Goal: Task Accomplishment & Management: Use online tool/utility

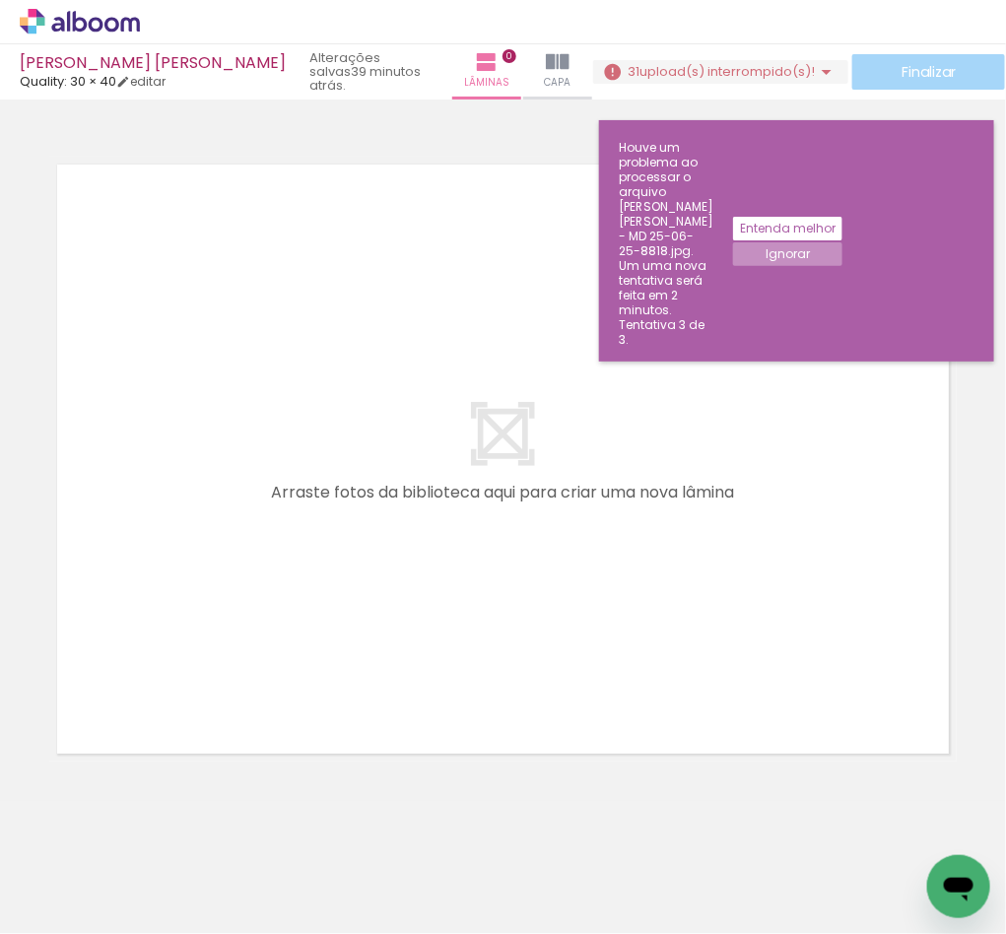
scroll to position [4, 0]
click at [0, 0] on slot "Ignorar" at bounding box center [0, 0] width 0 height 0
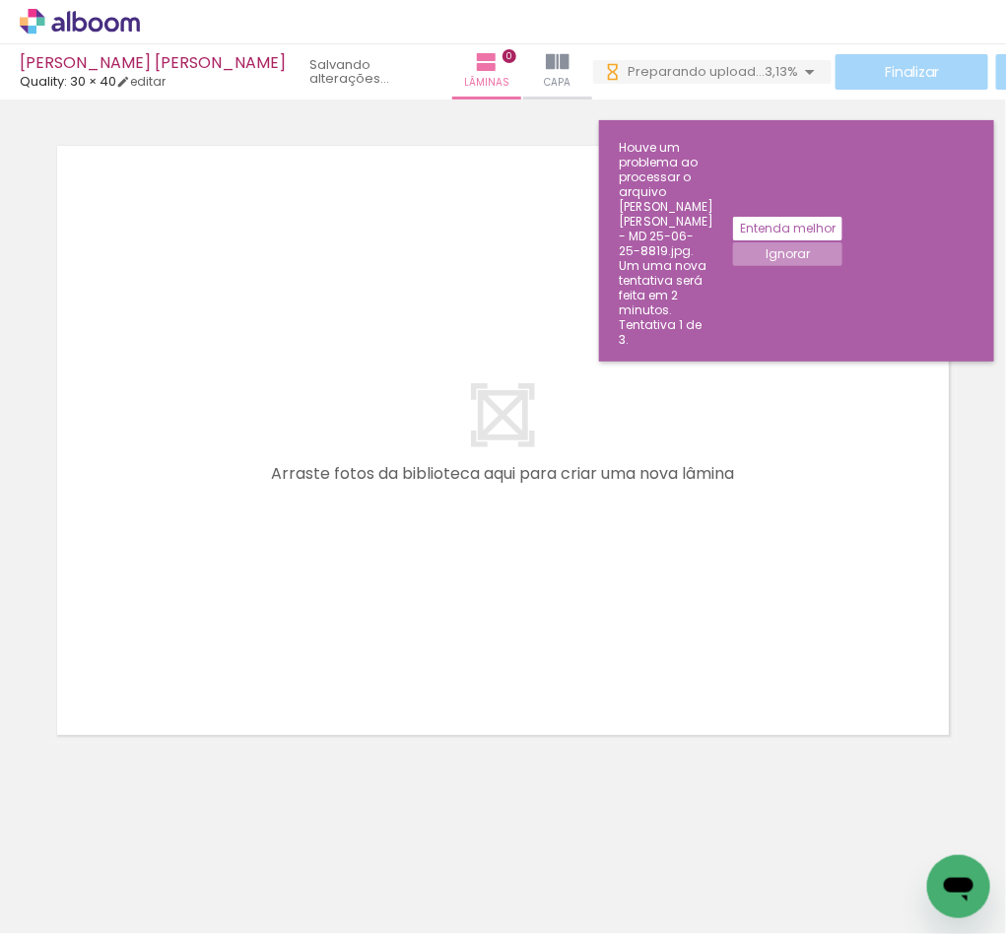
scroll to position [0, 0]
click at [0, 0] on slot "Ignorar" at bounding box center [0, 0] width 0 height 0
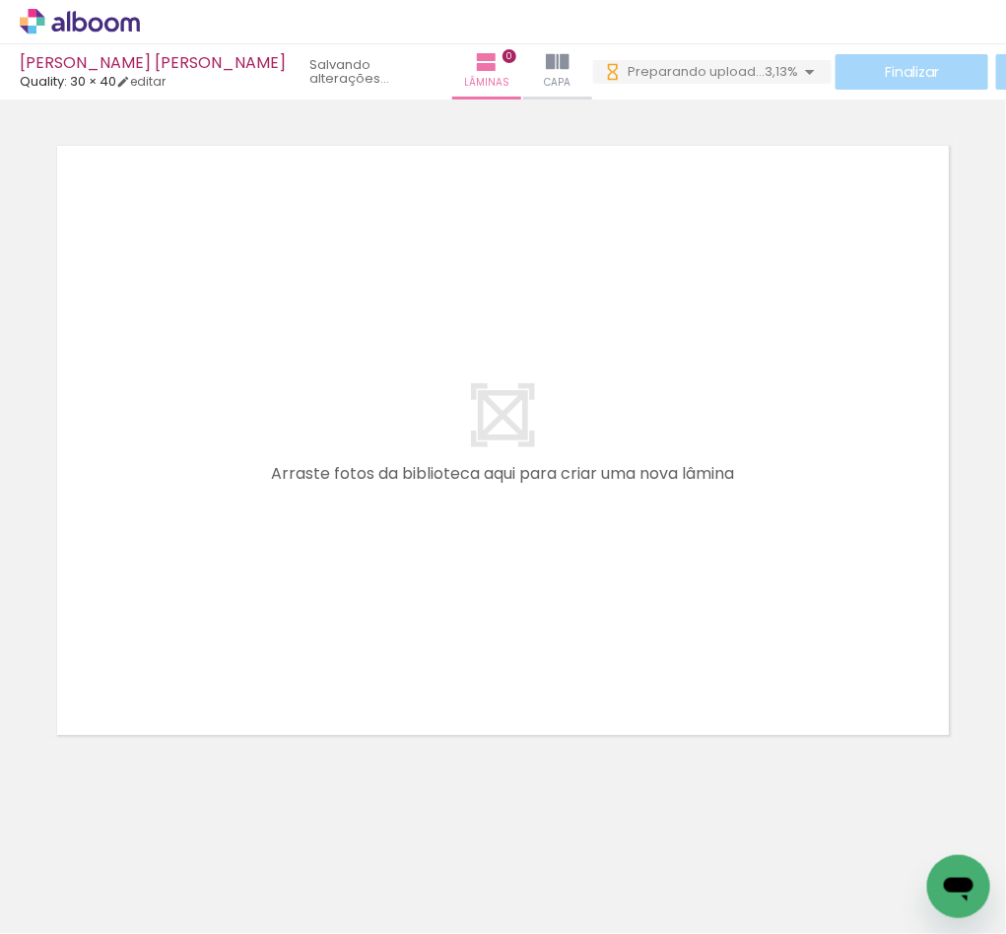
click at [765, 69] on span "3,13%" at bounding box center [782, 71] width 34 height 19
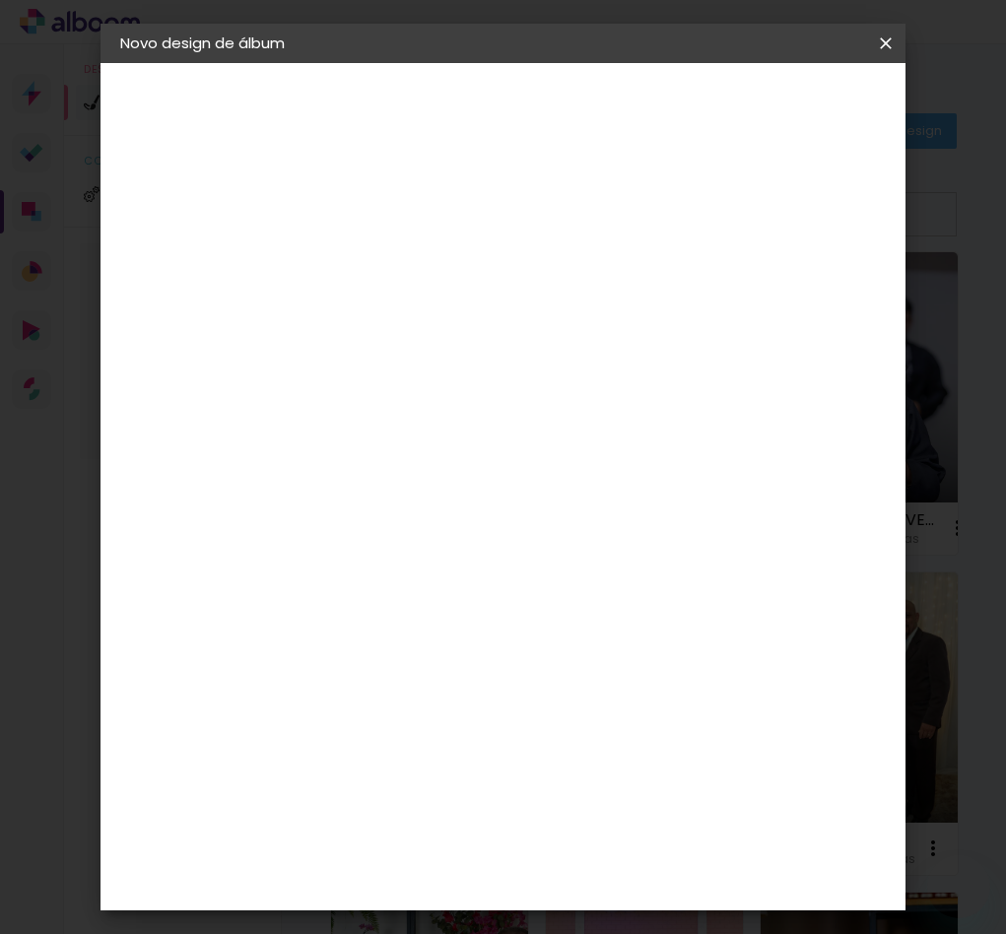
click at [0, 0] on paper-input-container "Título do álbum" at bounding box center [0, 0] width 0 height 0
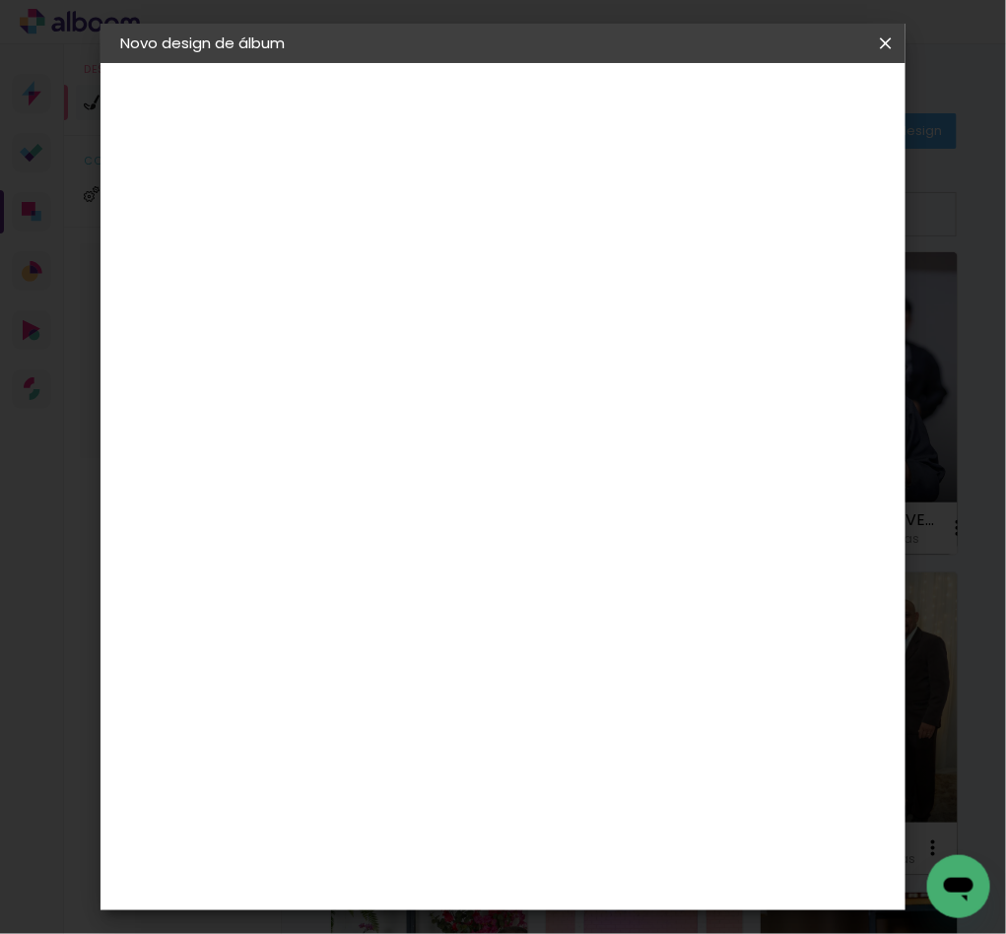
drag, startPoint x: 666, startPoint y: 255, endPoint x: 823, endPoint y: 246, distance: 156.9
click at [0, 0] on paper-input-container "Título do álbum ANA VITÓRIA IGNACIO - ALBUM GOLD" at bounding box center [0, 0] width 0 height 0
type input "[PERSON_NAME]"
click at [645, 113] on paper-button "Avançar" at bounding box center [596, 105] width 97 height 34
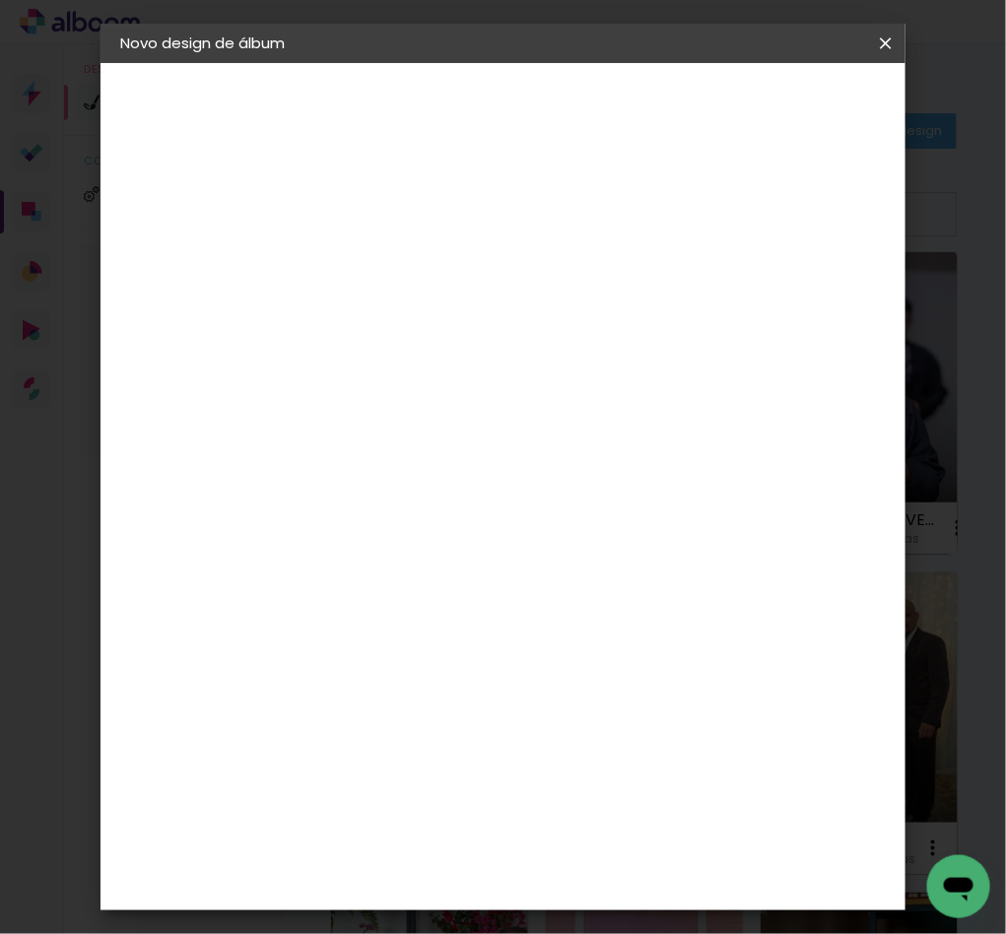
click at [551, 901] on paper-item "Quality" at bounding box center [492, 922] width 213 height 43
click at [0, 0] on slot "Avançar" at bounding box center [0, 0] width 0 height 0
click at [519, 331] on input "text" at bounding box center [481, 343] width 77 height 31
click at [0, 0] on slot "GraphicBook" at bounding box center [0, 0] width 0 height 0
type input "GraphicBook"
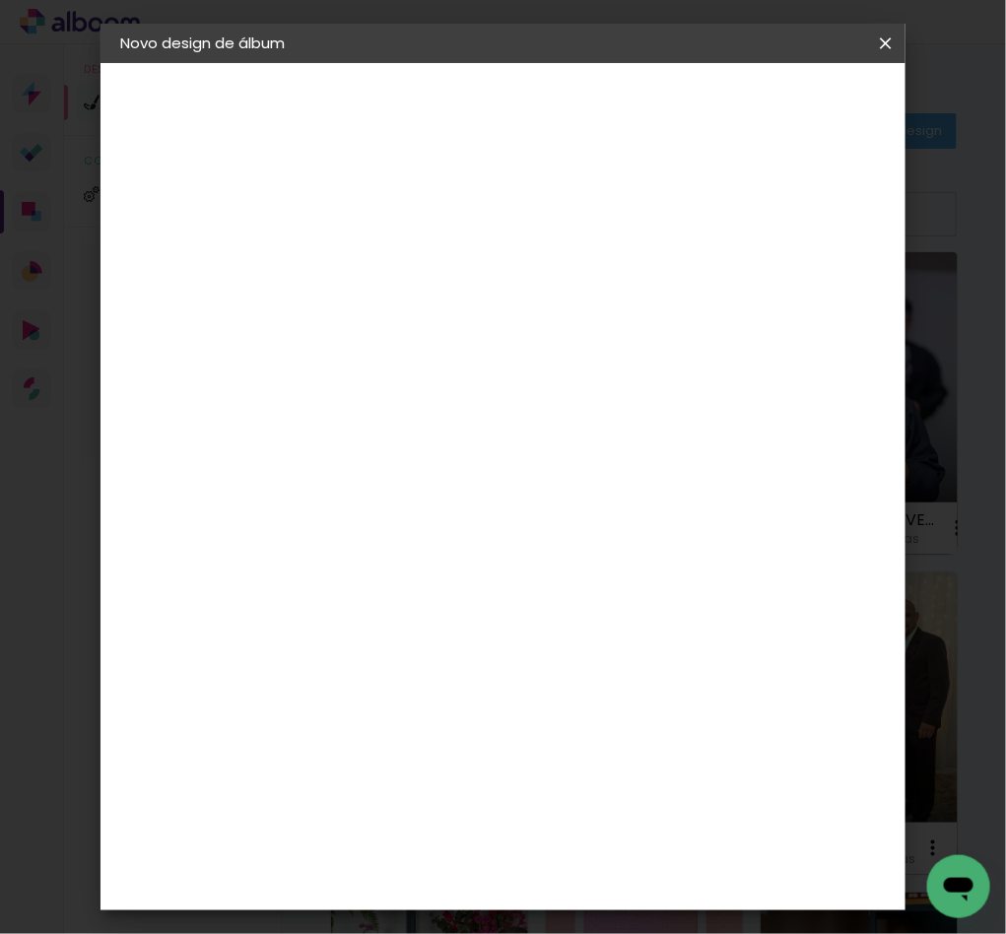
click at [530, 774] on span "25 × 25" at bounding box center [530, 794] width 92 height 40
click at [764, 115] on paper-button "Avançar" at bounding box center [715, 105] width 97 height 34
click at [755, 115] on span "Iniciar design" at bounding box center [732, 112] width 45 height 28
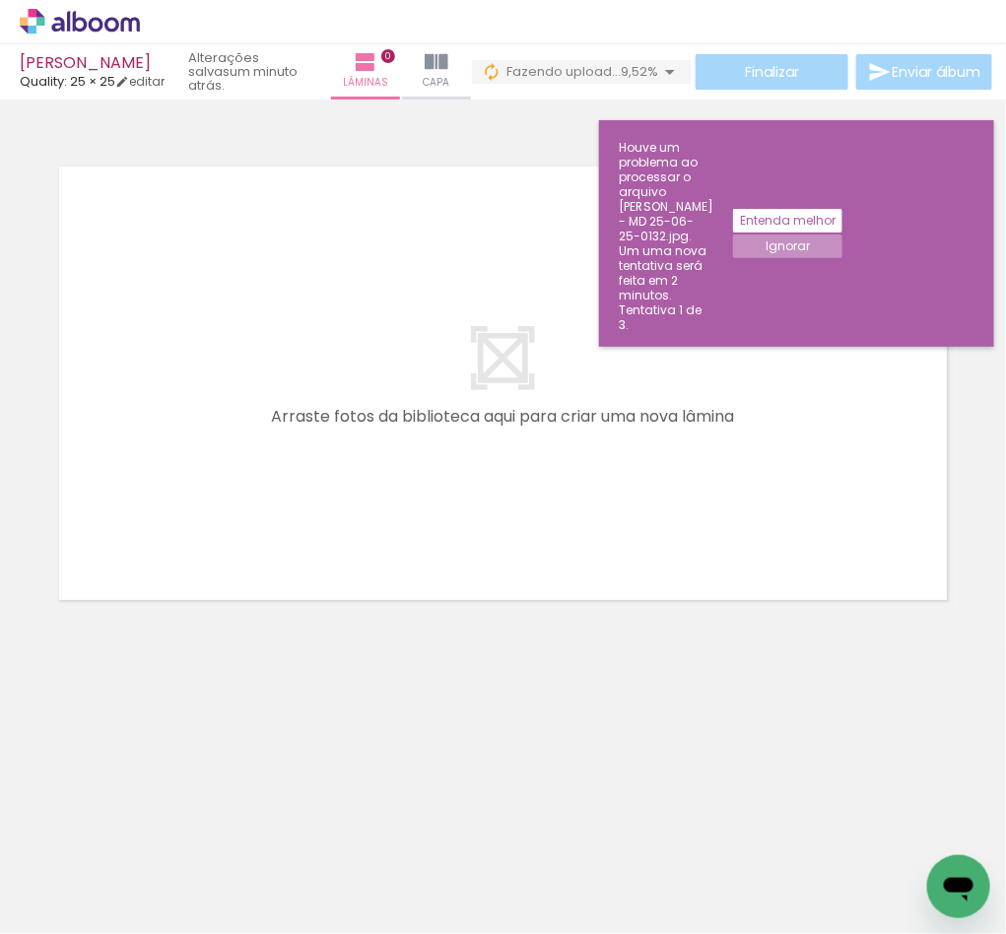
click at [0, 0] on slot "Ignorar" at bounding box center [0, 0] width 0 height 0
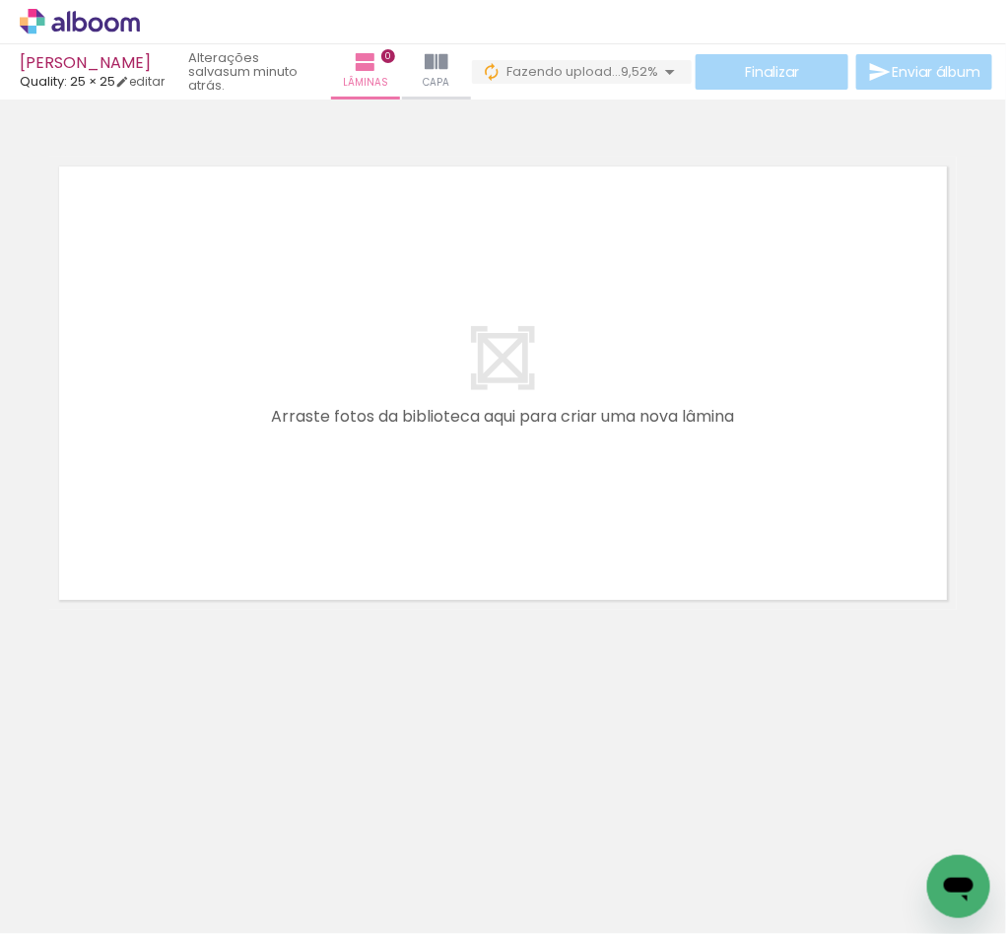
scroll to position [0, 2269]
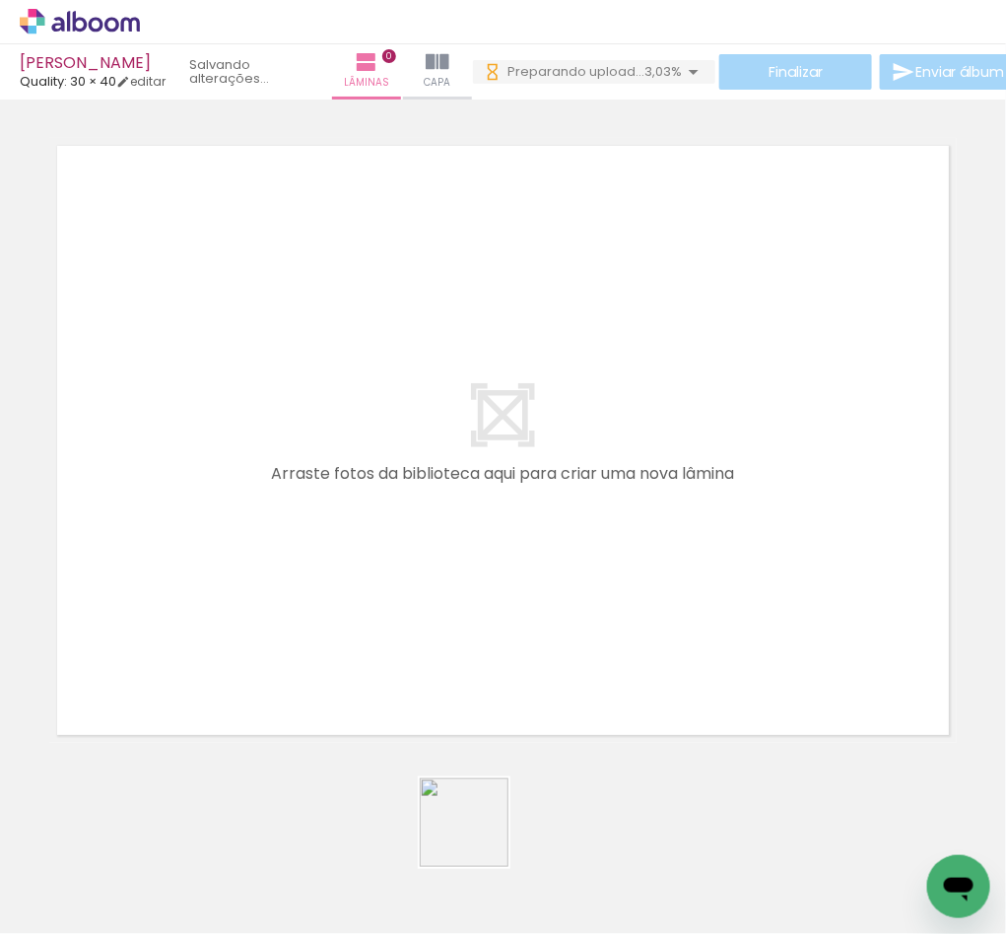
drag, startPoint x: 488, startPoint y: 872, endPoint x: 489, endPoint y: 477, distance: 395.2
click at [489, 477] on quentale-workspace at bounding box center [503, 467] width 1006 height 934
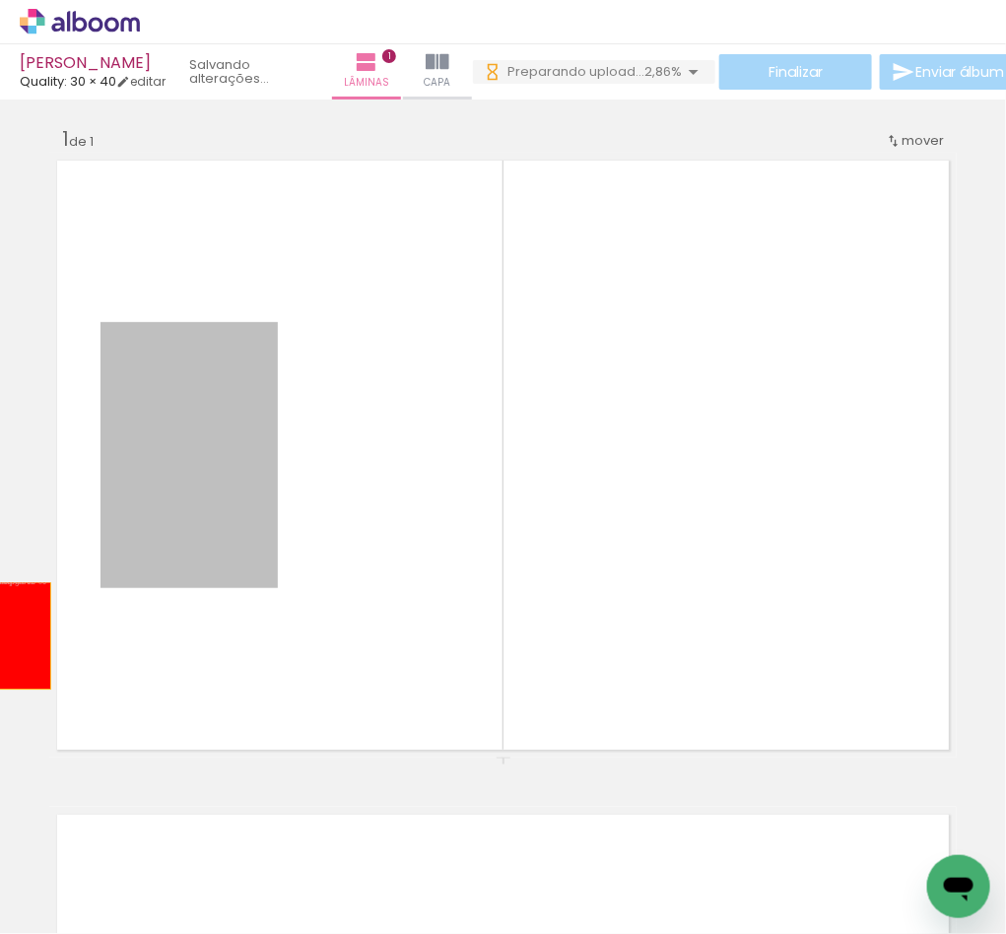
drag, startPoint x: 195, startPoint y: 511, endPoint x: 4, endPoint y: 636, distance: 228.0
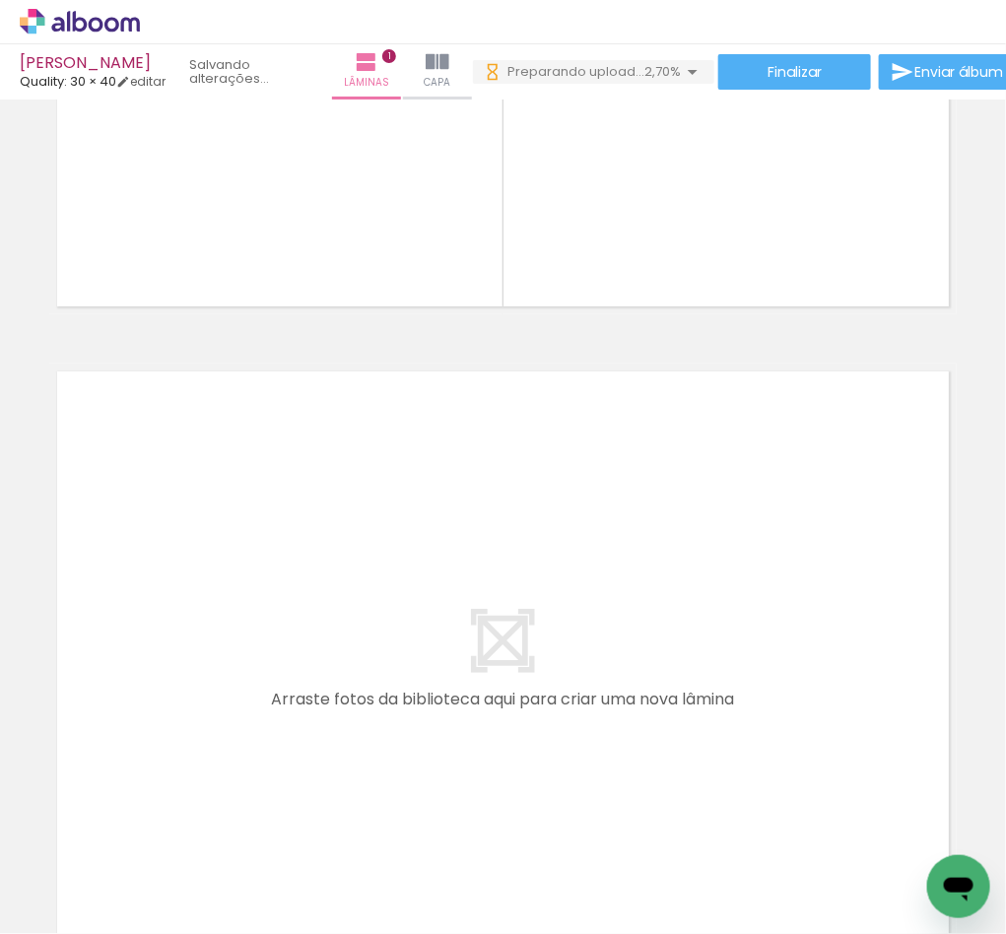
scroll to position [595, 0]
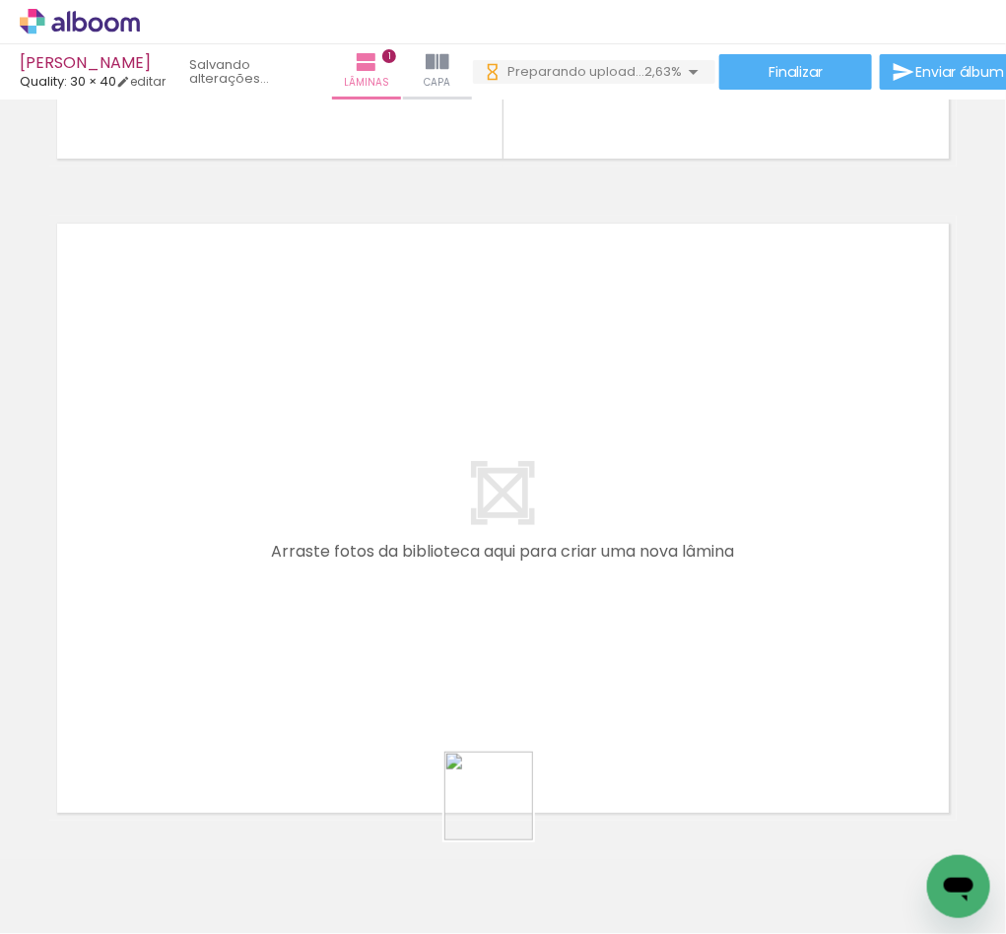
drag, startPoint x: 495, startPoint y: 854, endPoint x: 639, endPoint y: 844, distance: 144.3
click at [575, 600] on quentale-workspace at bounding box center [503, 467] width 1006 height 934
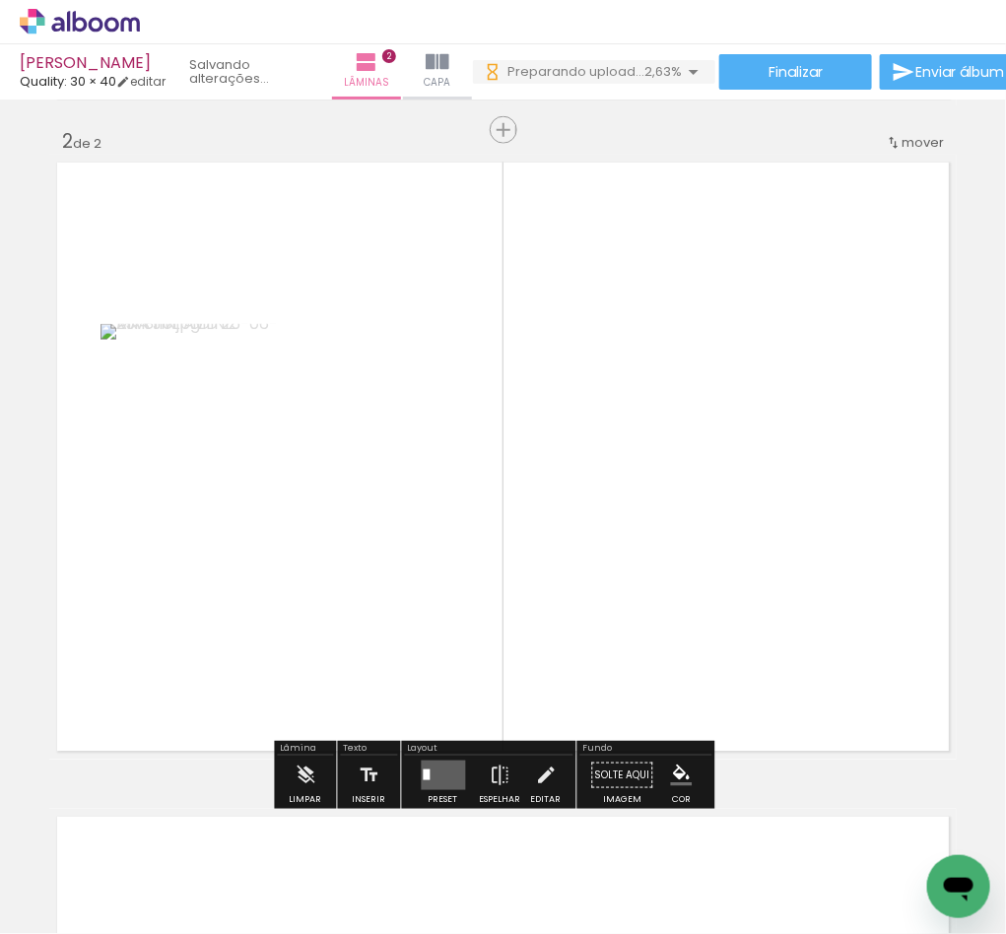
scroll to position [657, 0]
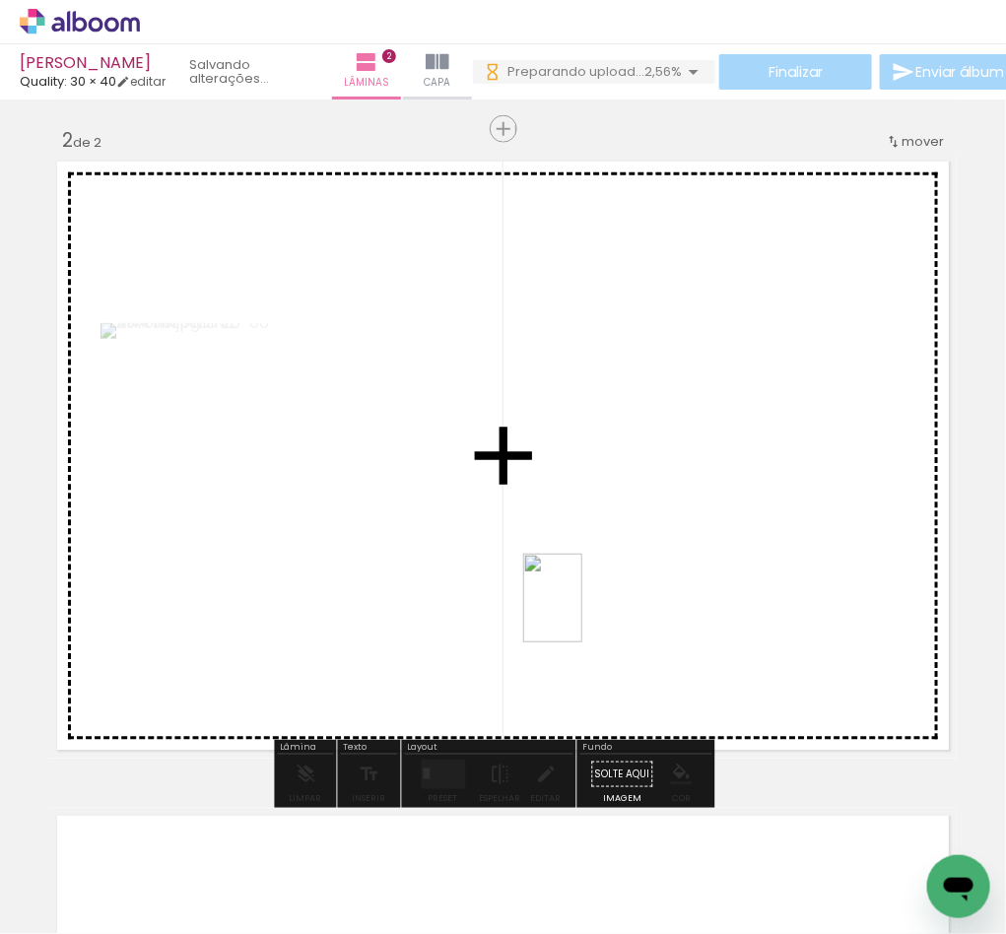
drag, startPoint x: 610, startPoint y: 864, endPoint x: 582, endPoint y: 613, distance: 252.8
click at [582, 613] on quentale-workspace at bounding box center [503, 467] width 1006 height 934
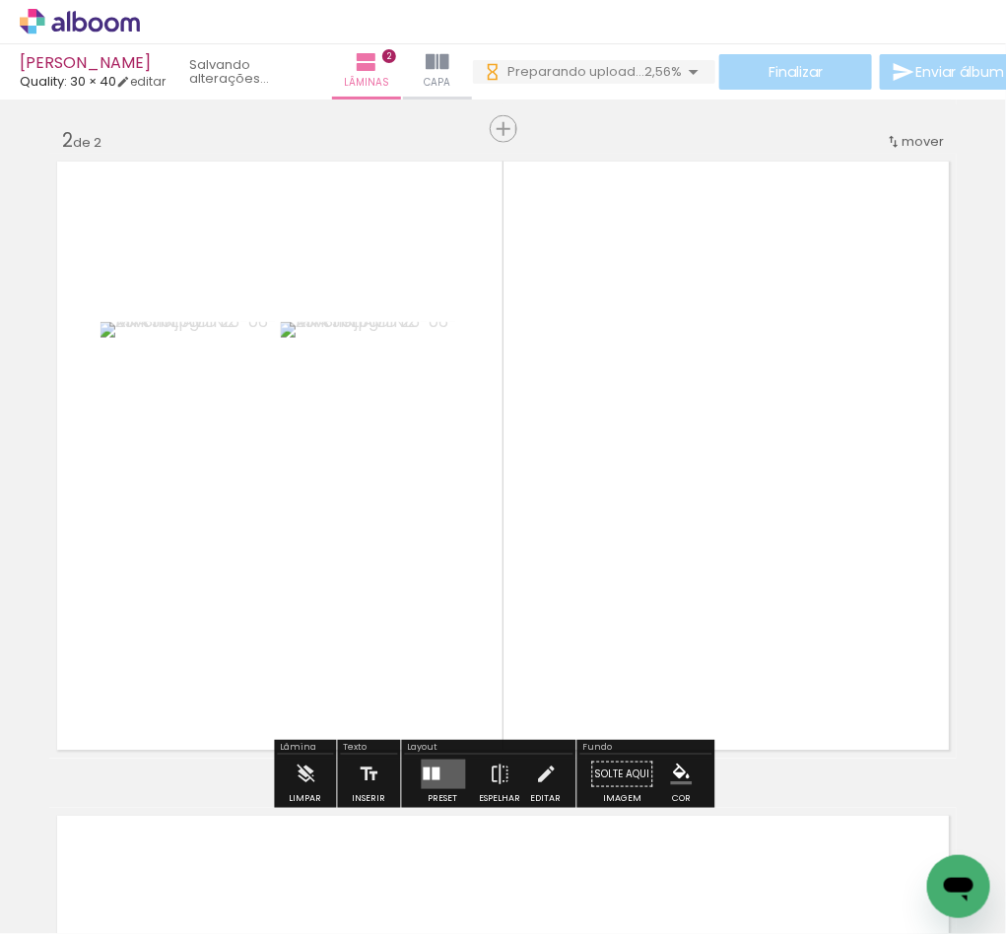
scroll to position [0, 0]
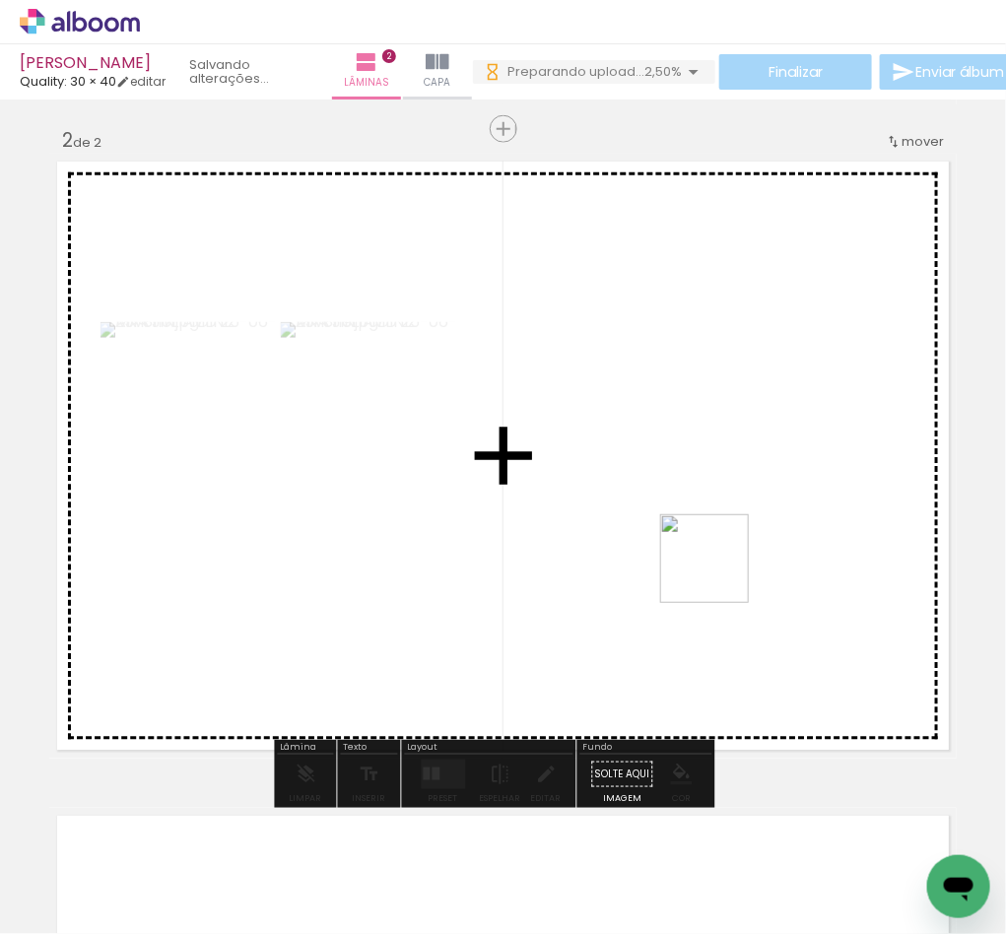
drag, startPoint x: 719, startPoint y: 869, endPoint x: 781, endPoint y: 681, distance: 197.9
click at [736, 544] on quentale-workspace at bounding box center [503, 467] width 1006 height 934
drag, startPoint x: 804, startPoint y: 870, endPoint x: 801, endPoint y: 648, distance: 221.8
click at [804, 648] on quentale-workspace at bounding box center [503, 467] width 1006 height 934
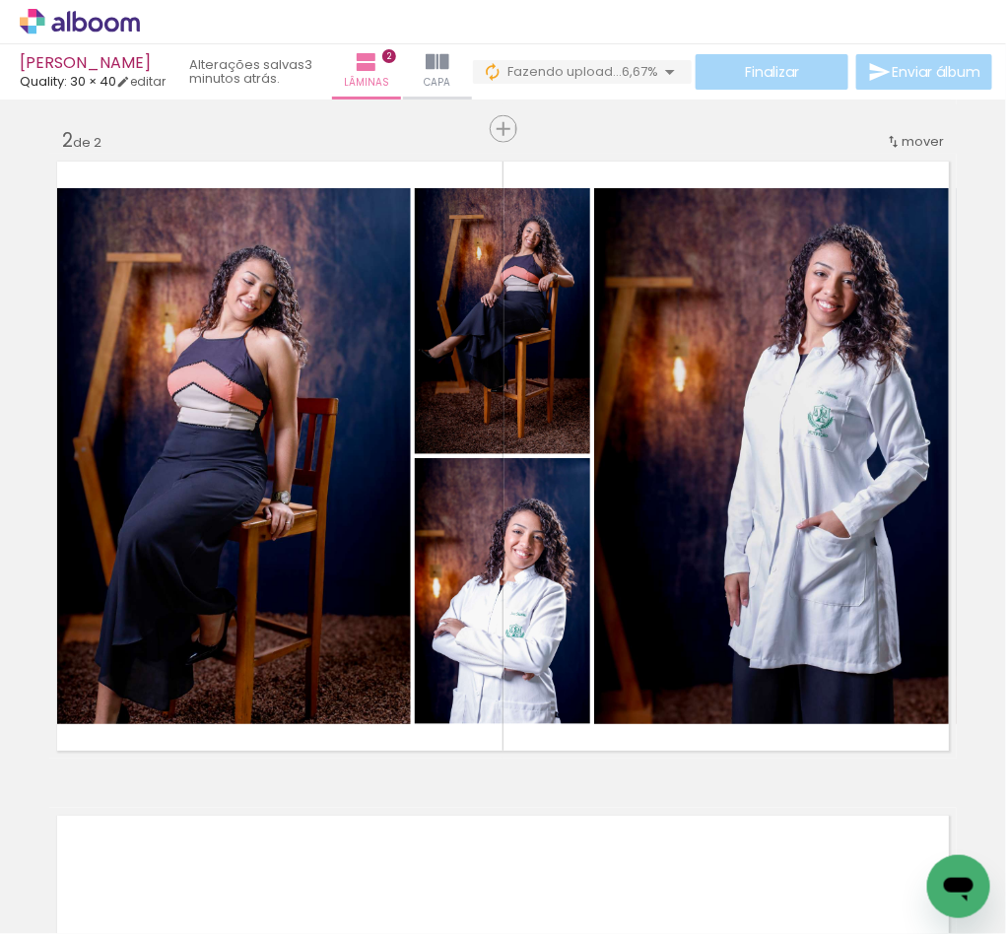
scroll to position [0, 9095]
drag, startPoint x: 950, startPoint y: 914, endPoint x: 827, endPoint y: 917, distance: 123.2
click html
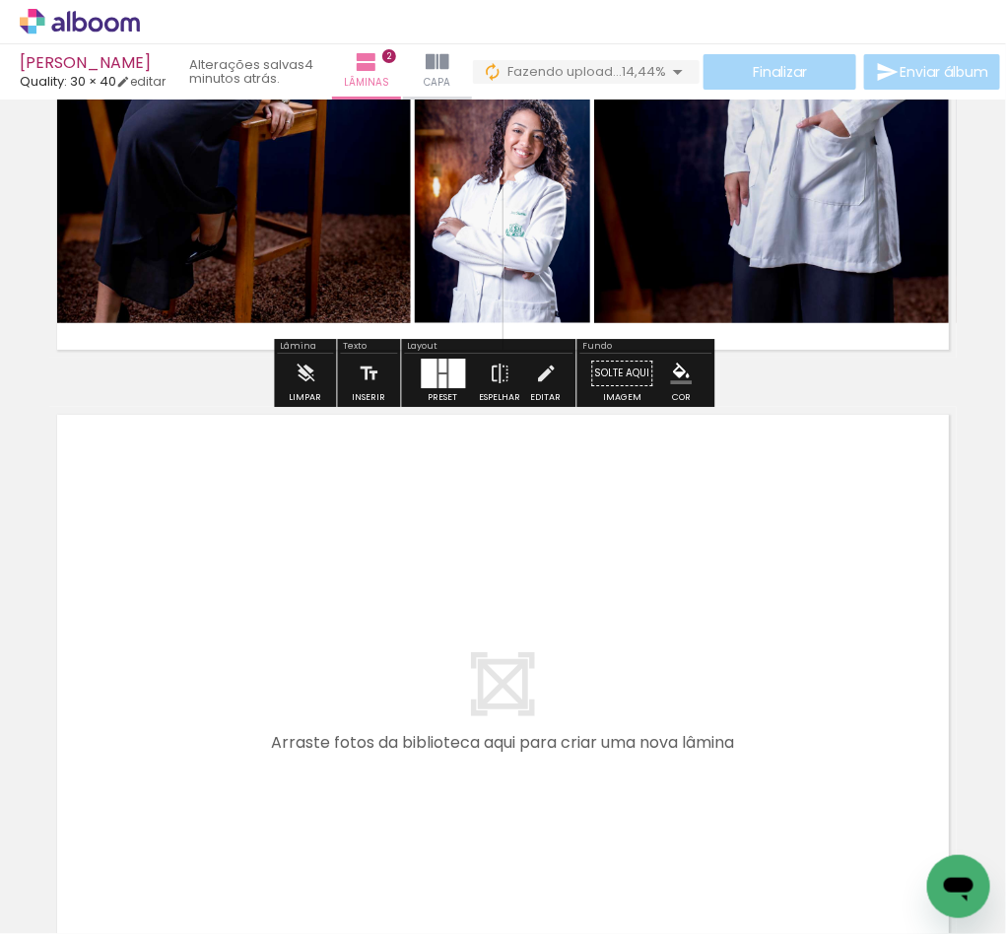
scroll to position [1101, 0]
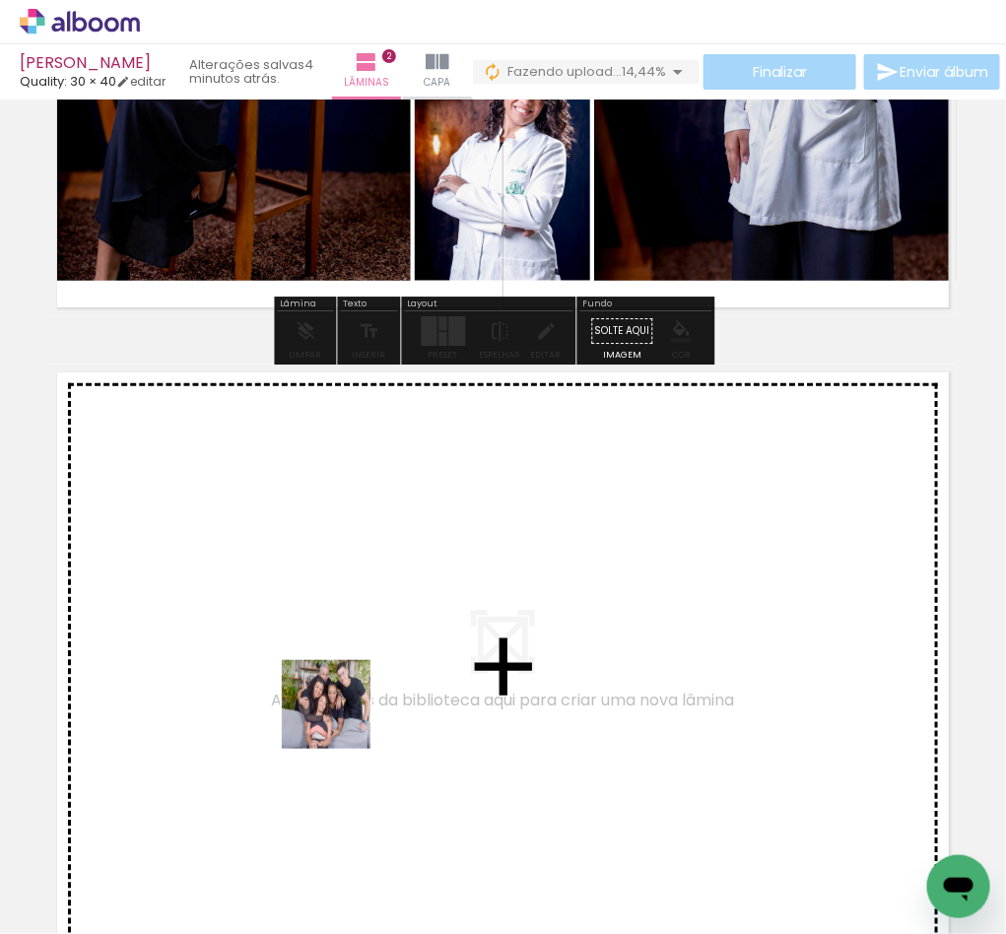
drag, startPoint x: 278, startPoint y: 872, endPoint x: 379, endPoint y: 831, distance: 109.6
click at [381, 651] on quentale-workspace at bounding box center [503, 467] width 1006 height 934
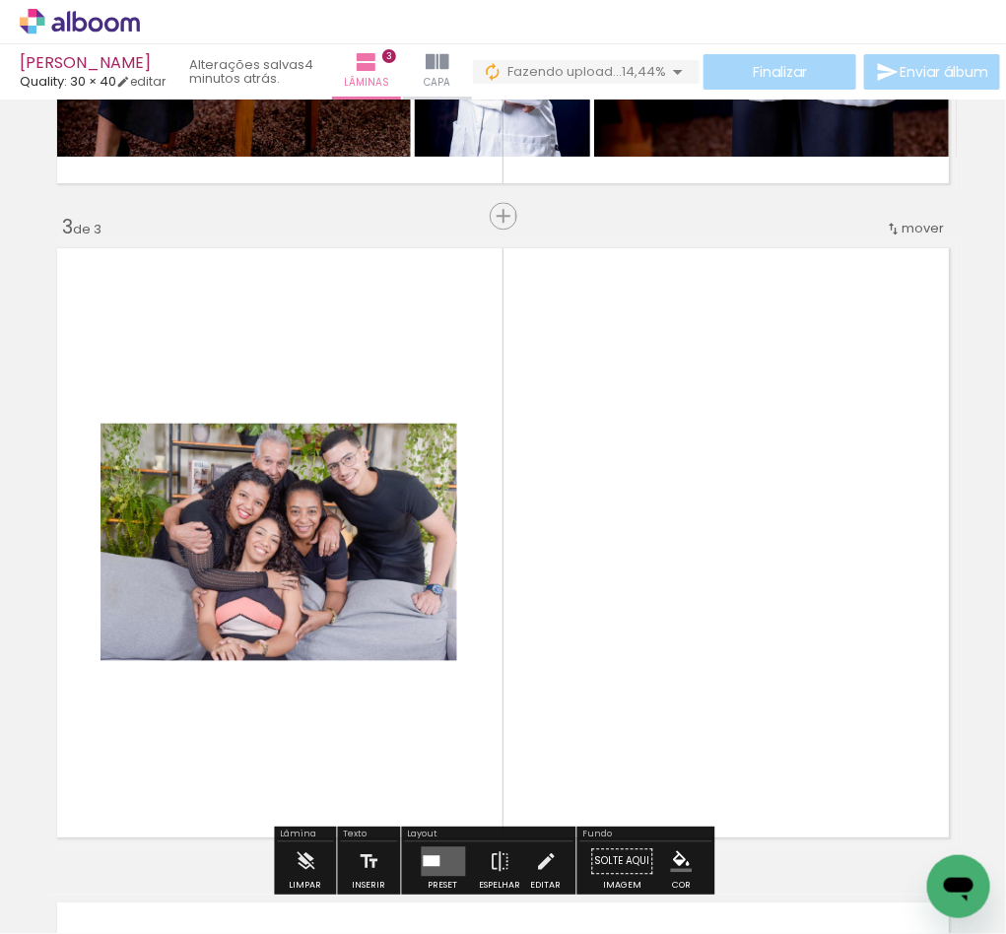
scroll to position [1313, 0]
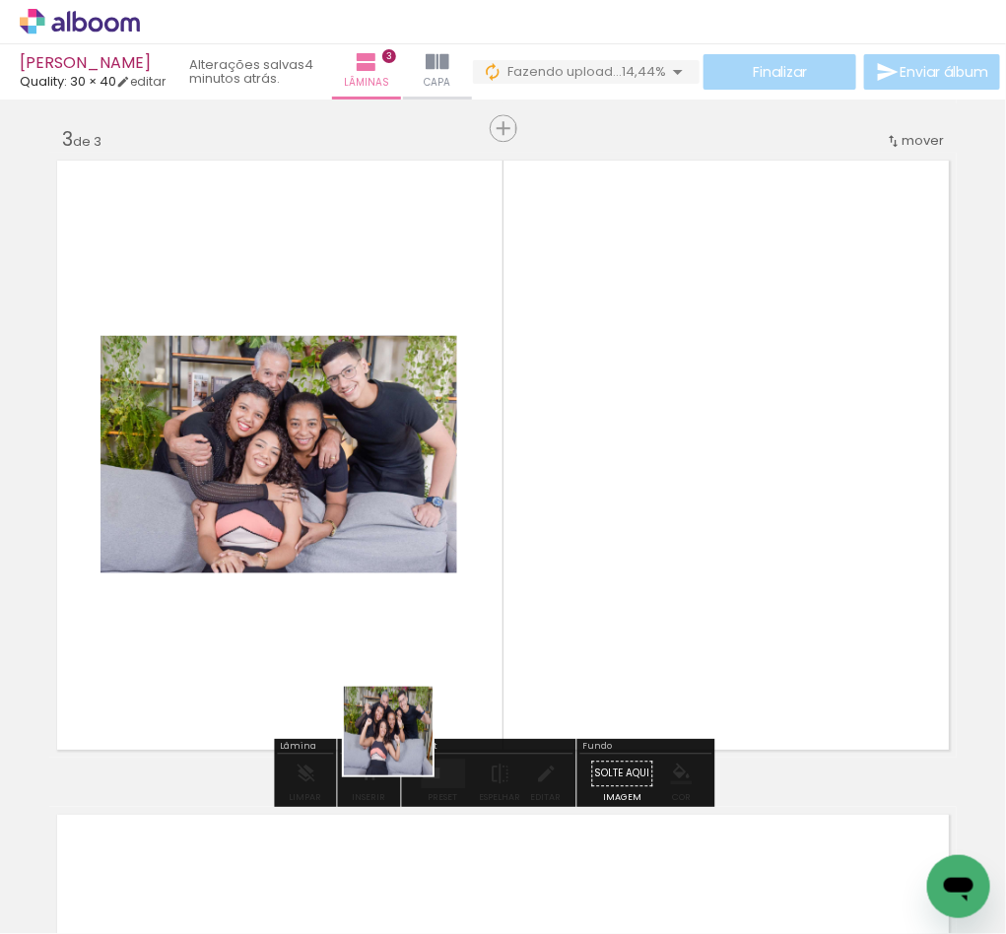
drag, startPoint x: 375, startPoint y: 866, endPoint x: 479, endPoint y: 566, distance: 317.9
click at [479, 566] on quentale-workspace at bounding box center [503, 467] width 1006 height 934
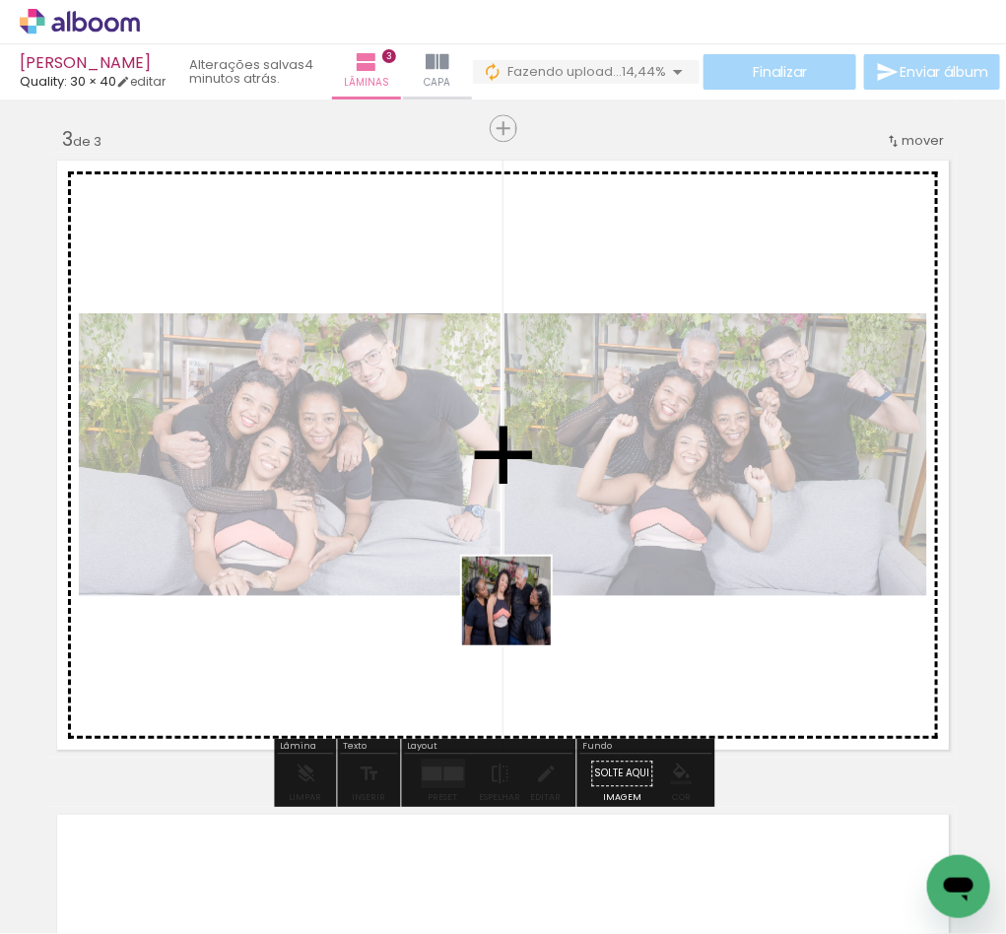
drag, startPoint x: 491, startPoint y: 881, endPoint x: 686, endPoint y: 721, distance: 252.1
click at [559, 585] on quentale-workspace at bounding box center [503, 467] width 1006 height 934
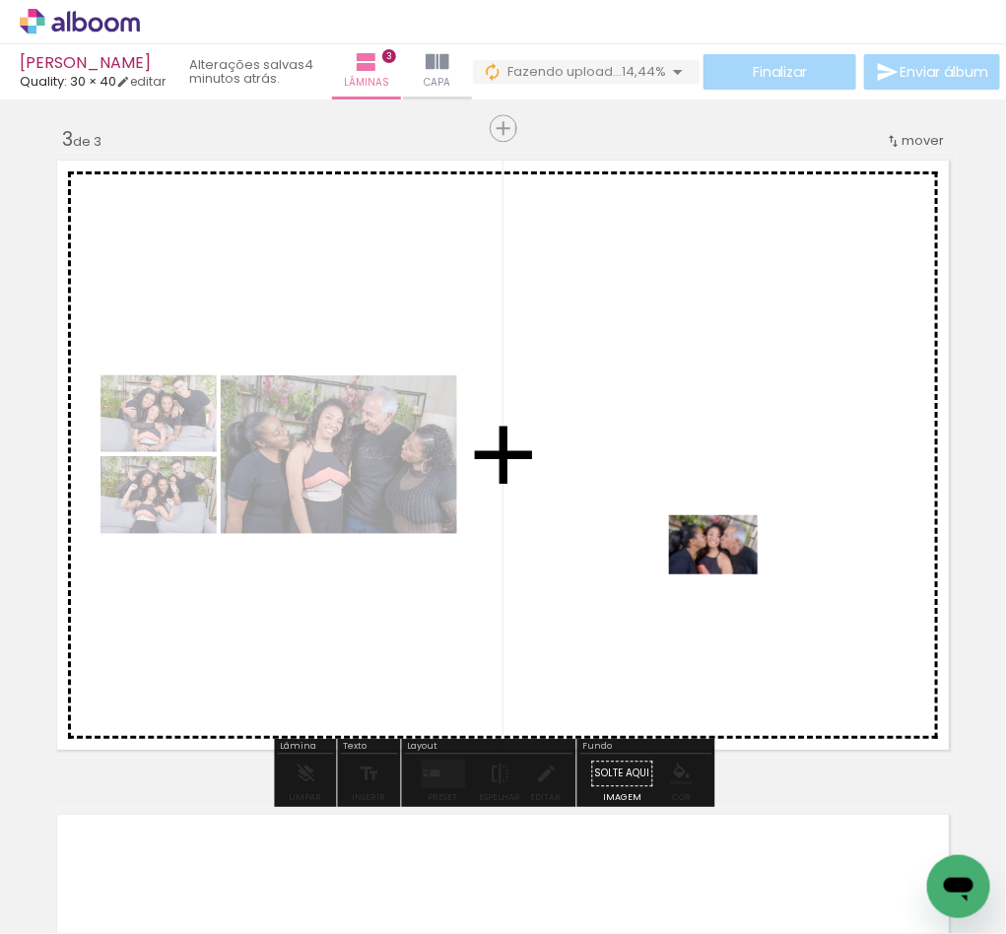
drag, startPoint x: 711, startPoint y: 873, endPoint x: 728, endPoint y: 575, distance: 299.1
click at [728, 575] on quentale-workspace at bounding box center [503, 467] width 1006 height 934
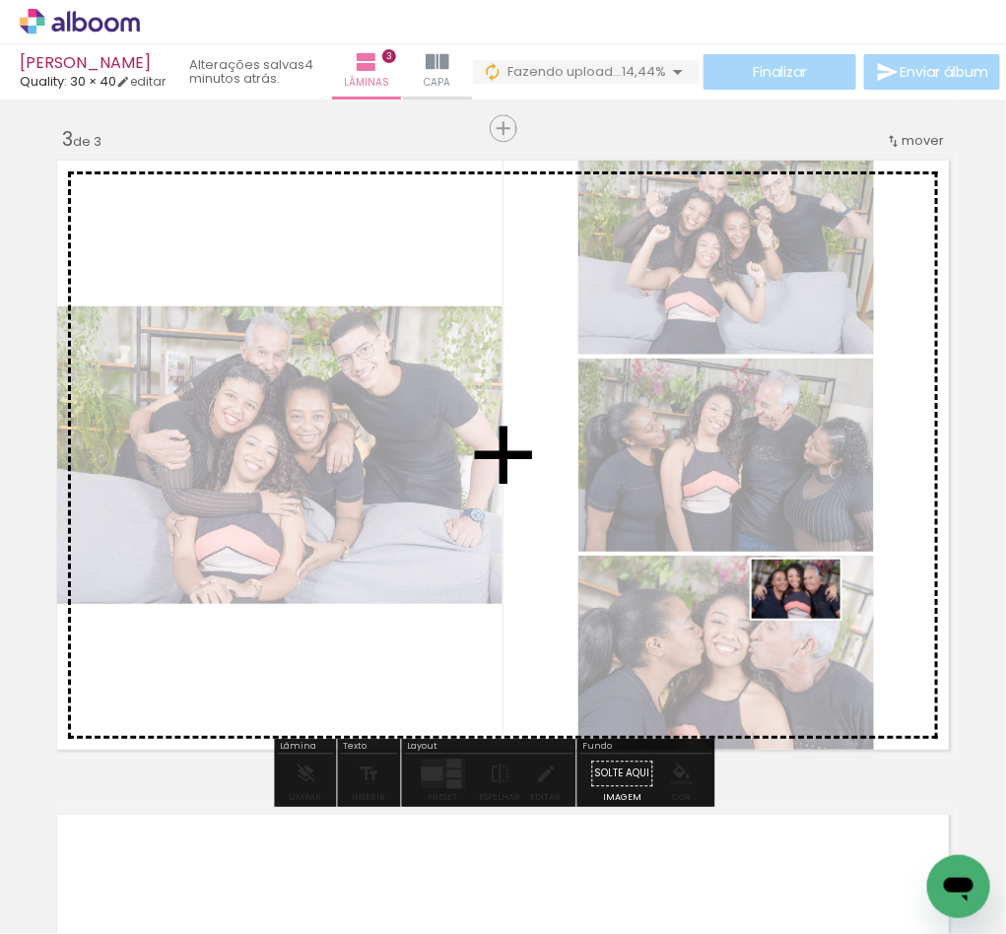
drag, startPoint x: 823, startPoint y: 894, endPoint x: 811, endPoint y: 619, distance: 275.2
click at [811, 619] on quentale-workspace at bounding box center [503, 467] width 1006 height 934
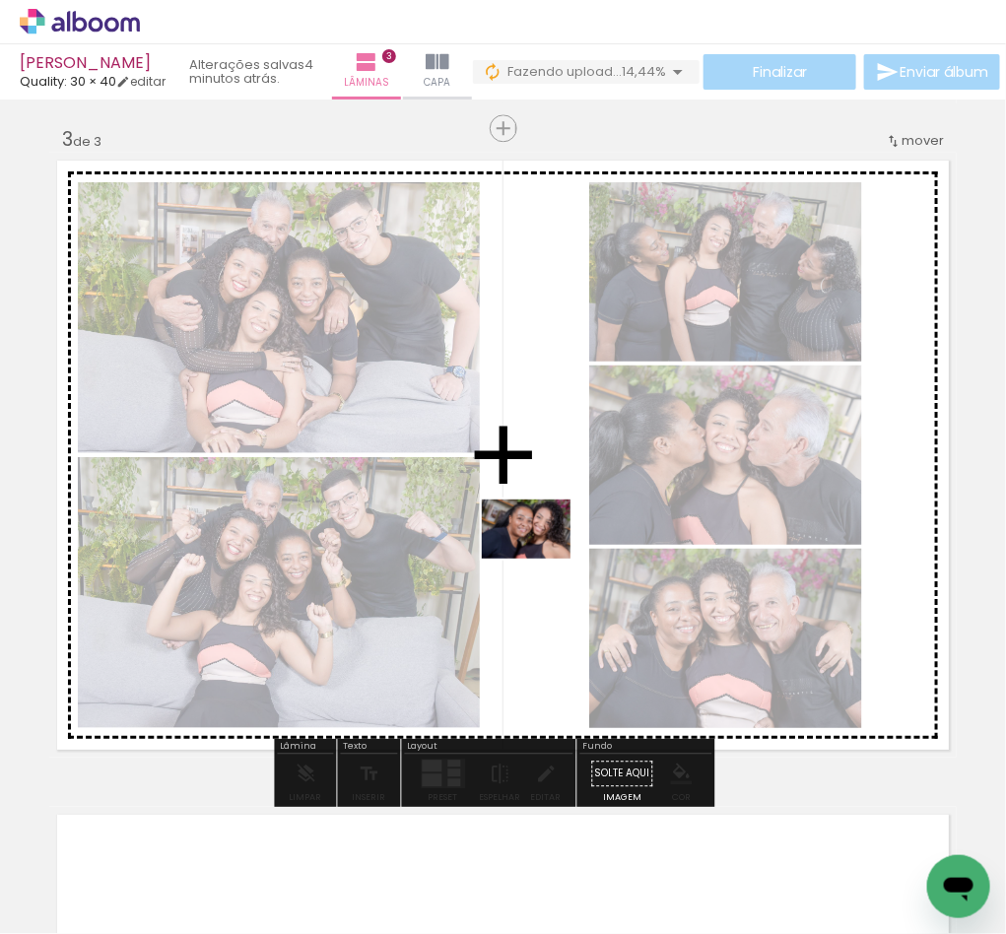
drag, startPoint x: 926, startPoint y: 863, endPoint x: 529, endPoint y: 545, distance: 509.0
click at [529, 545] on quentale-workspace at bounding box center [503, 467] width 1006 height 934
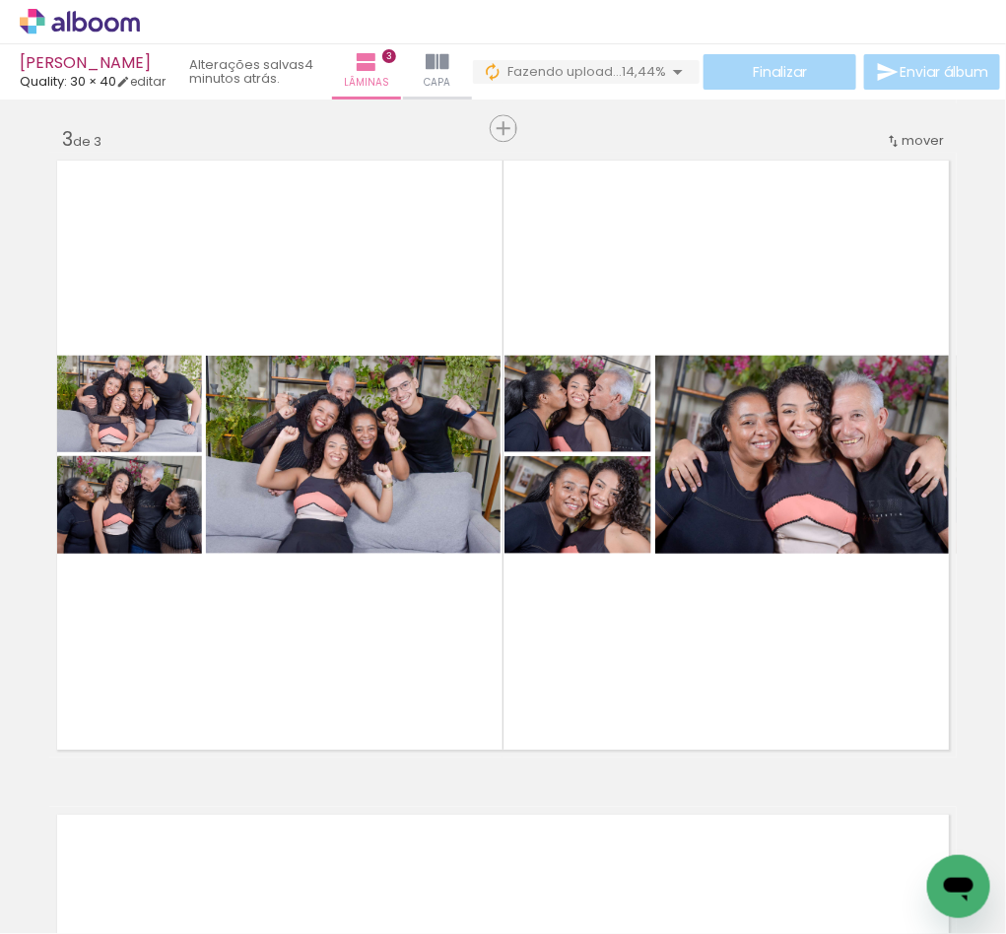
scroll to position [0, 4933]
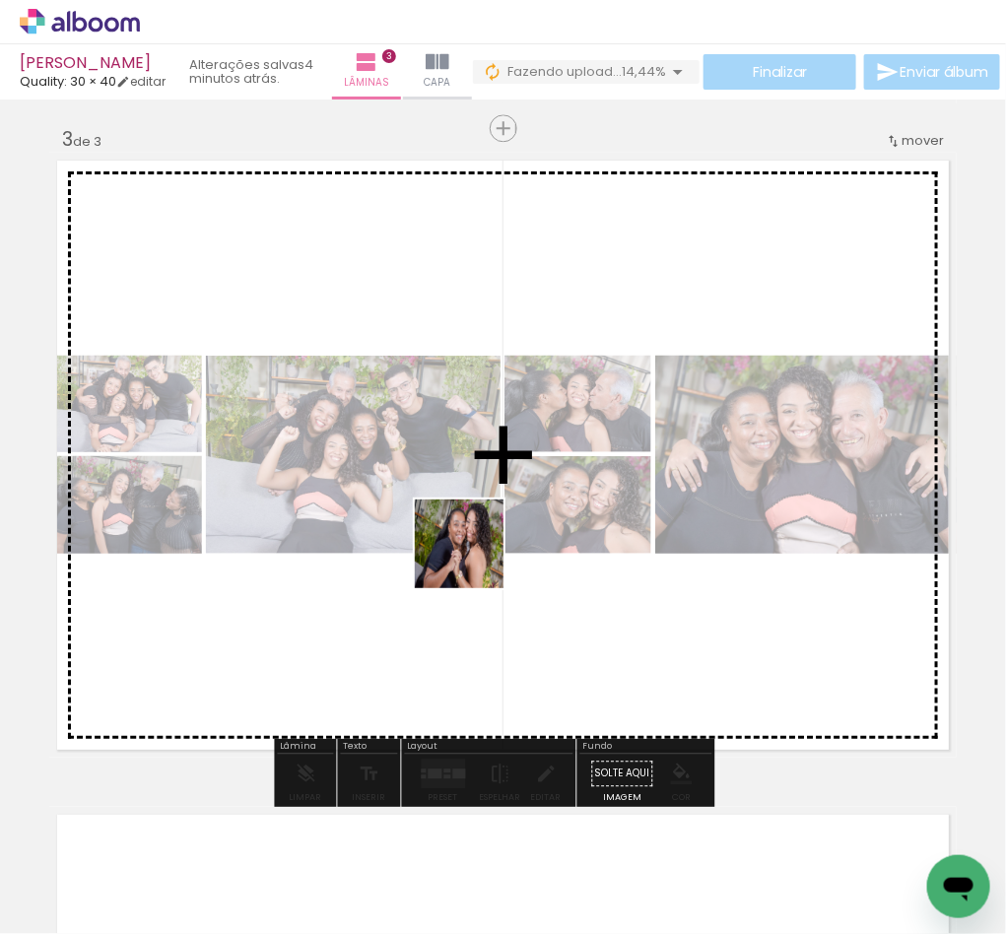
drag, startPoint x: 358, startPoint y: 866, endPoint x: 486, endPoint y: 544, distance: 346.8
click at [486, 544] on quentale-workspace at bounding box center [503, 467] width 1006 height 934
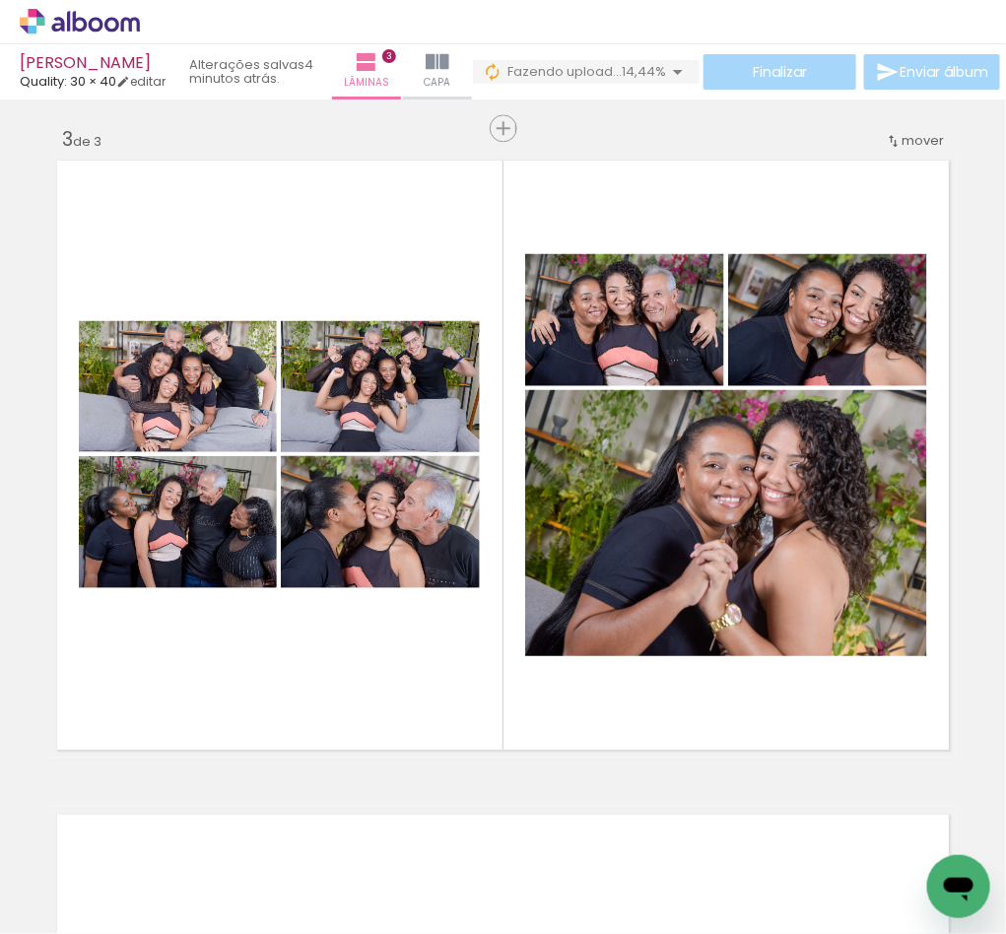
scroll to position [0, 4843]
drag, startPoint x: 591, startPoint y: 864, endPoint x: 579, endPoint y: 875, distance: 16.0
click at [579, 875] on div at bounding box center [543, 867] width 98 height 65
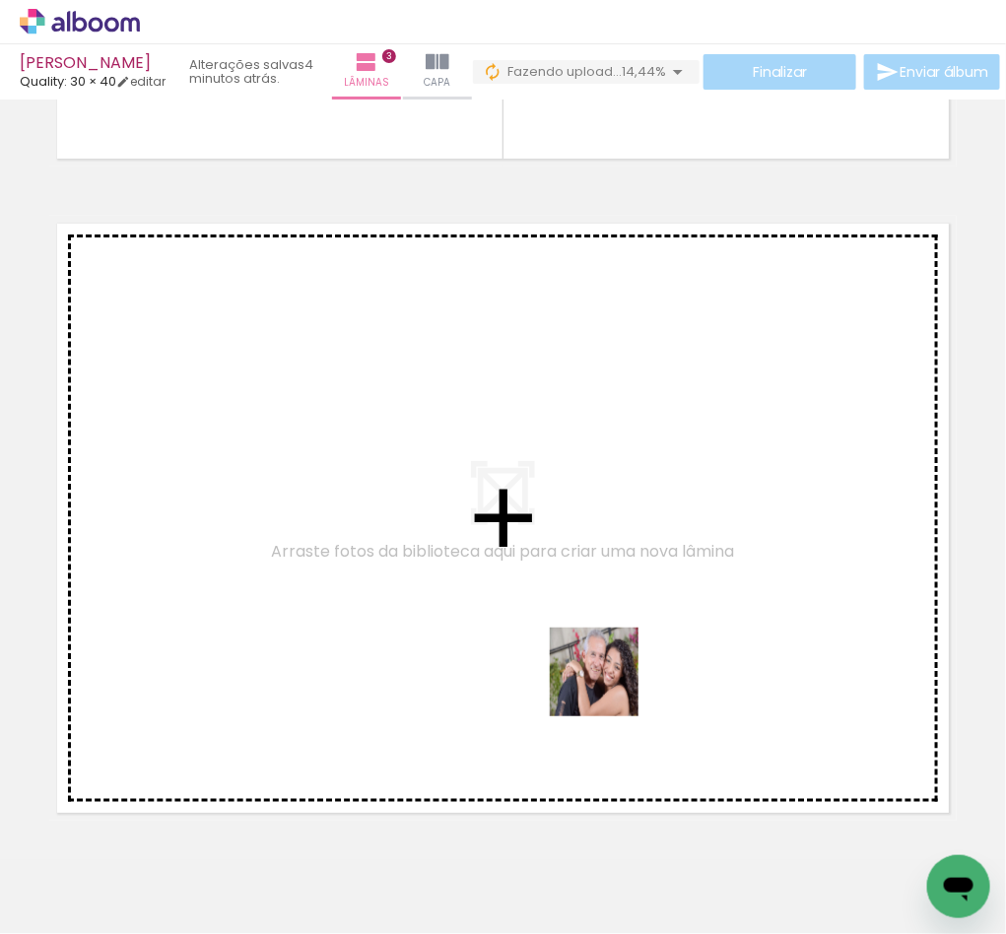
drag, startPoint x: 550, startPoint y: 850, endPoint x: 647, endPoint y: 643, distance: 228.8
click at [647, 643] on quentale-workspace at bounding box center [503, 467] width 1006 height 934
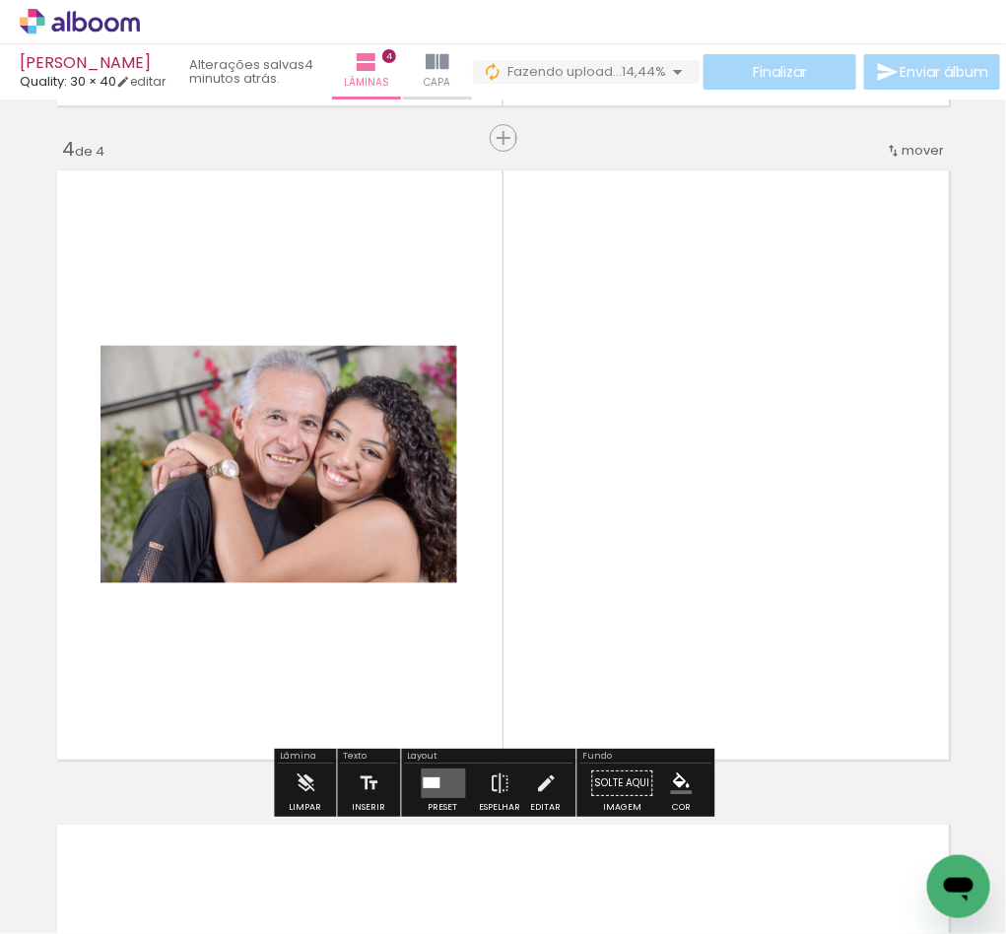
scroll to position [1967, 0]
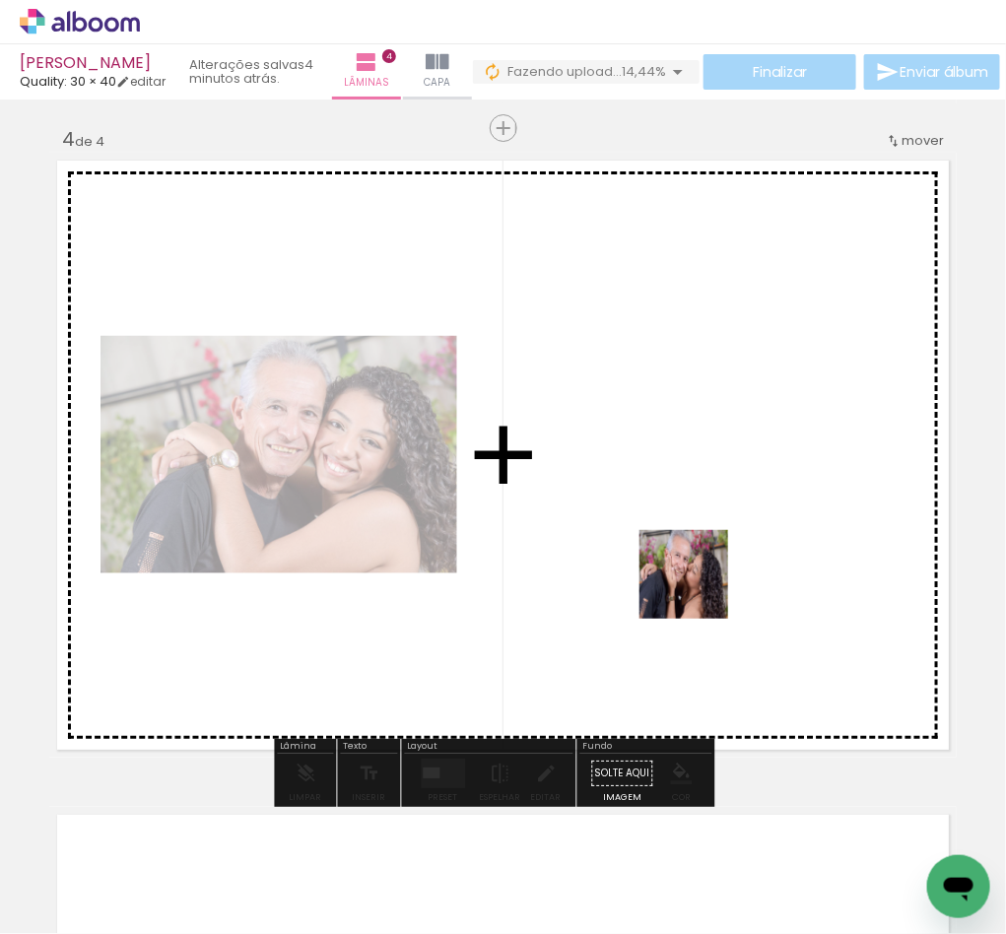
drag, startPoint x: 746, startPoint y: 876, endPoint x: 693, endPoint y: 518, distance: 361.7
click at [693, 518] on quentale-workspace at bounding box center [503, 467] width 1006 height 934
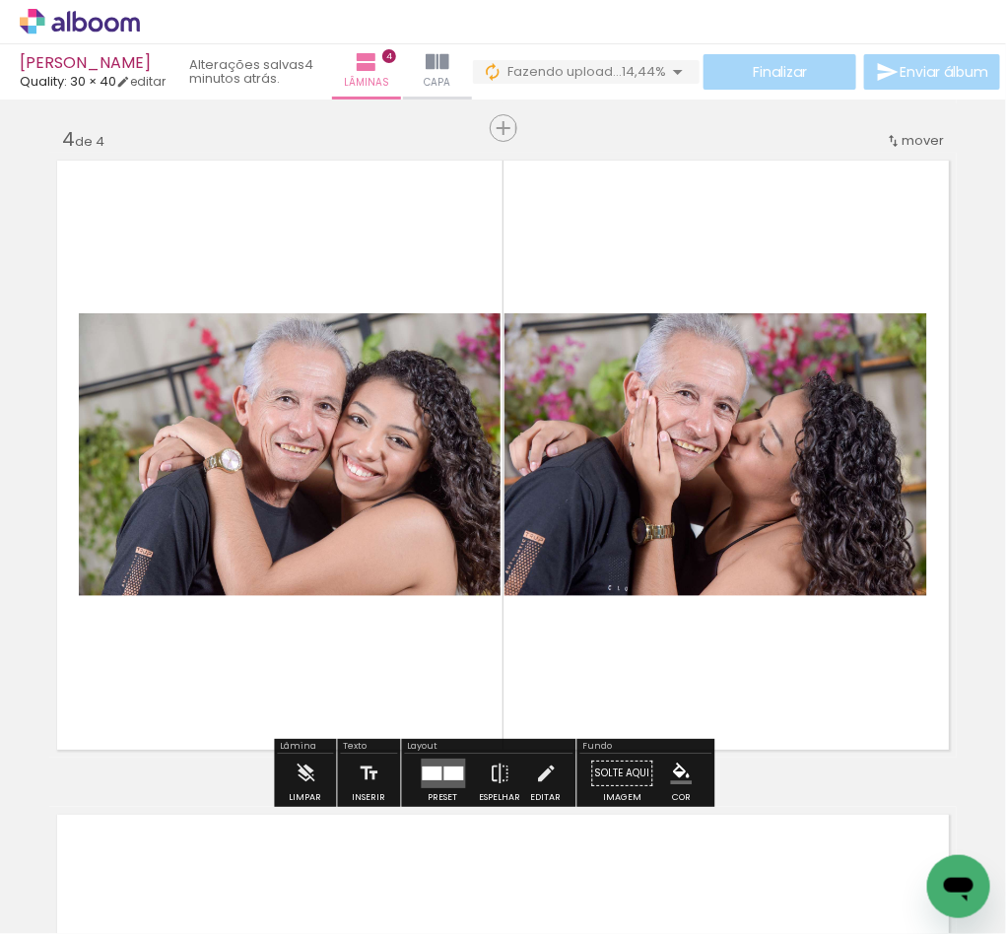
scroll to position [0, 5541]
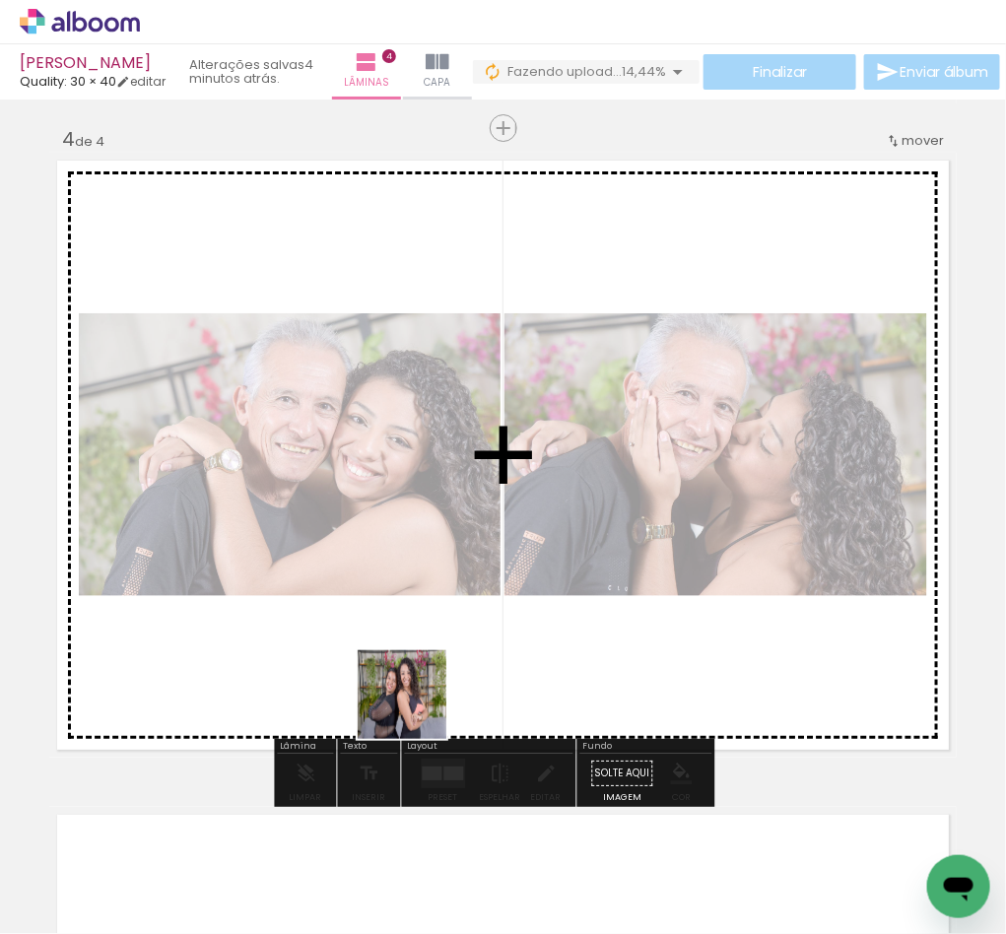
drag, startPoint x: 300, startPoint y: 875, endPoint x: 569, endPoint y: 825, distance: 273.7
click at [479, 574] on quentale-workspace at bounding box center [503, 467] width 1006 height 934
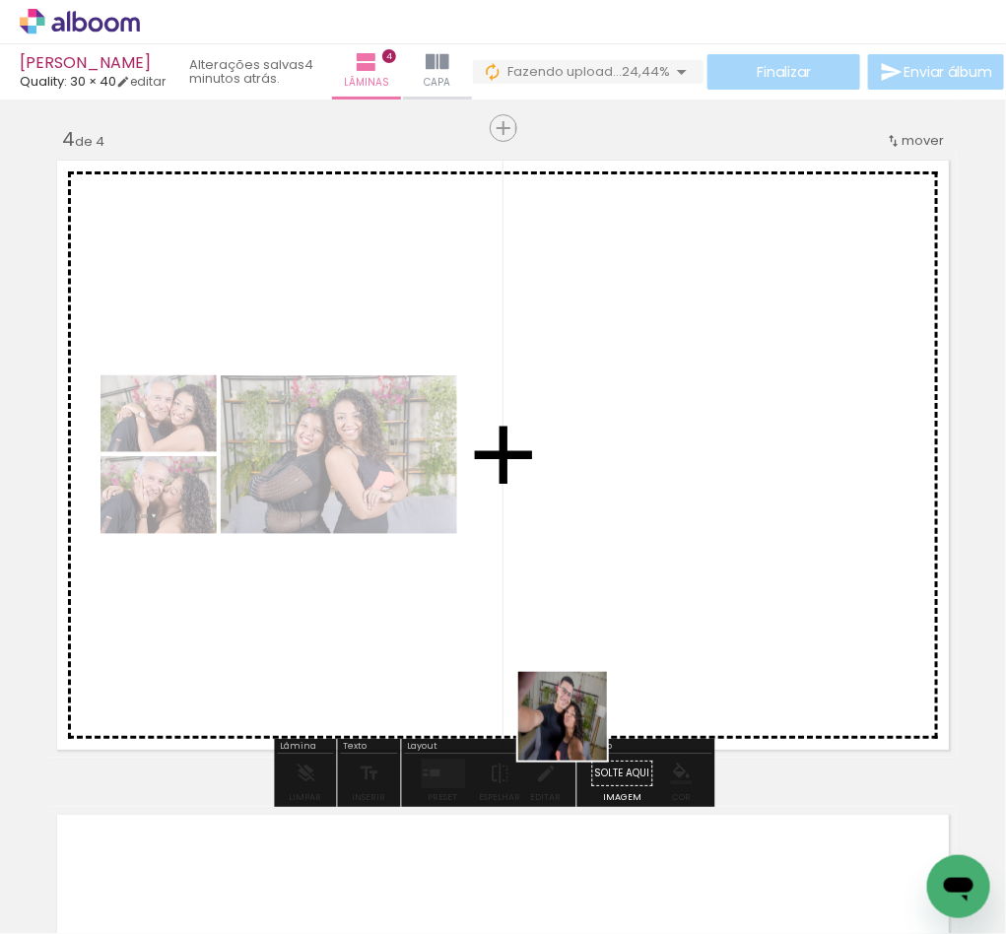
drag, startPoint x: 524, startPoint y: 870, endPoint x: 612, endPoint y: 814, distance: 104.2
click at [600, 594] on quentale-workspace at bounding box center [503, 467] width 1006 height 934
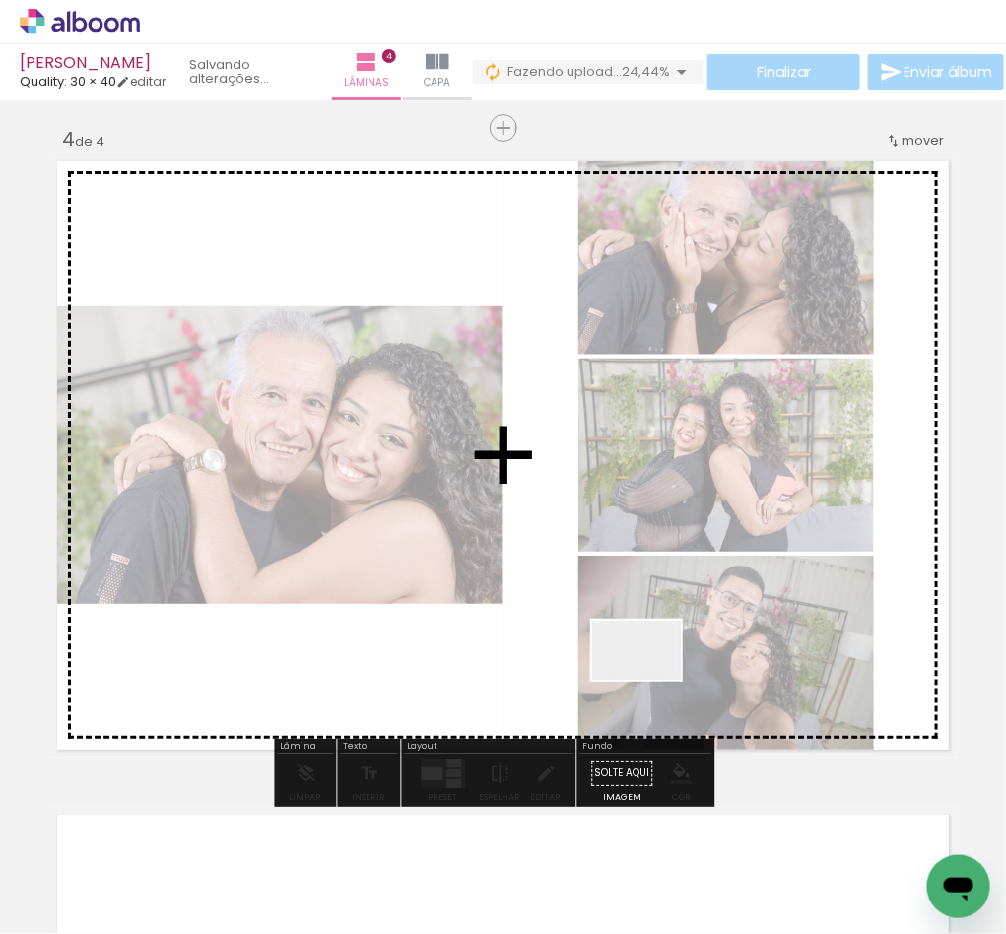
drag, startPoint x: 651, startPoint y: 680, endPoint x: 737, endPoint y: 808, distance: 154.2
click at [668, 589] on quentale-workspace at bounding box center [503, 467] width 1006 height 934
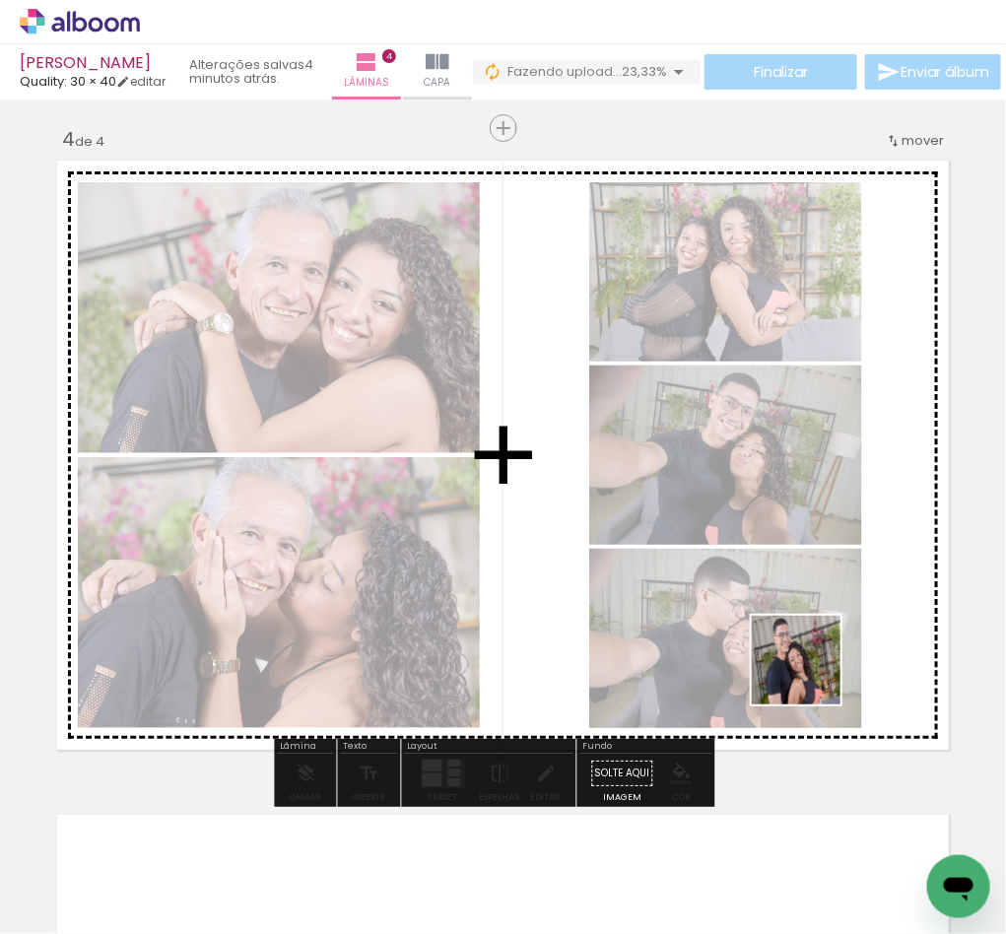
drag, startPoint x: 835, startPoint y: 878, endPoint x: 782, endPoint y: 911, distance: 62.4
click at [804, 616] on quentale-workspace at bounding box center [503, 467] width 1006 height 934
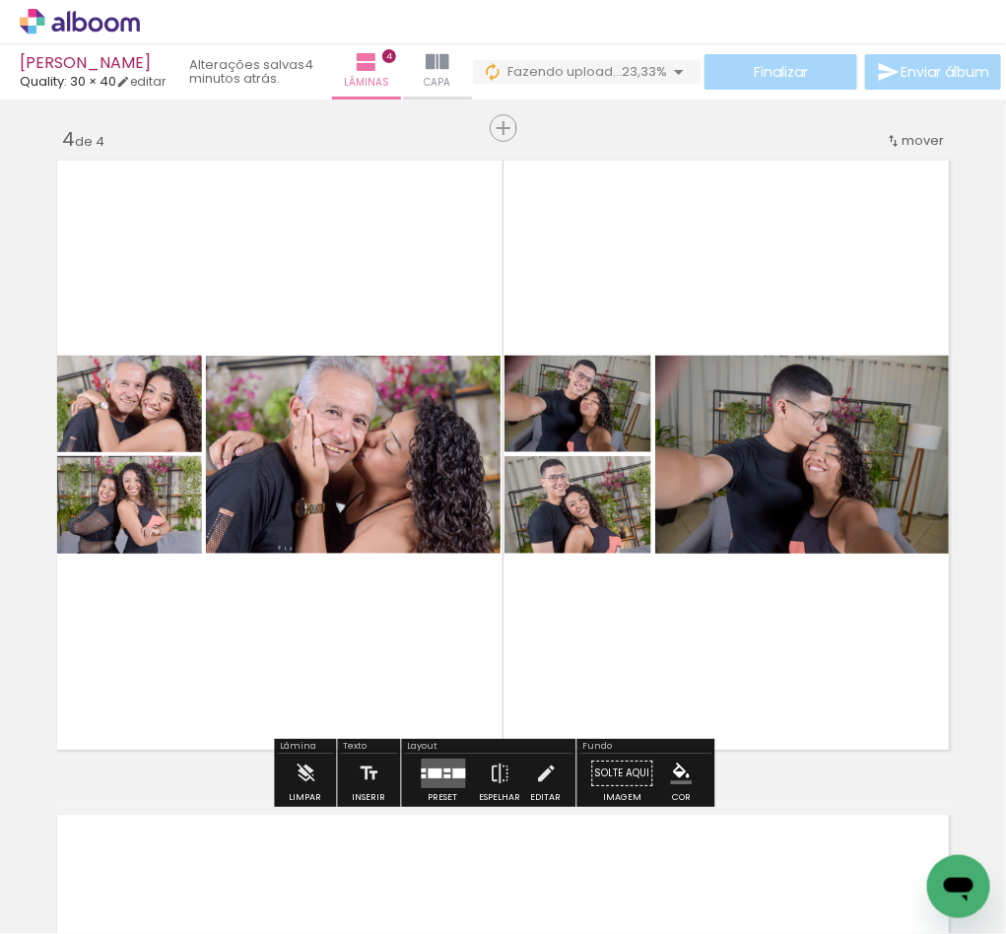
scroll to position [0, 5952]
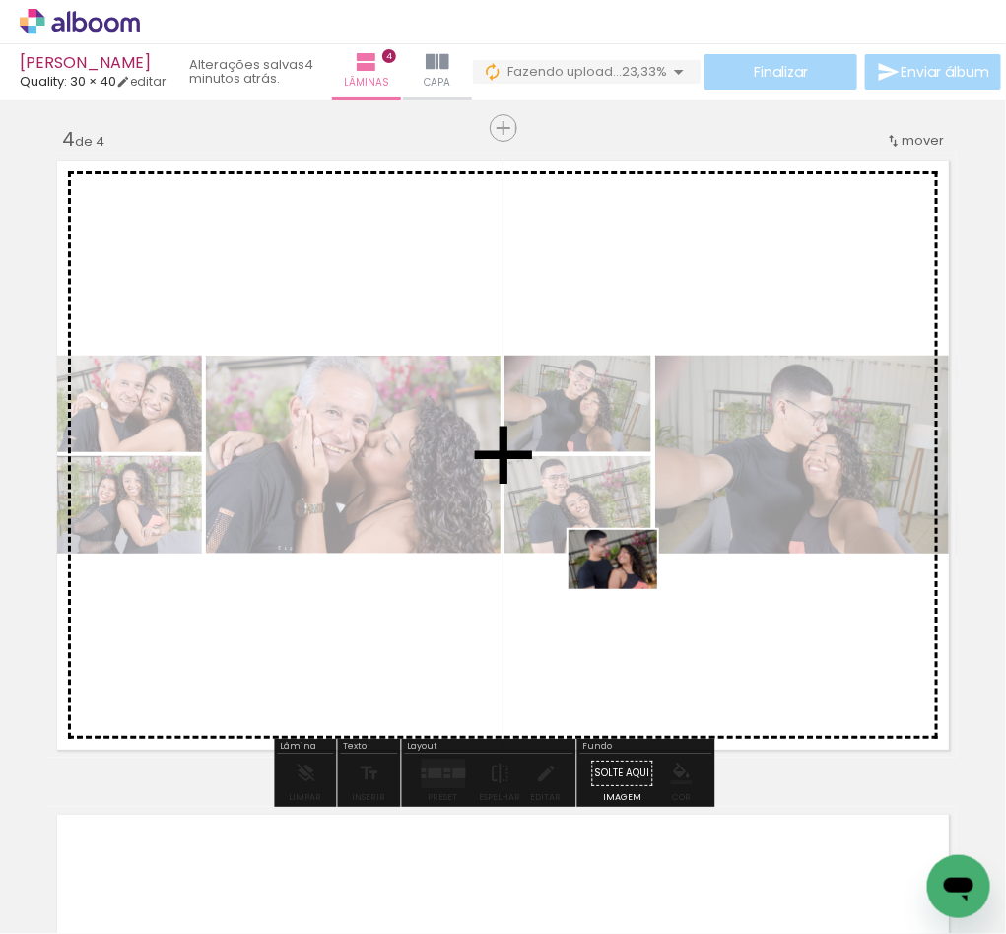
drag, startPoint x: 554, startPoint y: 884, endPoint x: 628, endPoint y: 589, distance: 303.8
click at [628, 589] on quentale-workspace at bounding box center [503, 467] width 1006 height 934
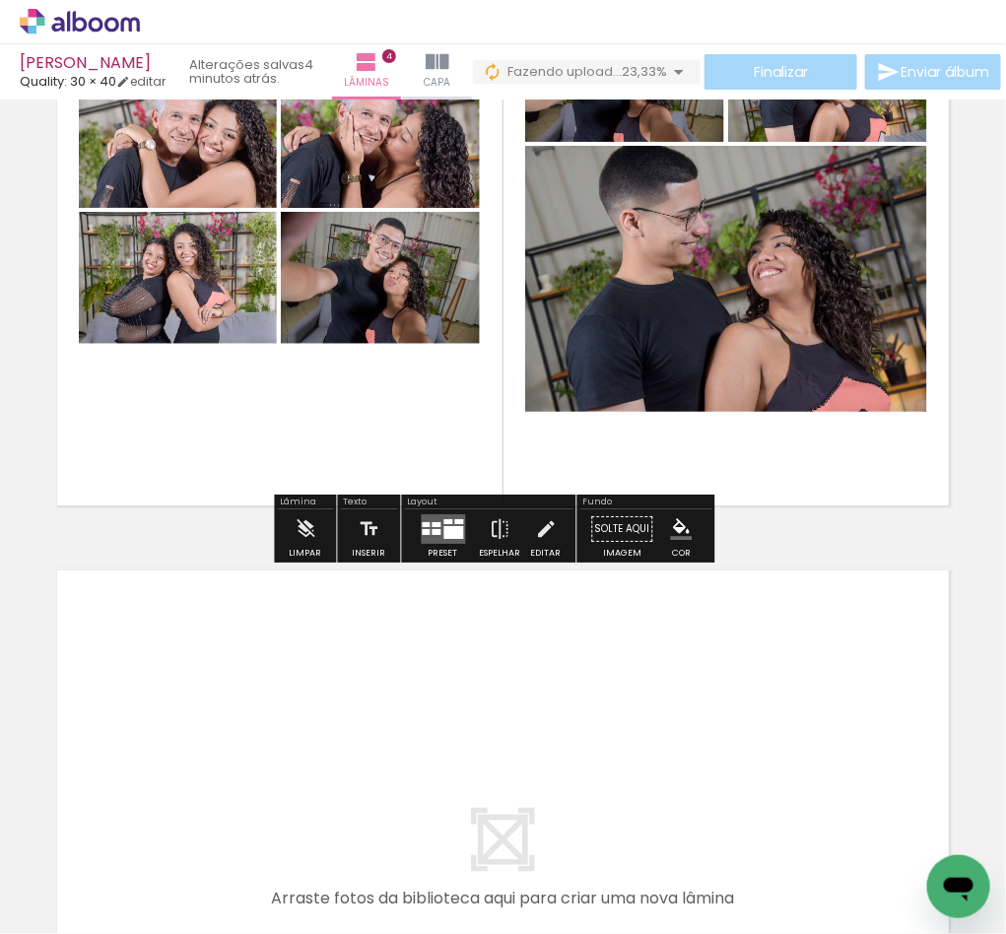
scroll to position [2263, 0]
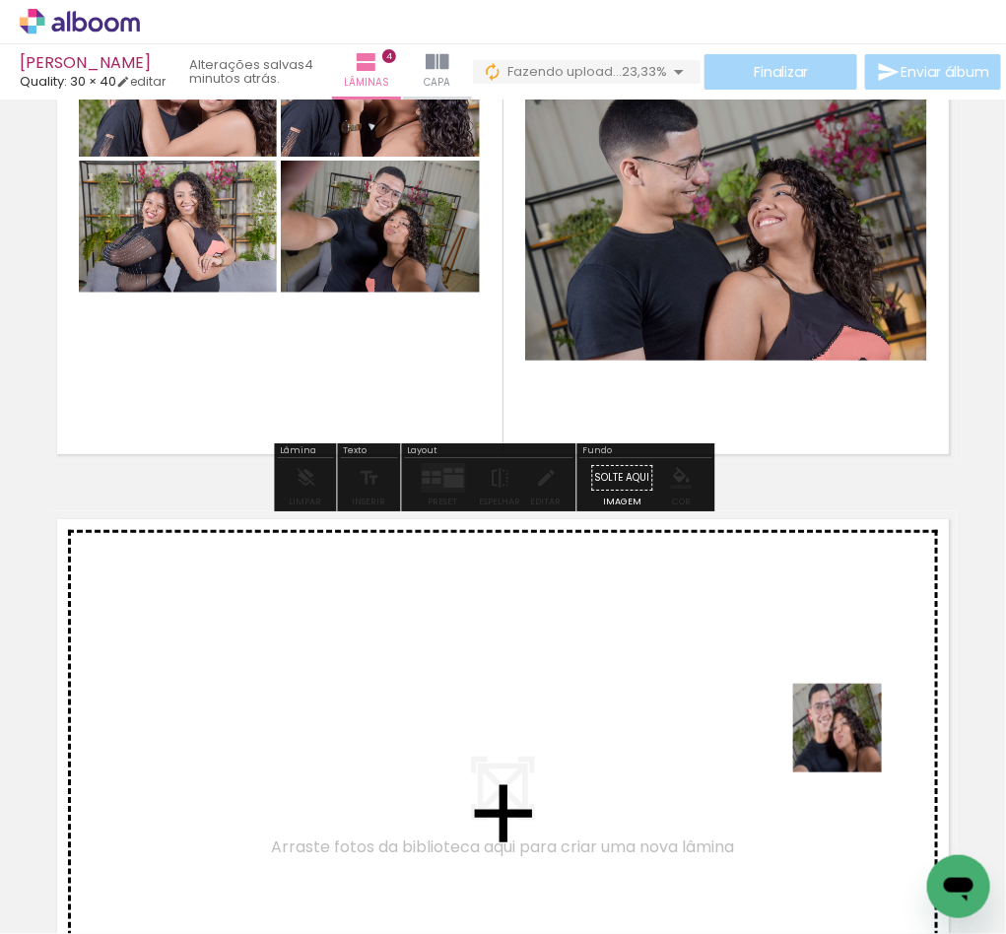
drag, startPoint x: 847, startPoint y: 863, endPoint x: 852, endPoint y: 739, distance: 124.3
click at [852, 739] on quentale-workspace at bounding box center [503, 467] width 1006 height 934
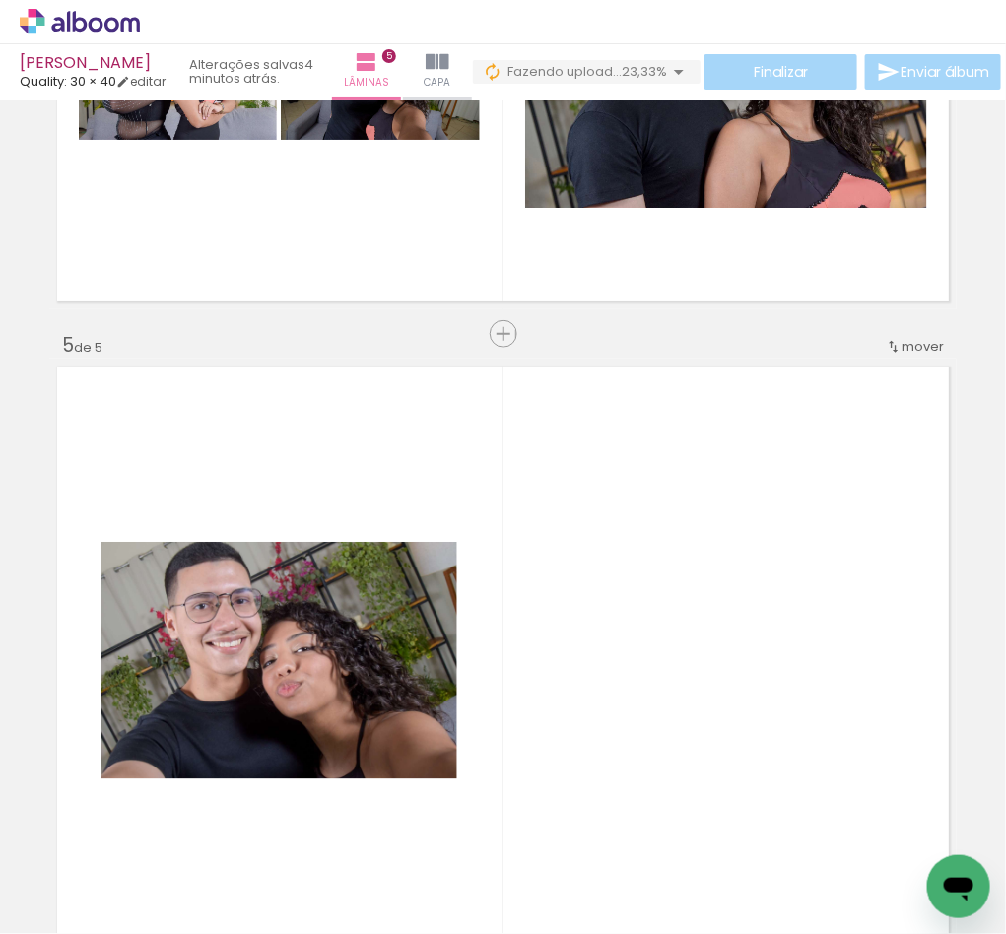
scroll to position [2325, 0]
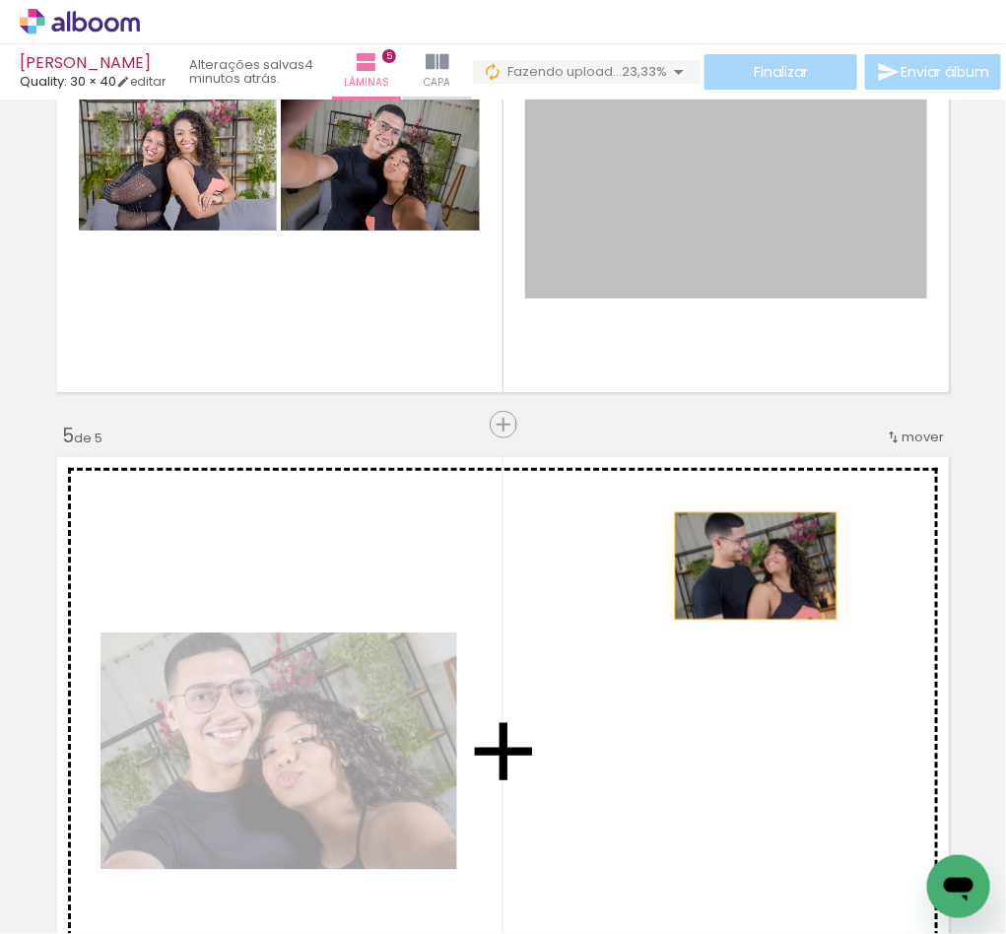
drag, startPoint x: 810, startPoint y: 255, endPoint x: 633, endPoint y: 813, distance: 585.3
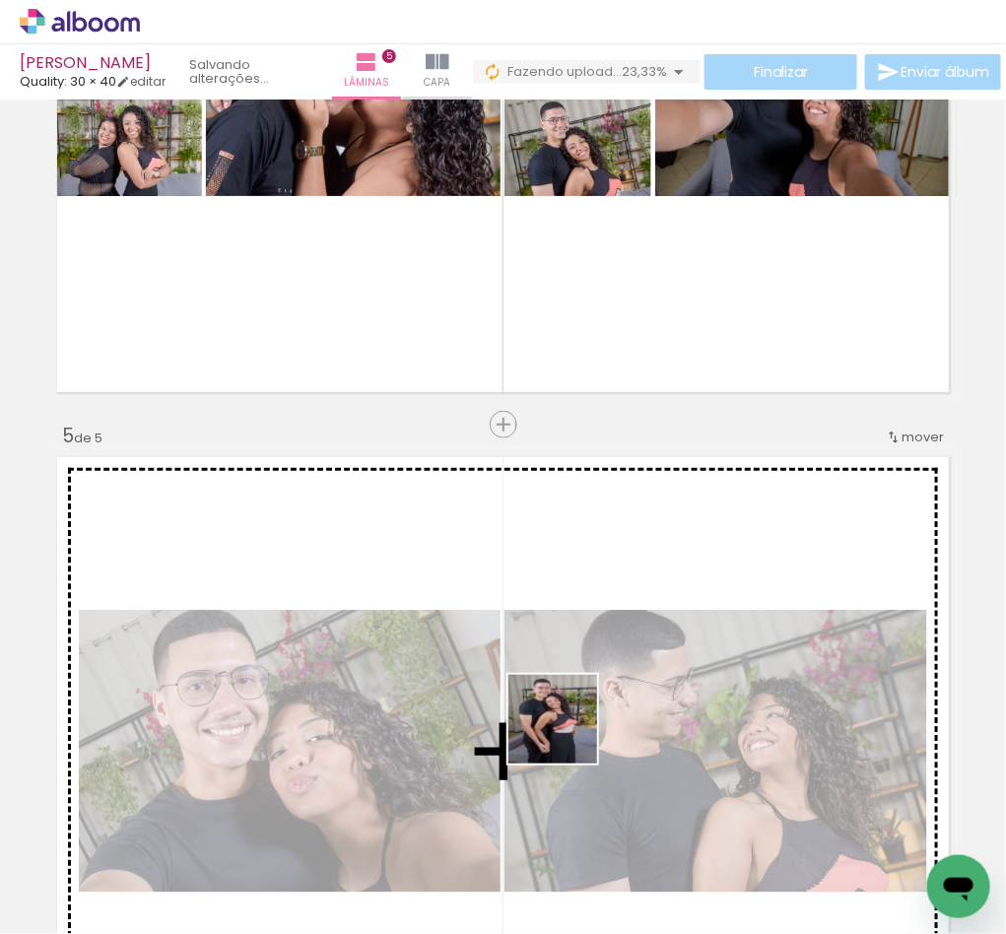
drag, startPoint x: 533, startPoint y: 890, endPoint x: 553, endPoint y: 689, distance: 202.0
click at [563, 724] on quentale-workspace at bounding box center [503, 467] width 1006 height 934
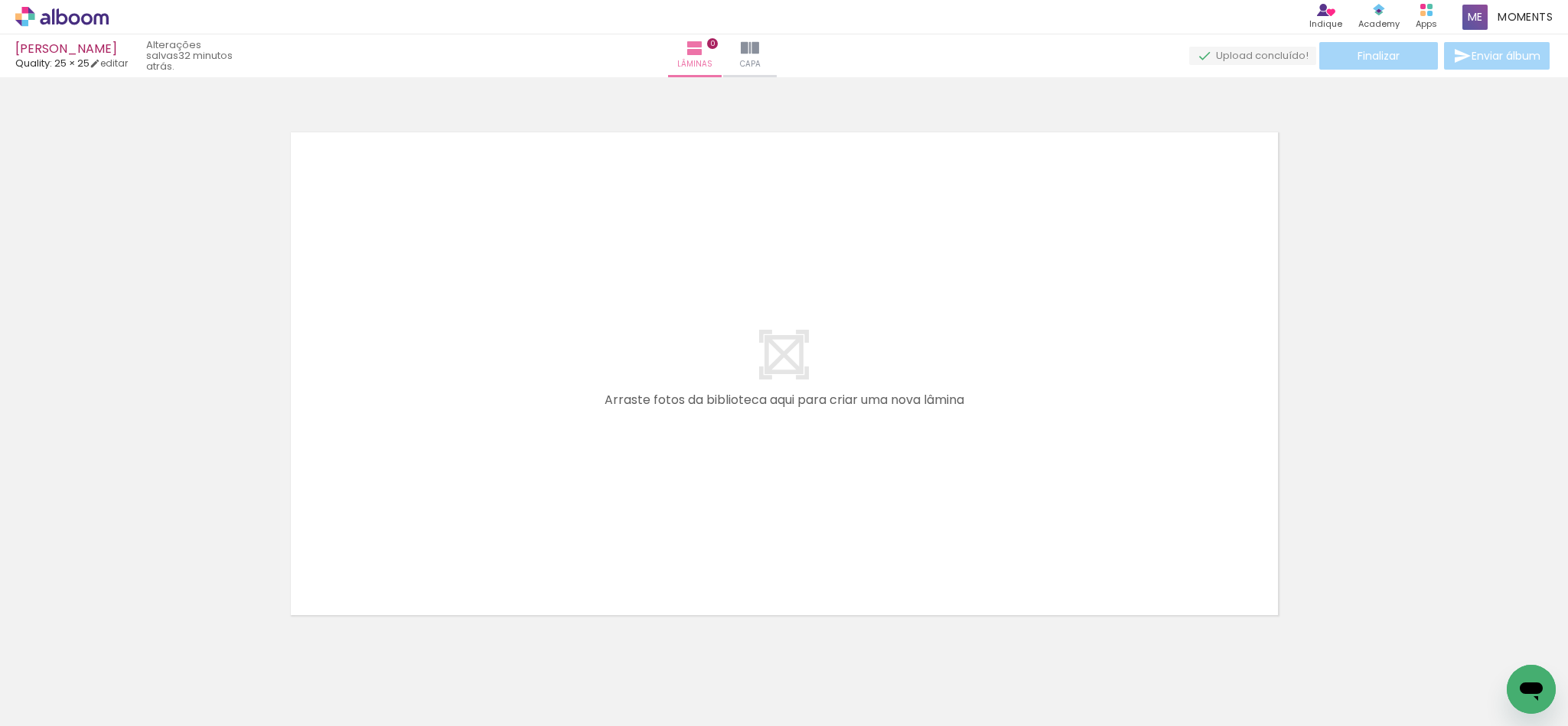
click at [781, 315] on quentale-layouter at bounding box center [784, 373] width 1009 height 504
click at [781, 260] on div at bounding box center [784, 354] width 1568 height 544
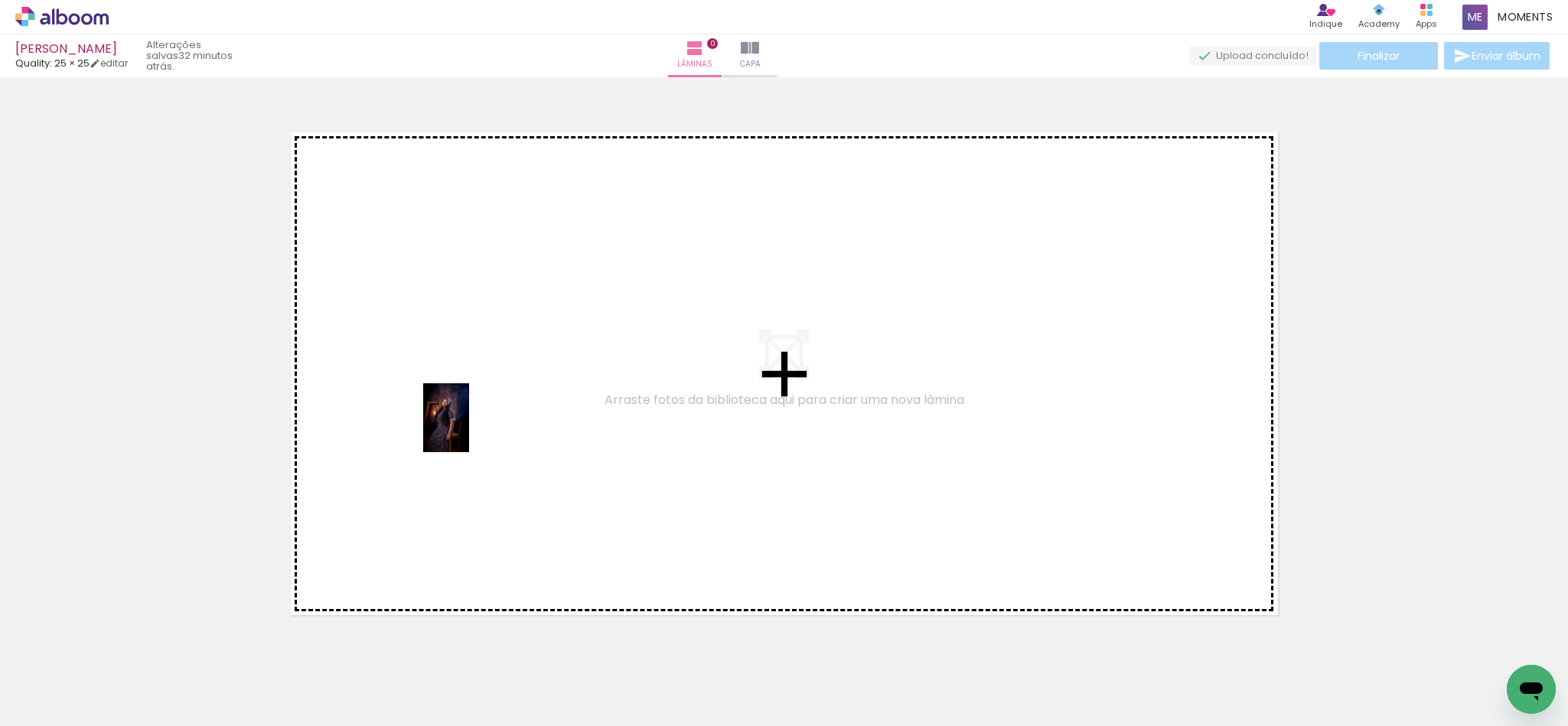
drag, startPoint x: 466, startPoint y: 672, endPoint x: 478, endPoint y: 415, distance: 257.3
click at [475, 420] on quentale-workspace at bounding box center [784, 363] width 1568 height 726
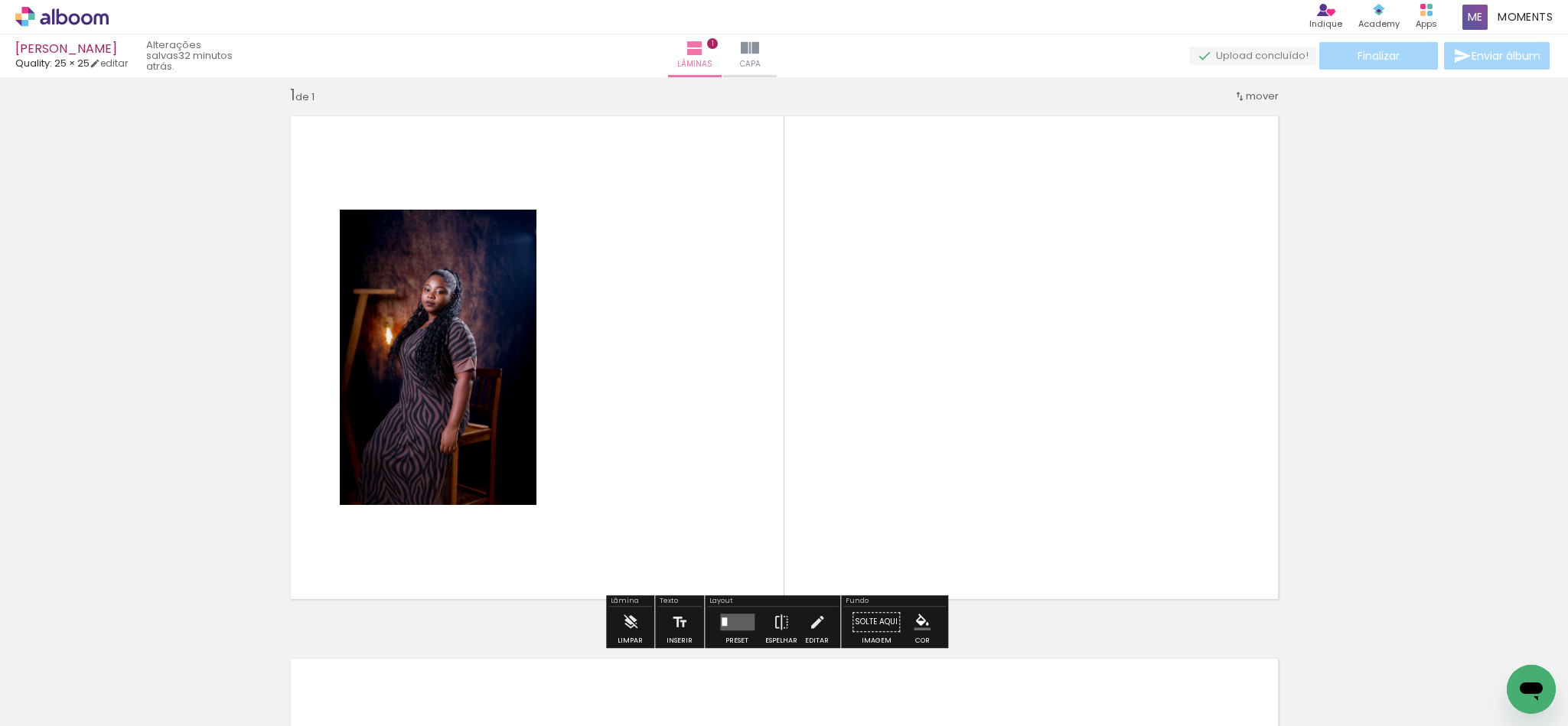
scroll to position [19, 0]
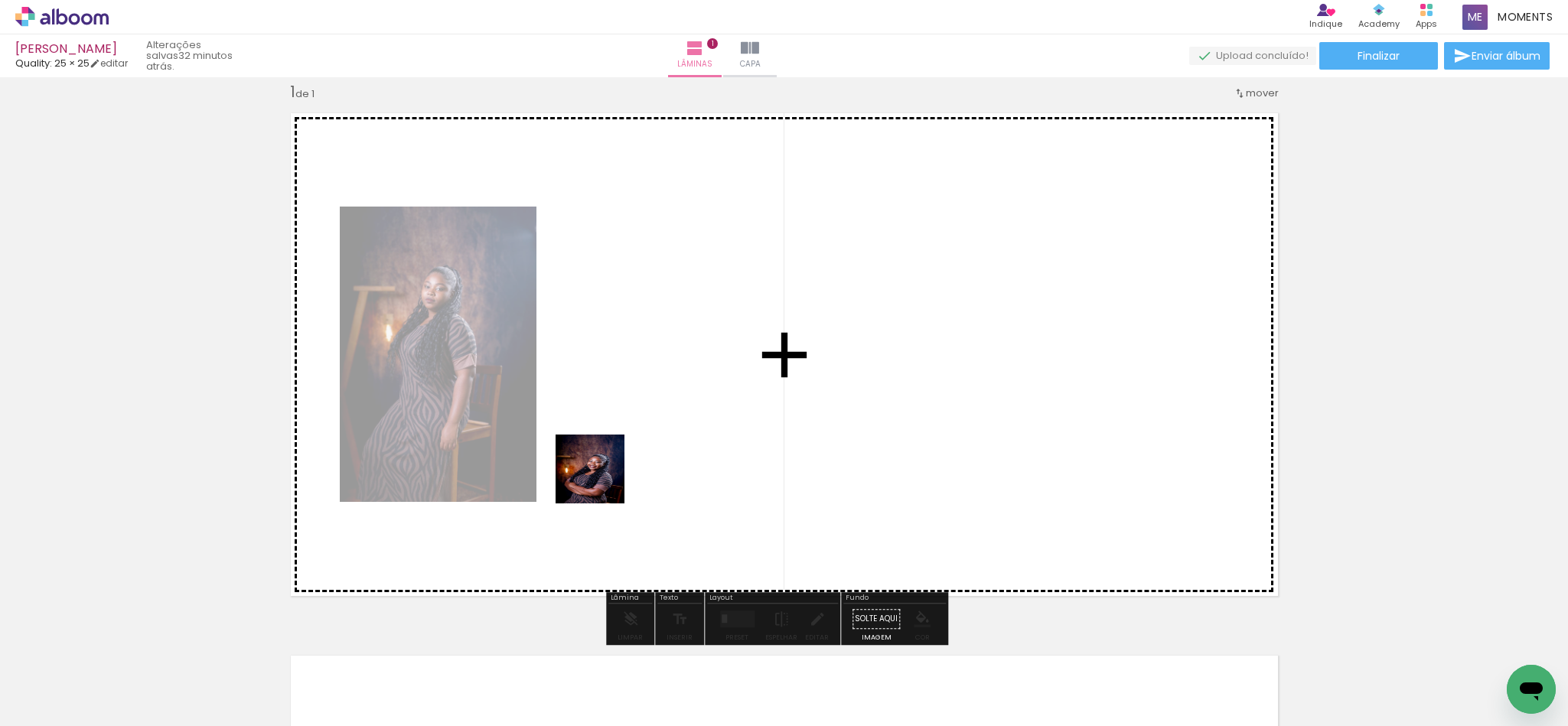
drag, startPoint x: 560, startPoint y: 671, endPoint x: 632, endPoint y: 446, distance: 236.2
click at [632, 446] on quentale-workspace at bounding box center [784, 363] width 1568 height 726
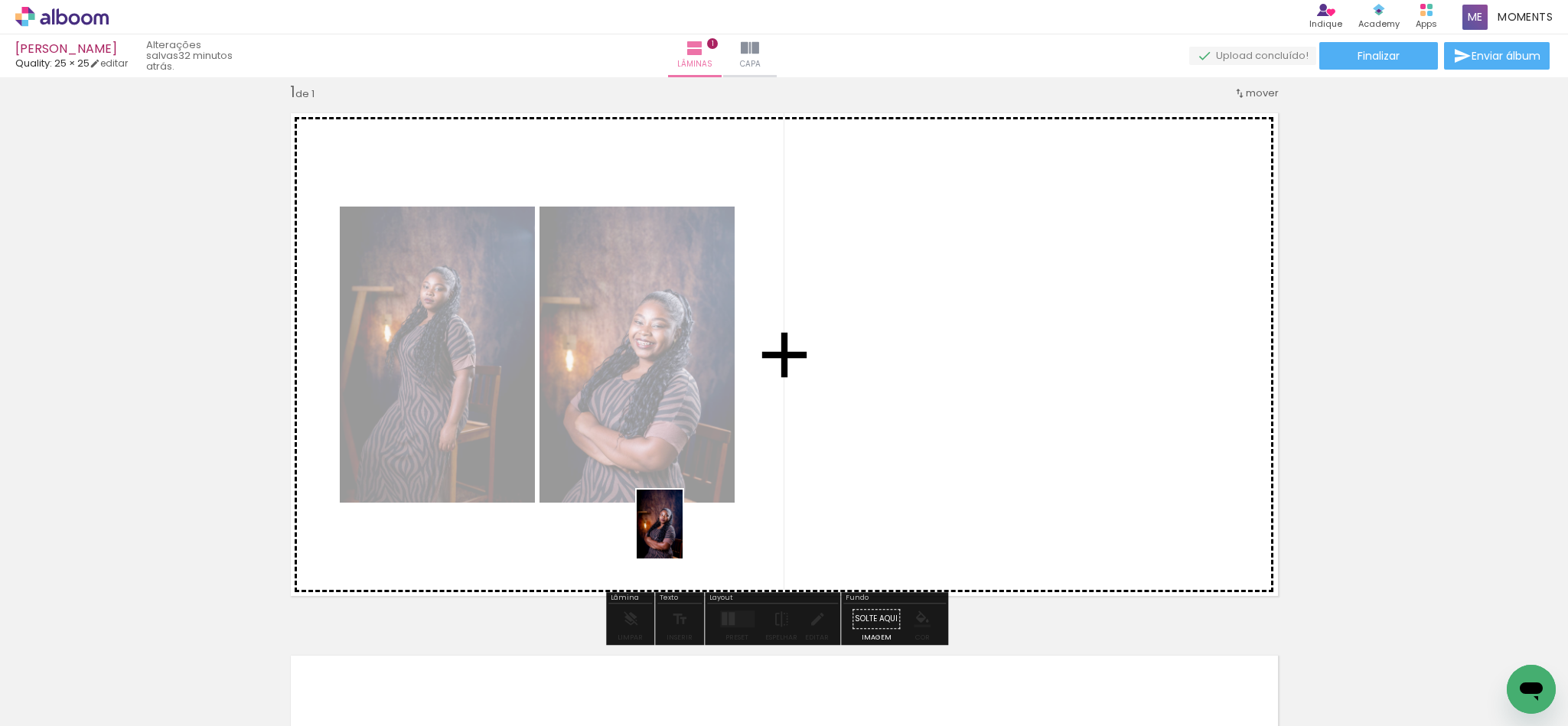
drag, startPoint x: 655, startPoint y: 665, endPoint x: 690, endPoint y: 533, distance: 136.6
click at [690, 533] on quentale-workspace at bounding box center [784, 363] width 1568 height 726
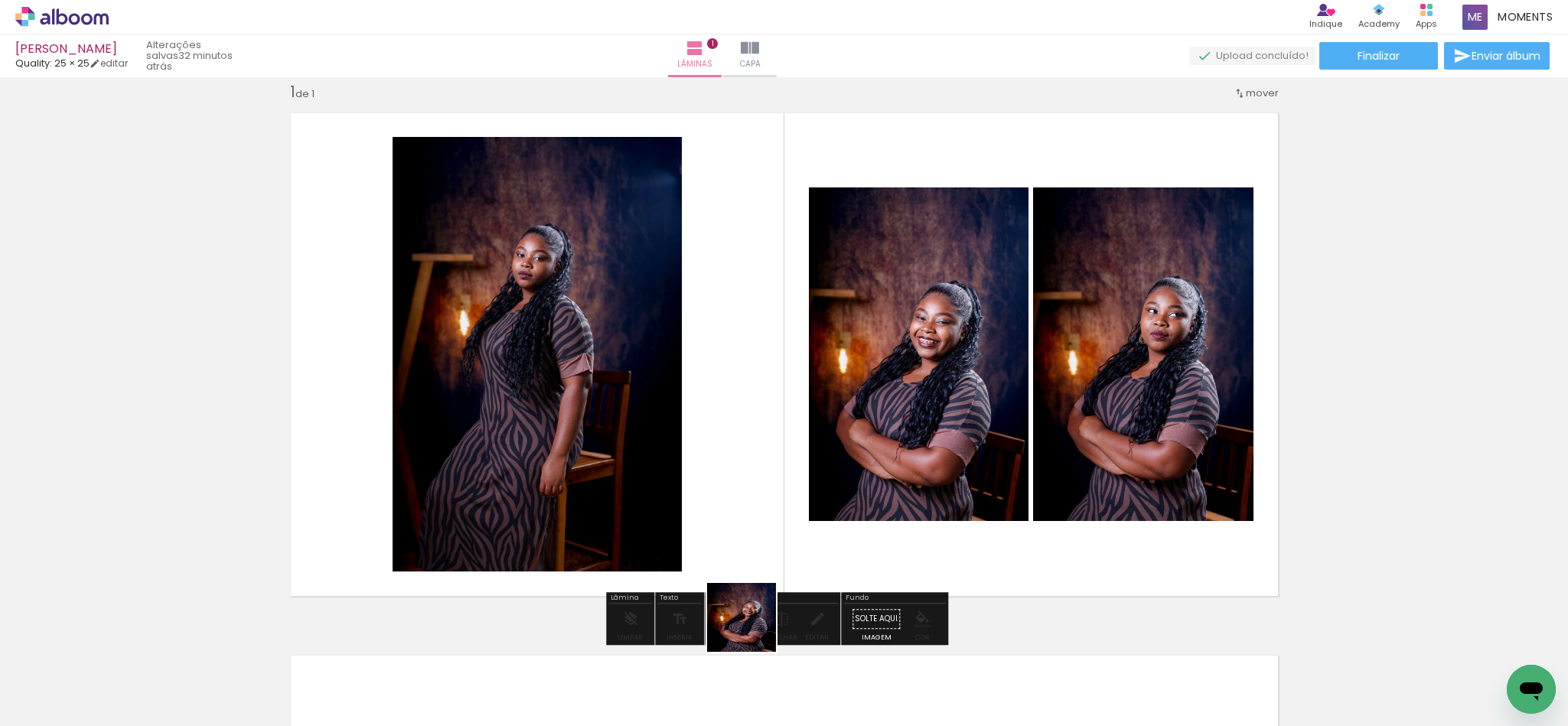
drag, startPoint x: 735, startPoint y: 669, endPoint x: 786, endPoint y: 452, distance: 222.9
click at [781, 452] on quentale-workspace at bounding box center [784, 363] width 1568 height 726
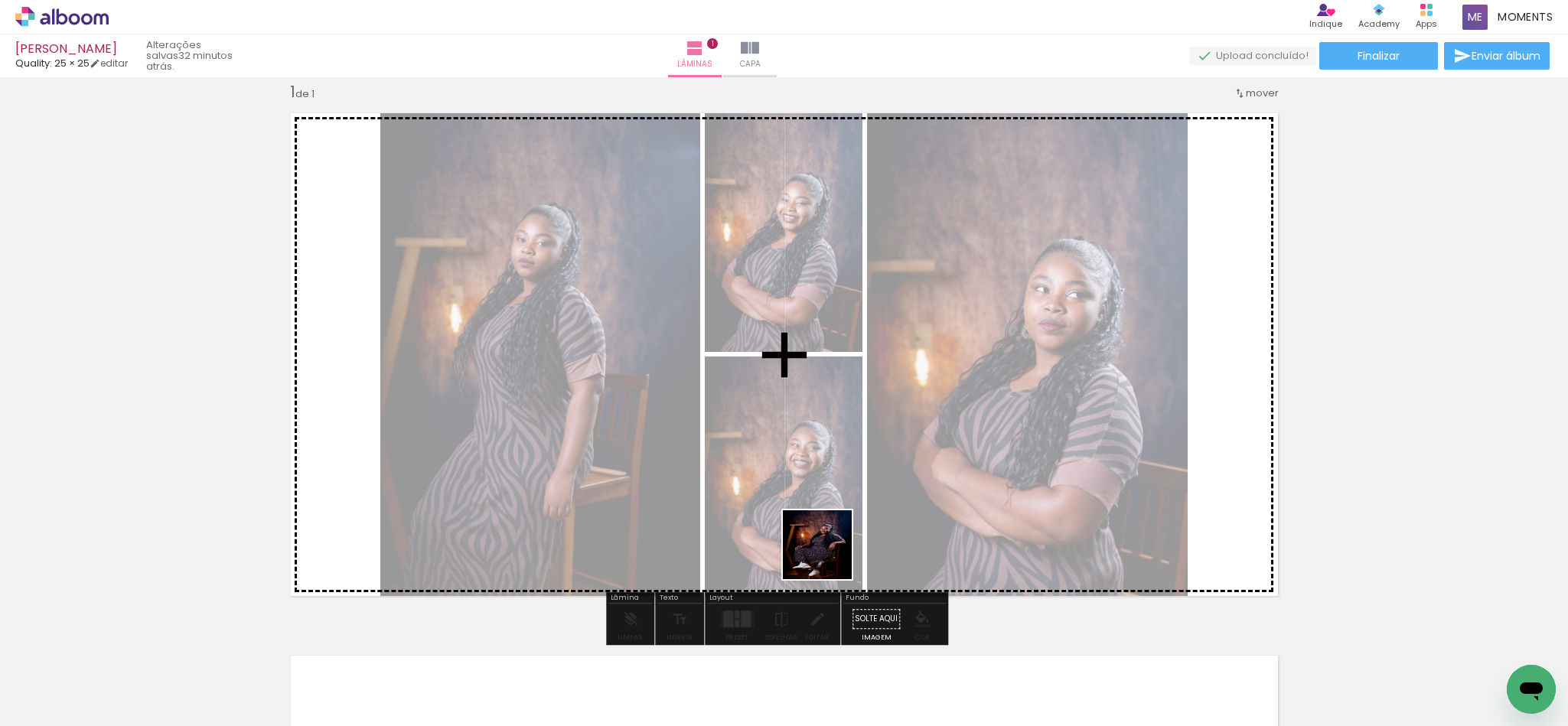
drag, startPoint x: 815, startPoint y: 664, endPoint x: 854, endPoint y: 480, distance: 188.1
click at [781, 480] on quentale-workspace at bounding box center [784, 363] width 1568 height 726
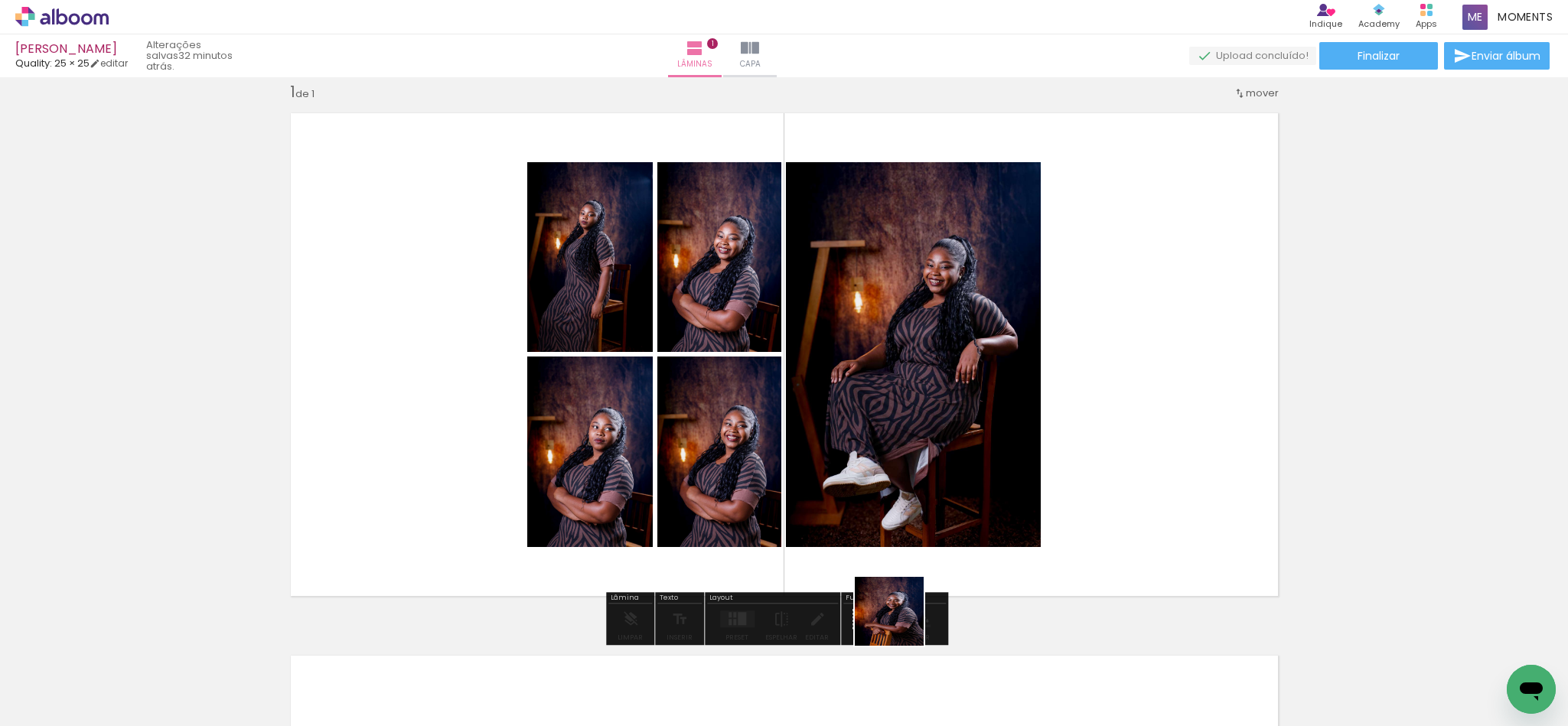
drag, startPoint x: 901, startPoint y: 623, endPoint x: 941, endPoint y: 453, distance: 174.6
click at [781, 457] on quentale-workspace at bounding box center [784, 363] width 1568 height 726
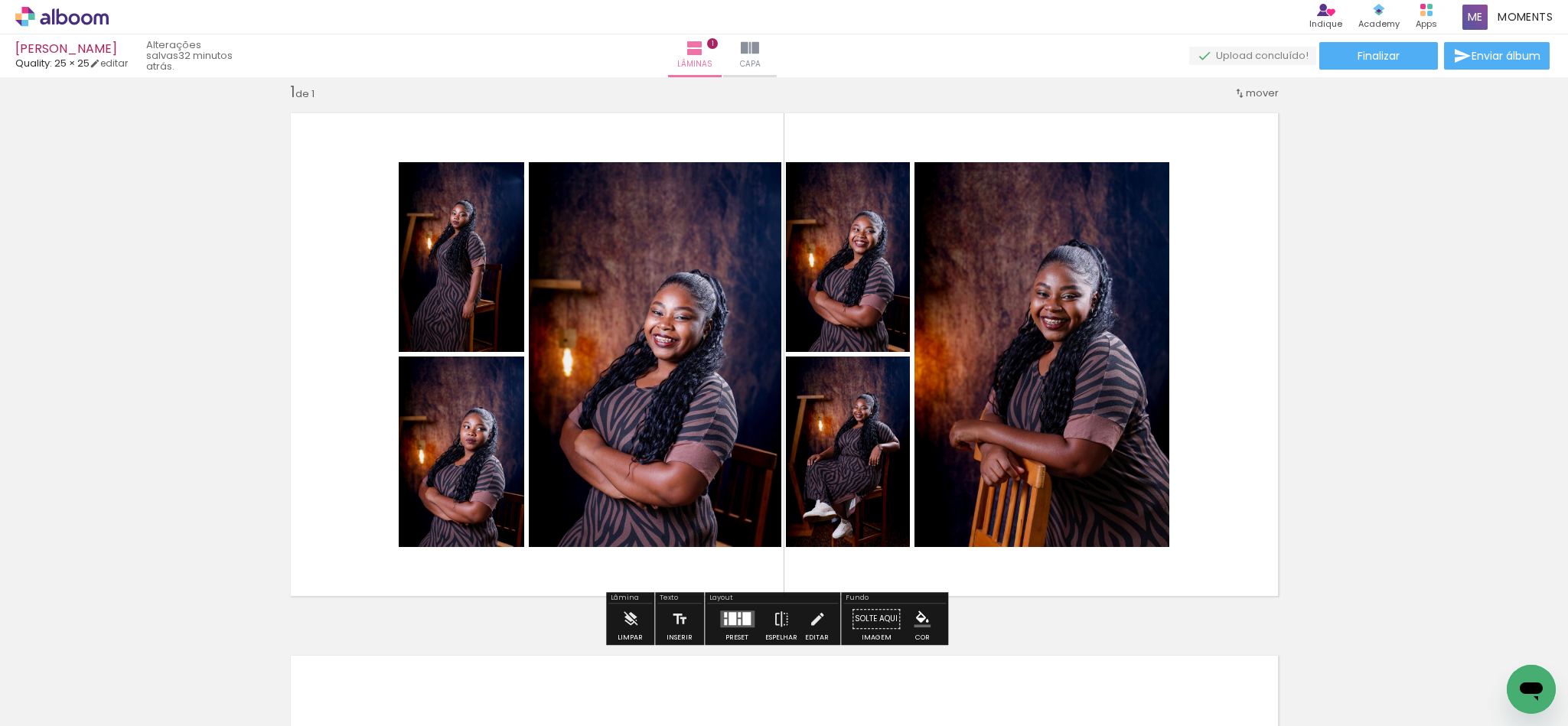
click at [738, 612] on div at bounding box center [739, 614] width 3 height 5
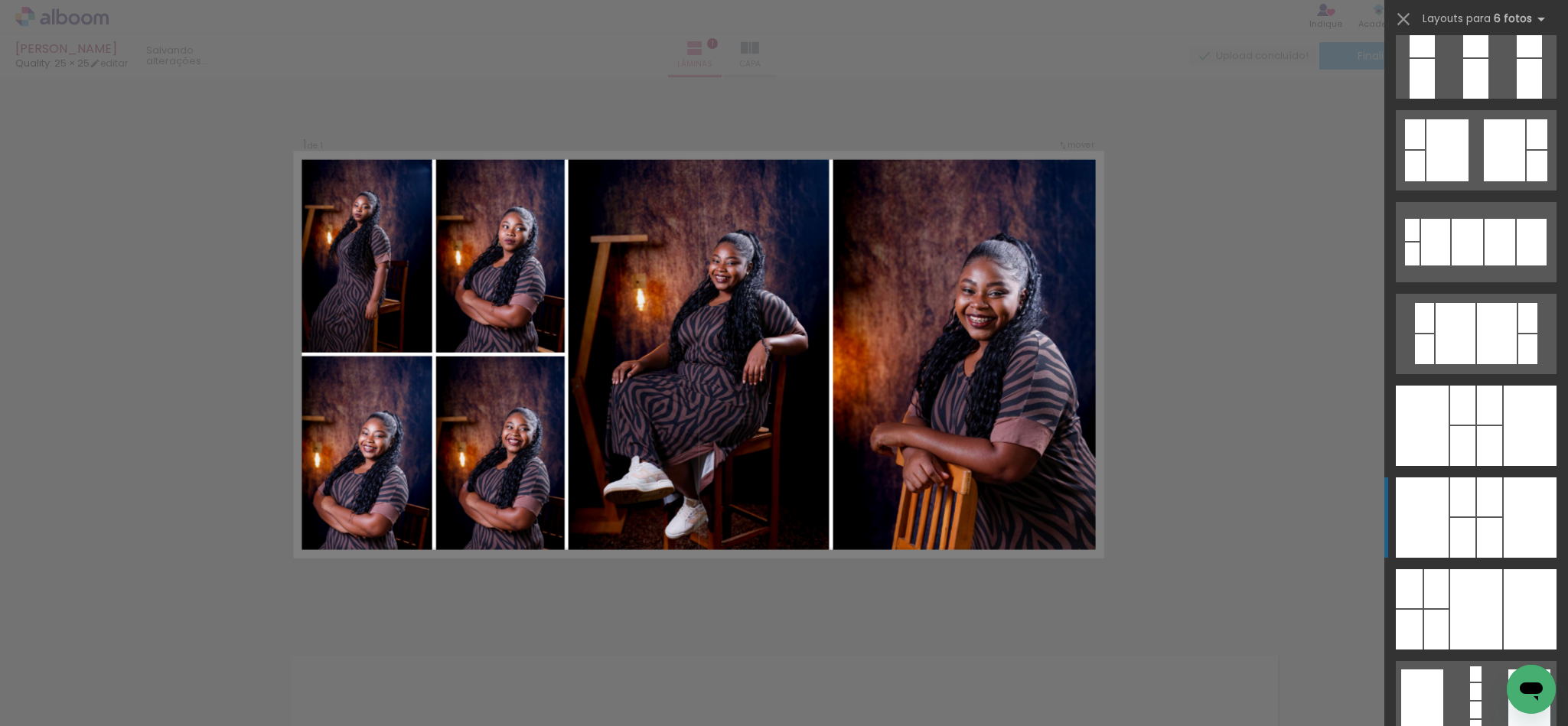
scroll to position [1263, 0]
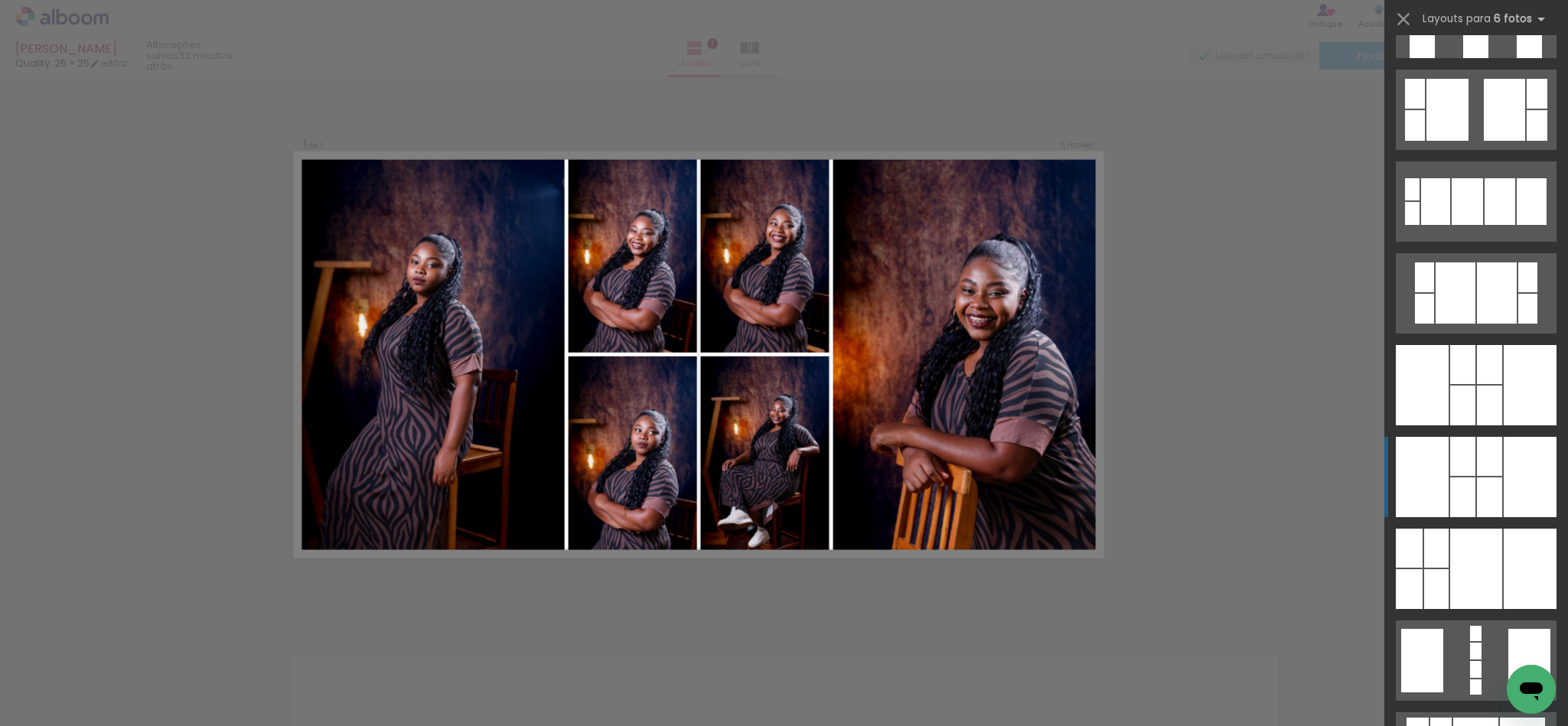
click at [781, 569] on div at bounding box center [1437, 589] width 25 height 40
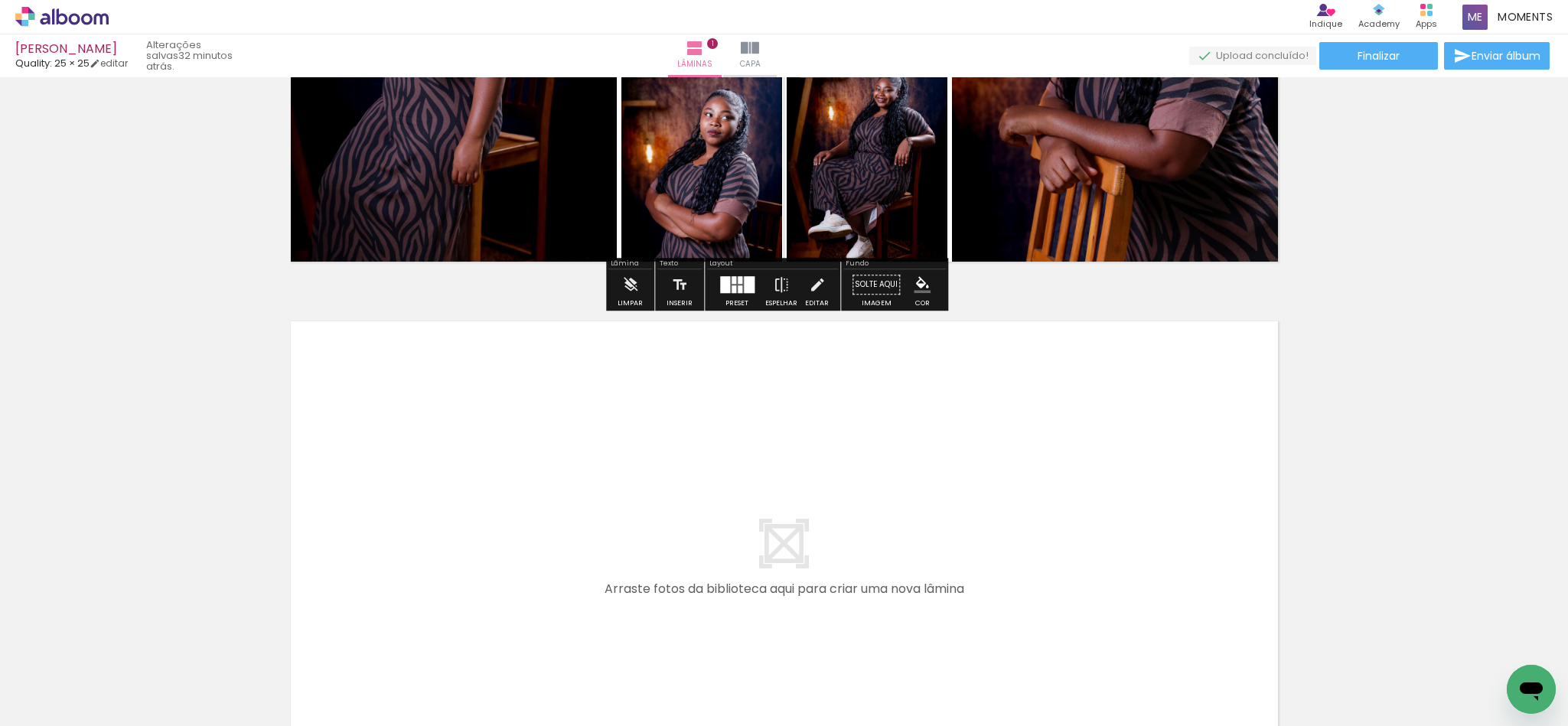
scroll to position [591, 0]
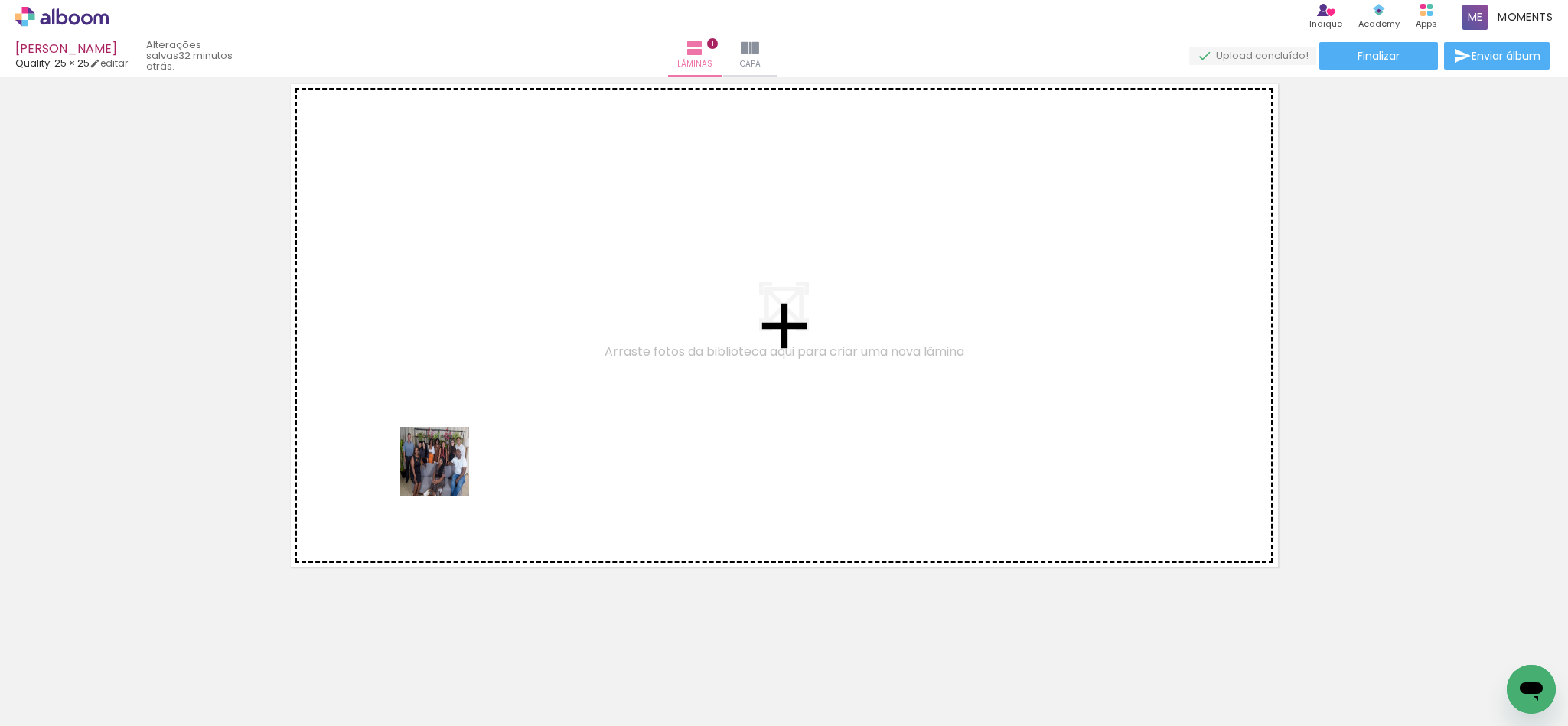
drag, startPoint x: 210, startPoint y: 661, endPoint x: 415, endPoint y: 585, distance: 218.6
click at [483, 452] on quentale-workspace at bounding box center [784, 363] width 1568 height 726
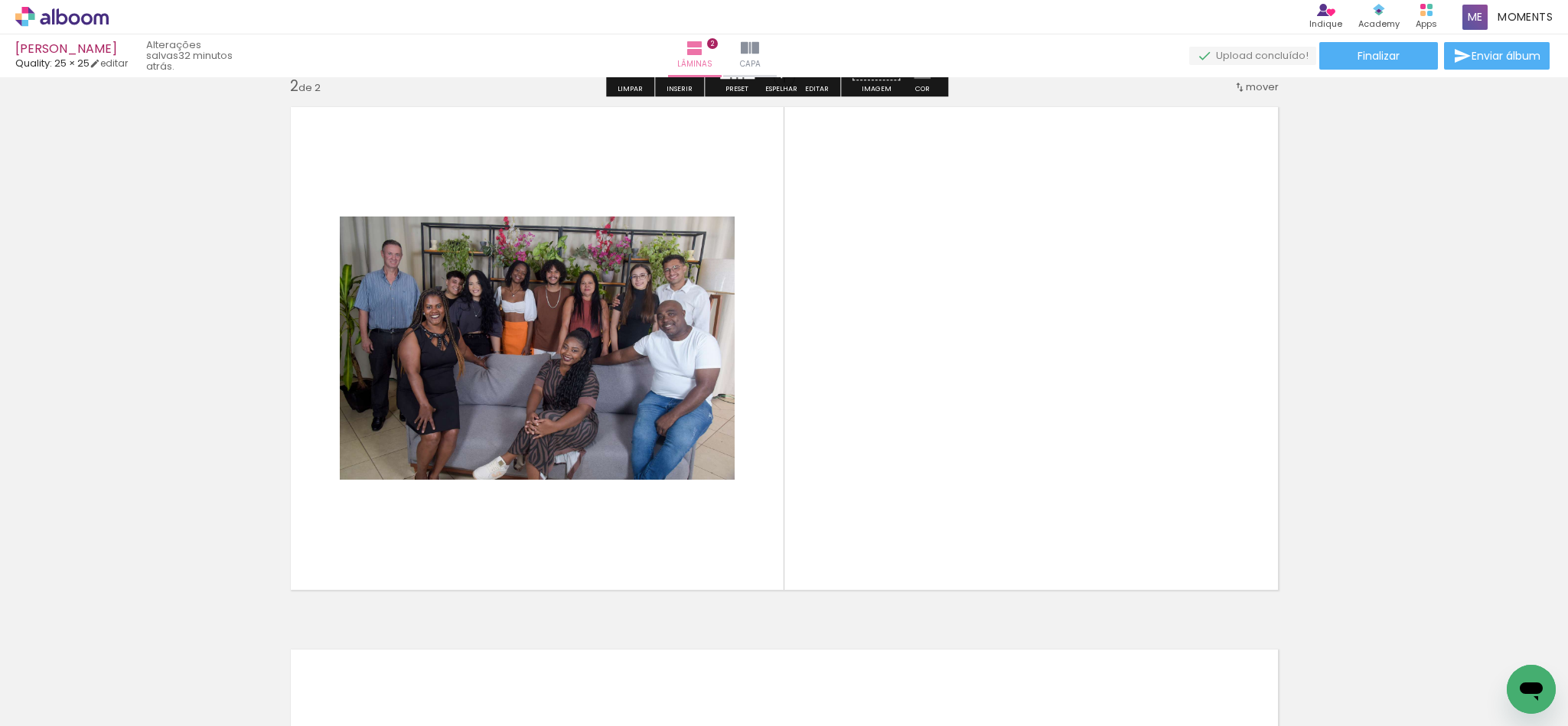
scroll to position [562, 0]
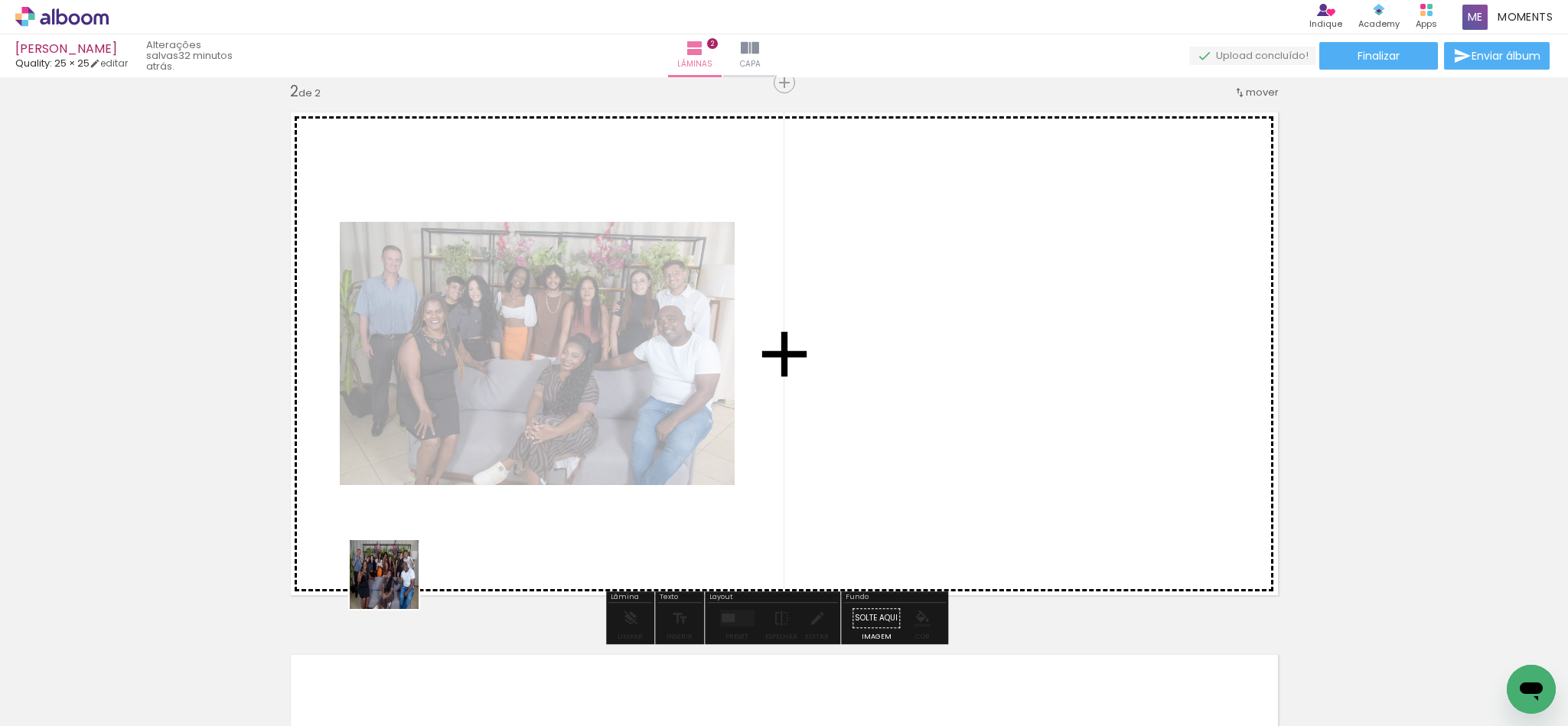
drag, startPoint x: 276, startPoint y: 675, endPoint x: 533, endPoint y: 530, distance: 295.1
click at [521, 538] on quentale-workspace at bounding box center [784, 363] width 1568 height 726
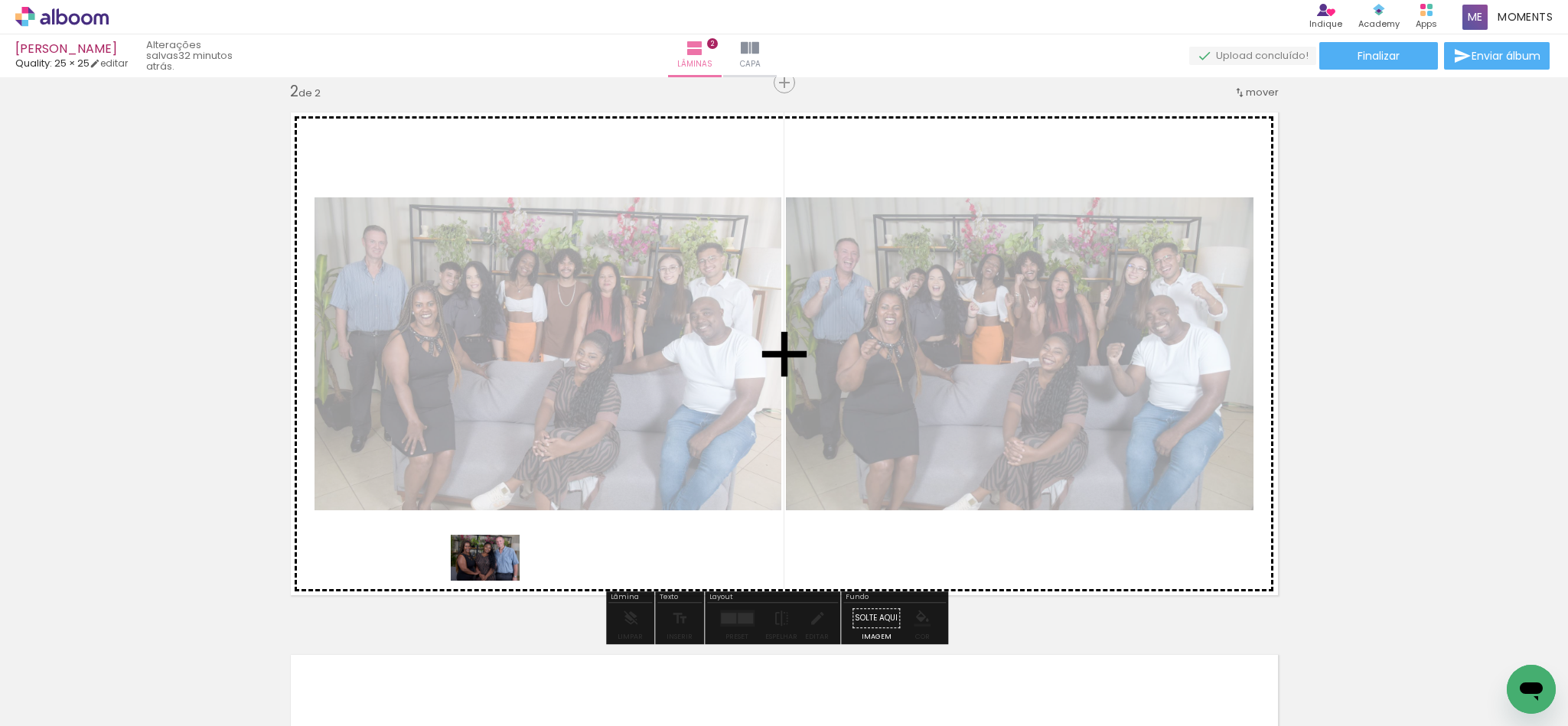
drag, startPoint x: 368, startPoint y: 686, endPoint x: 443, endPoint y: 641, distance: 87.5
click at [507, 569] on quentale-workspace at bounding box center [784, 363] width 1568 height 726
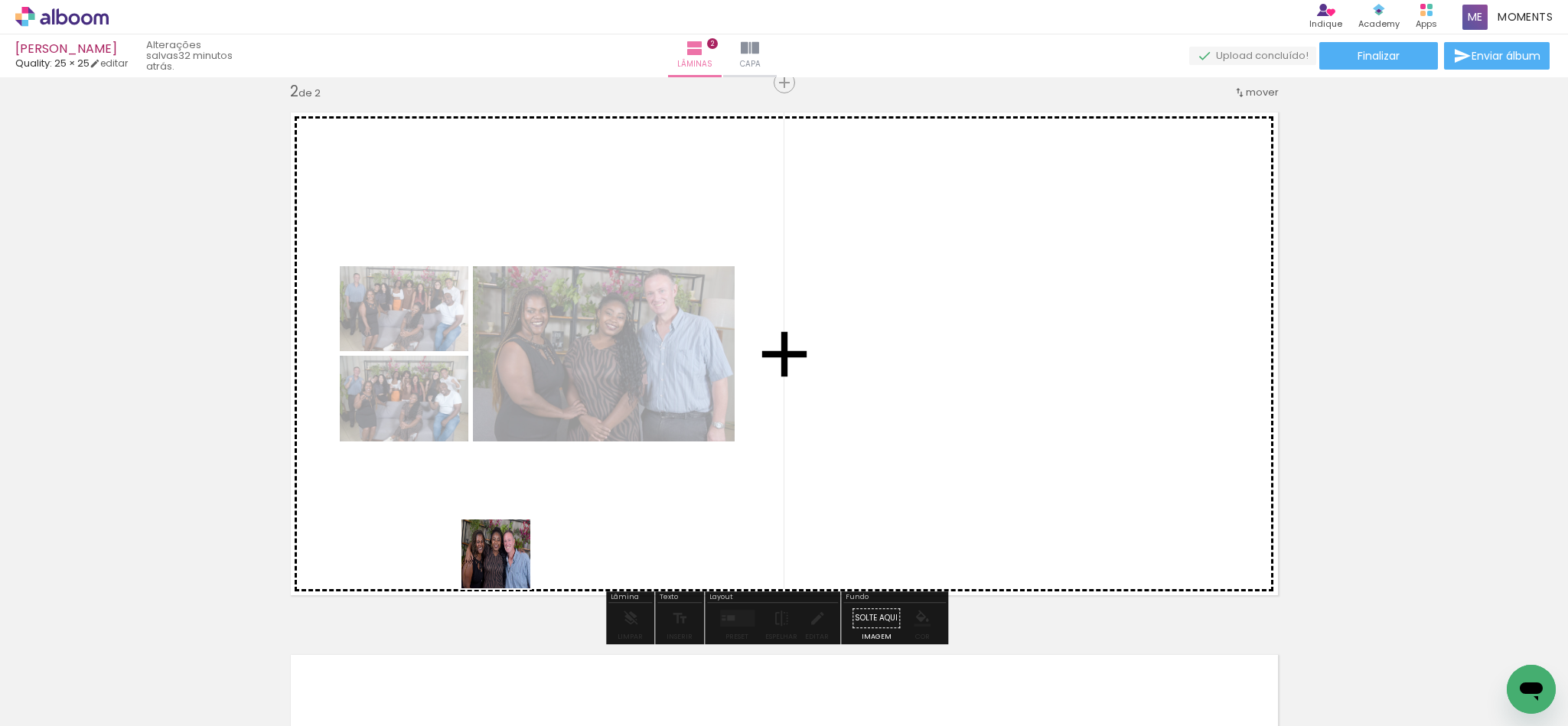
drag, startPoint x: 452, startPoint y: 671, endPoint x: 614, endPoint y: 561, distance: 195.8
click at [555, 512] on quentale-workspace at bounding box center [784, 363] width 1568 height 726
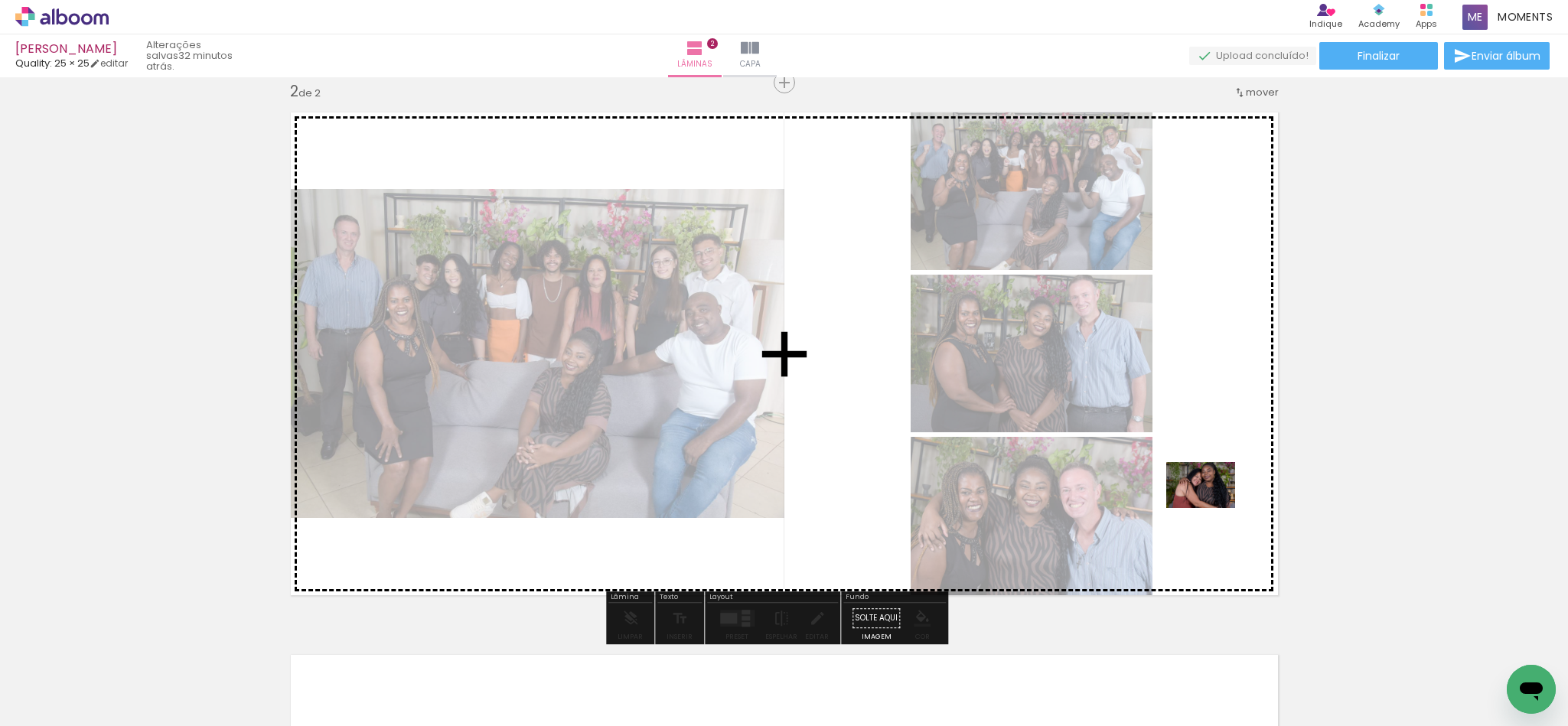
drag, startPoint x: 1376, startPoint y: 692, endPoint x: 1463, endPoint y: 652, distance: 95.8
click at [781, 492] on quentale-workspace at bounding box center [784, 363] width 1568 height 726
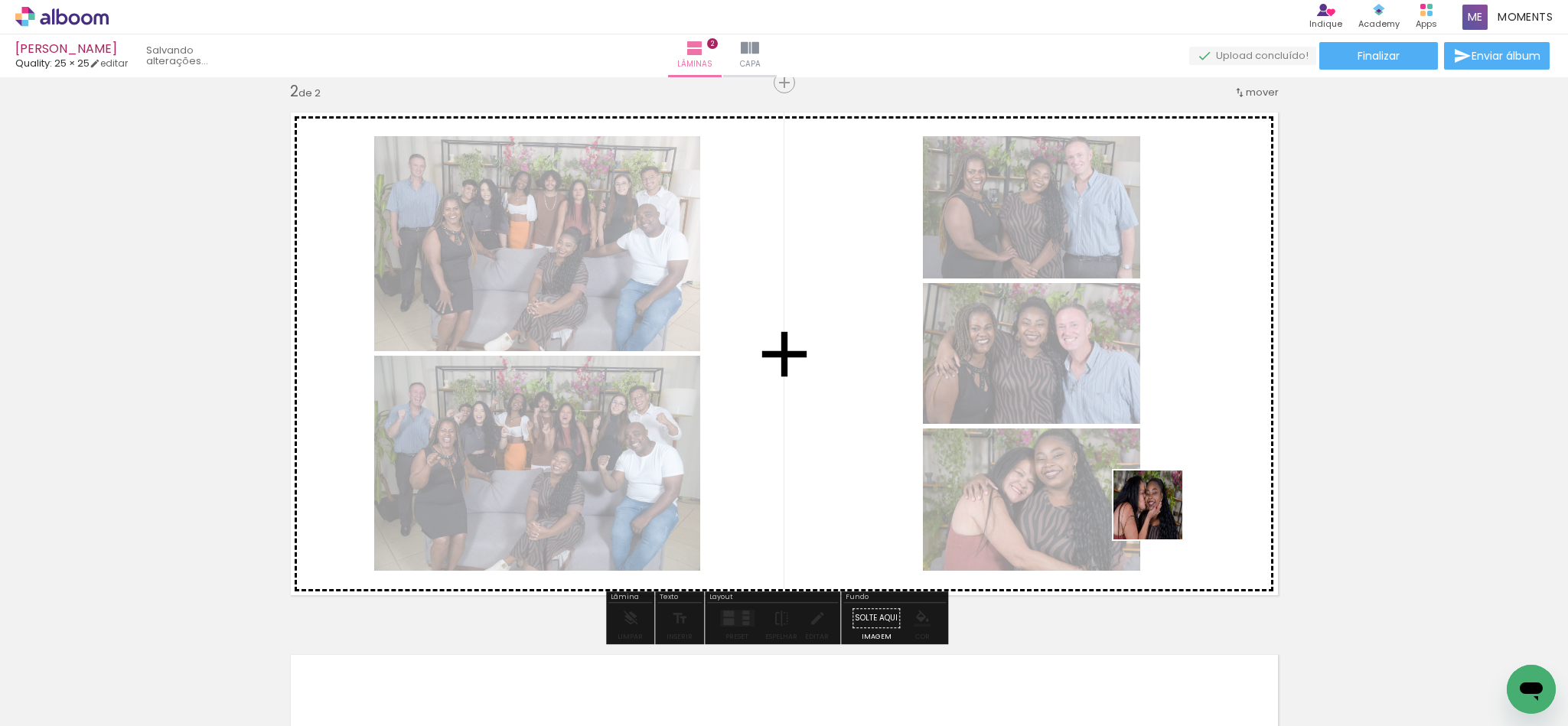
drag, startPoint x: 1461, startPoint y: 680, endPoint x: 1089, endPoint y: 503, distance: 412.0
click at [781, 497] on quentale-workspace at bounding box center [784, 363] width 1568 height 726
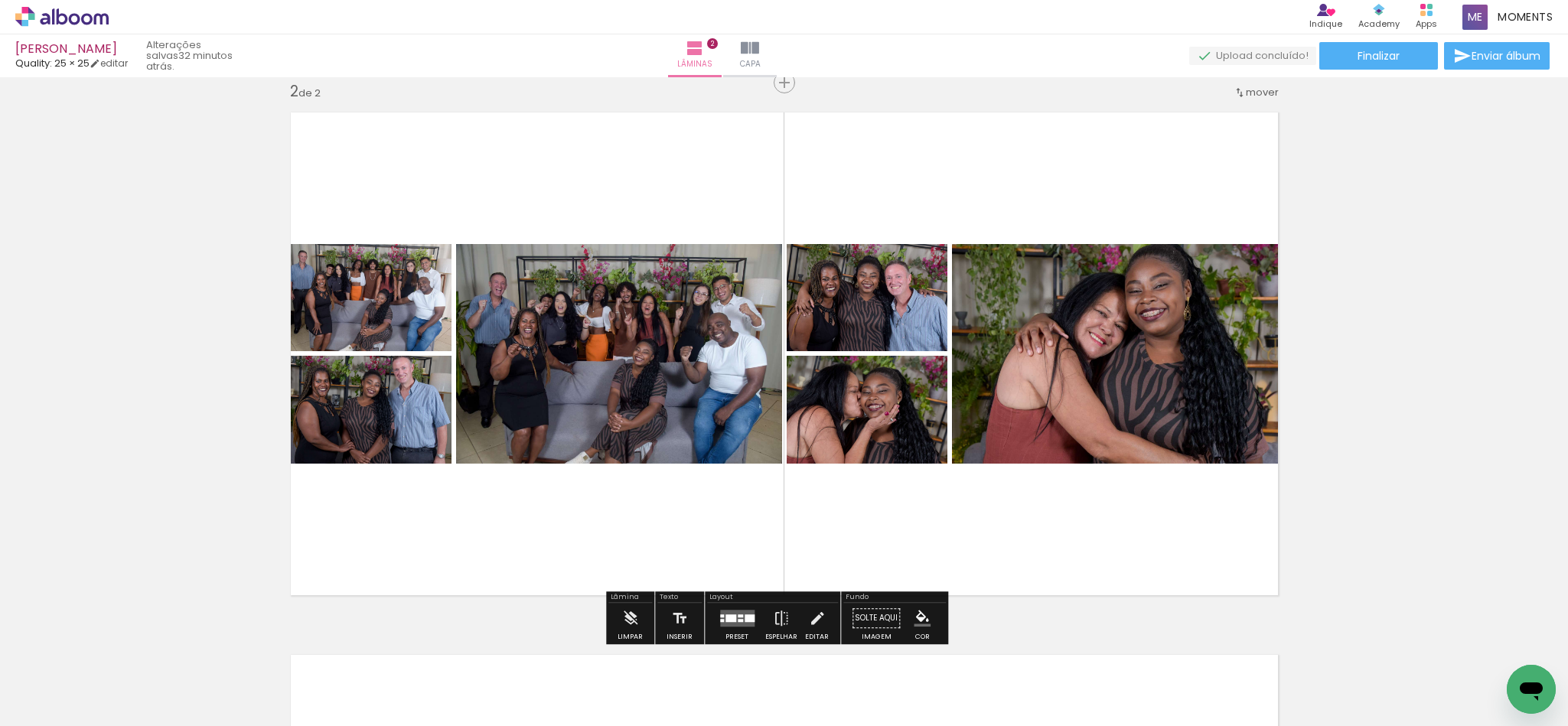
click at [730, 604] on div at bounding box center [736, 618] width 41 height 30
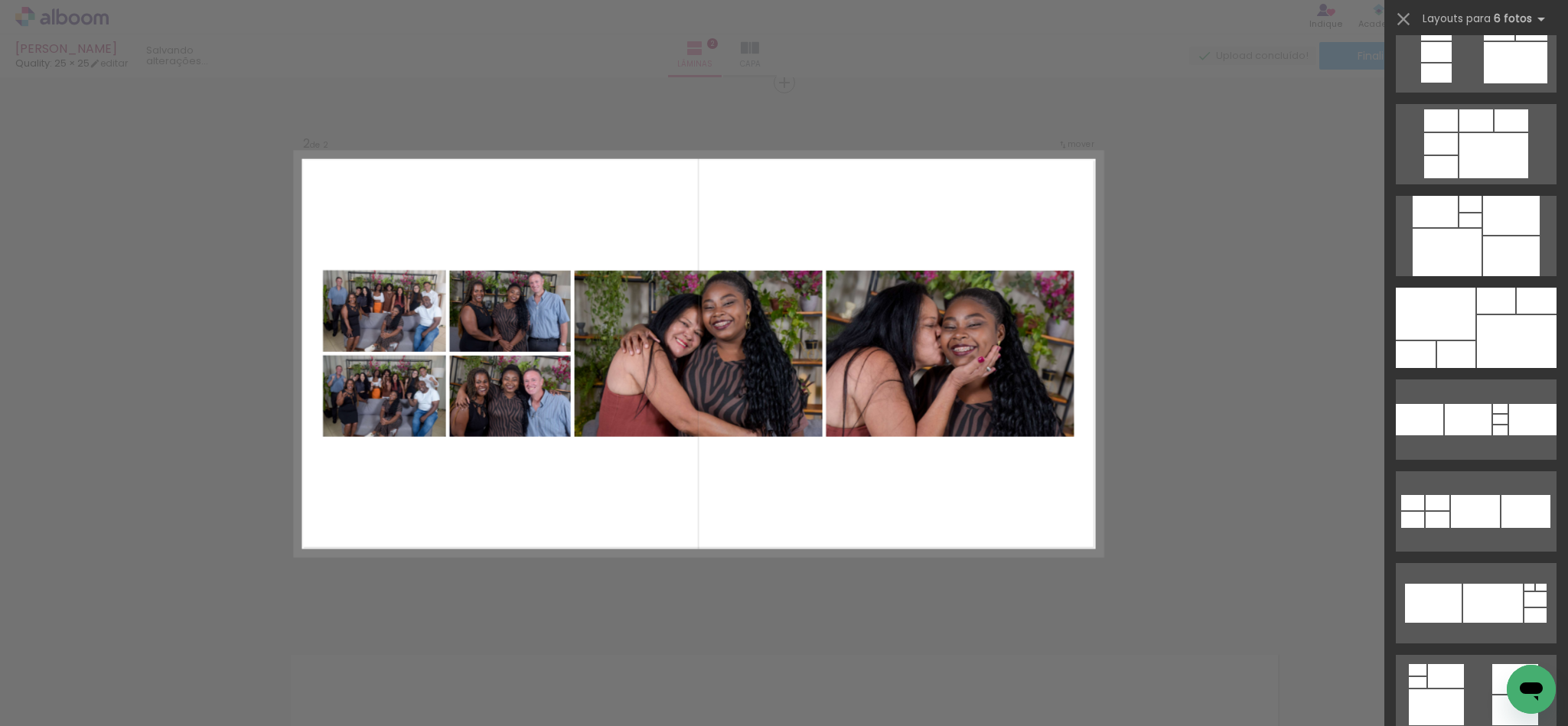
scroll to position [1148, 0]
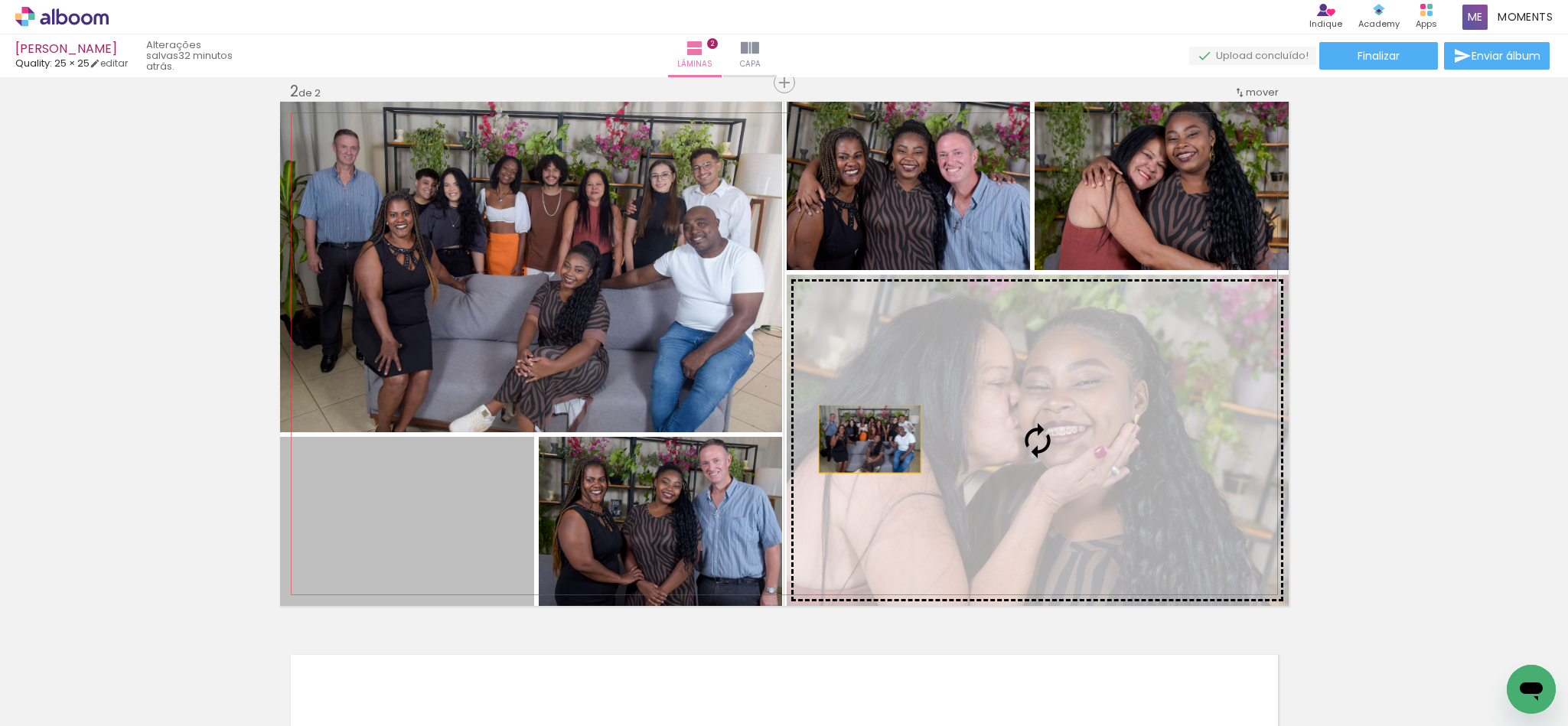
drag, startPoint x: 453, startPoint y: 519, endPoint x: 872, endPoint y: 437, distance: 426.9
click at [0, 0] on slot at bounding box center [0, 0] width 0 height 0
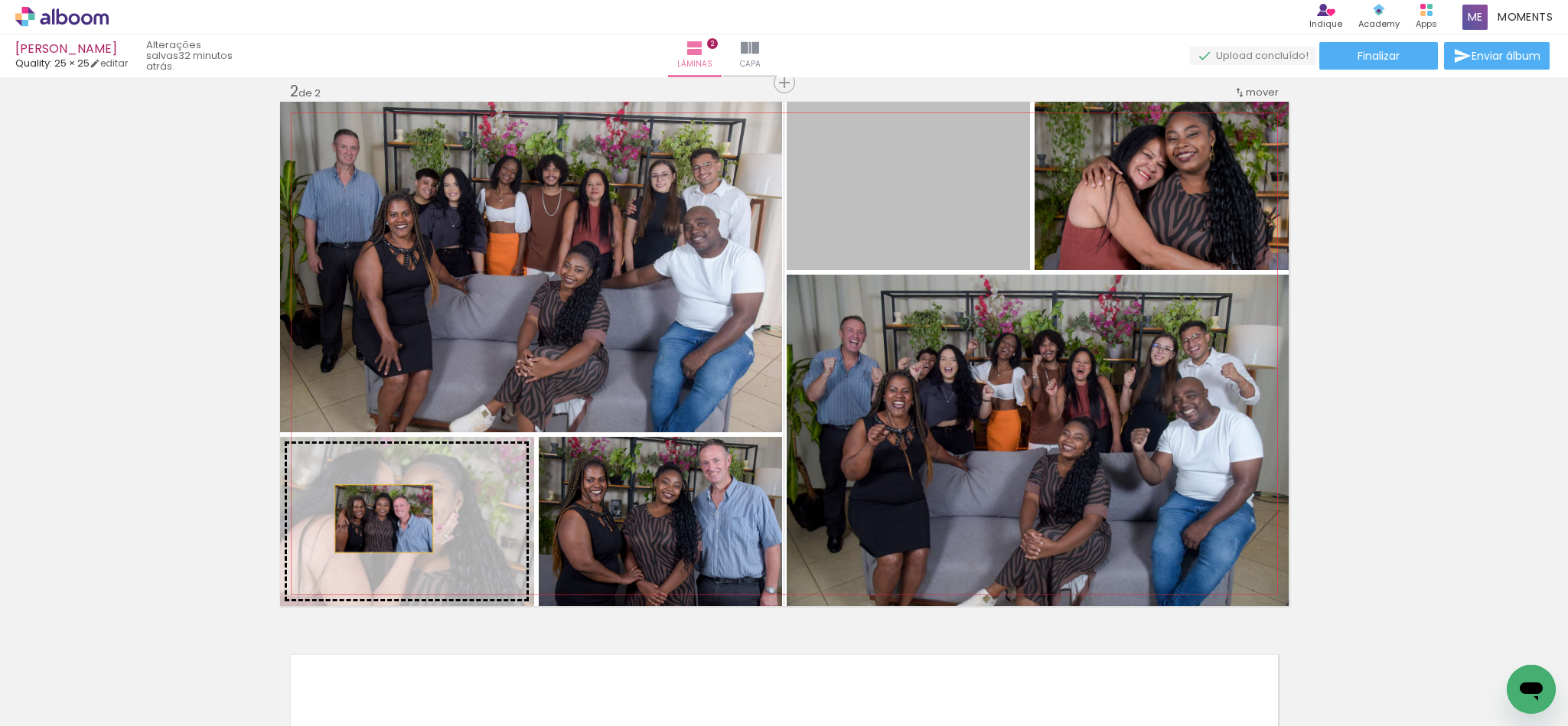
drag, startPoint x: 922, startPoint y: 211, endPoint x: 375, endPoint y: 521, distance: 628.7
click at [0, 0] on slot at bounding box center [0, 0] width 0 height 0
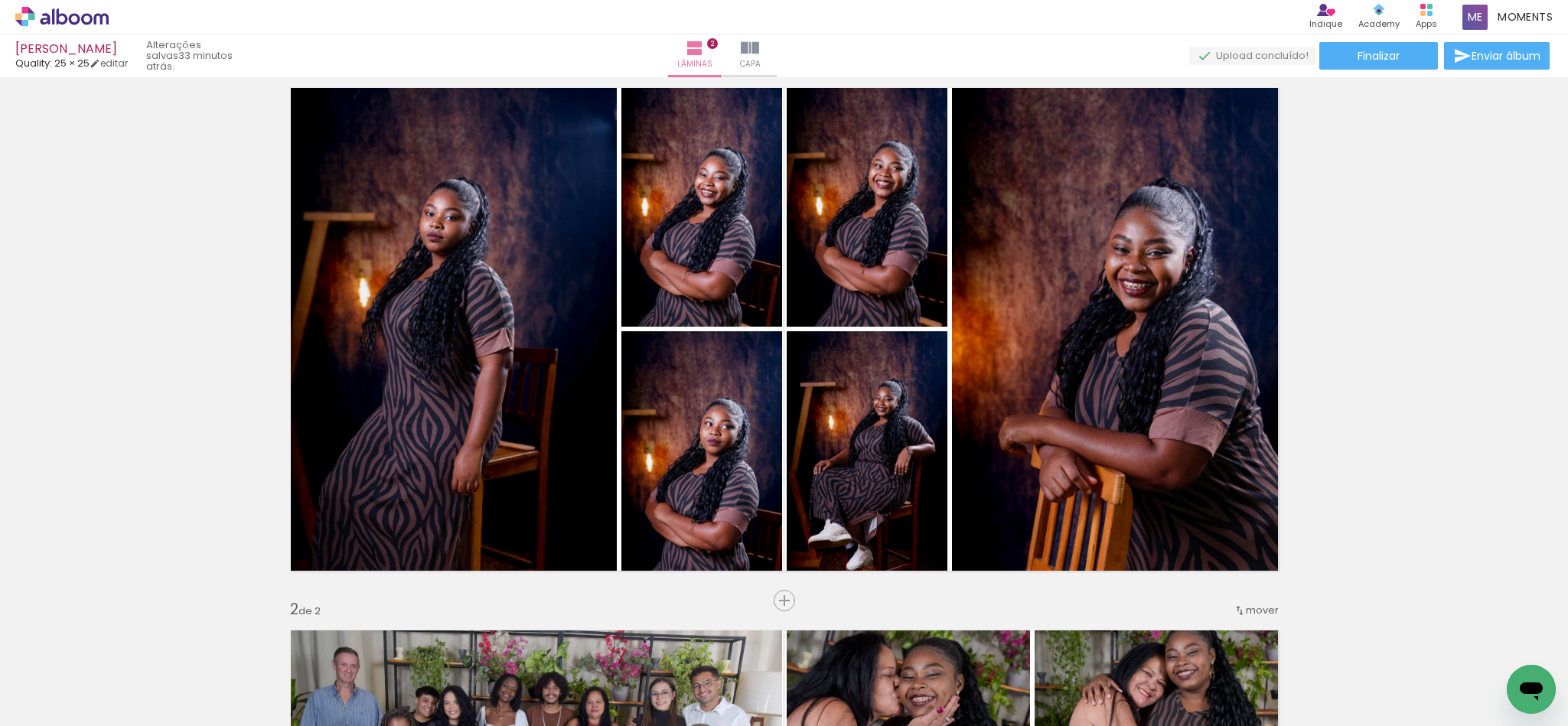
scroll to position [0, 0]
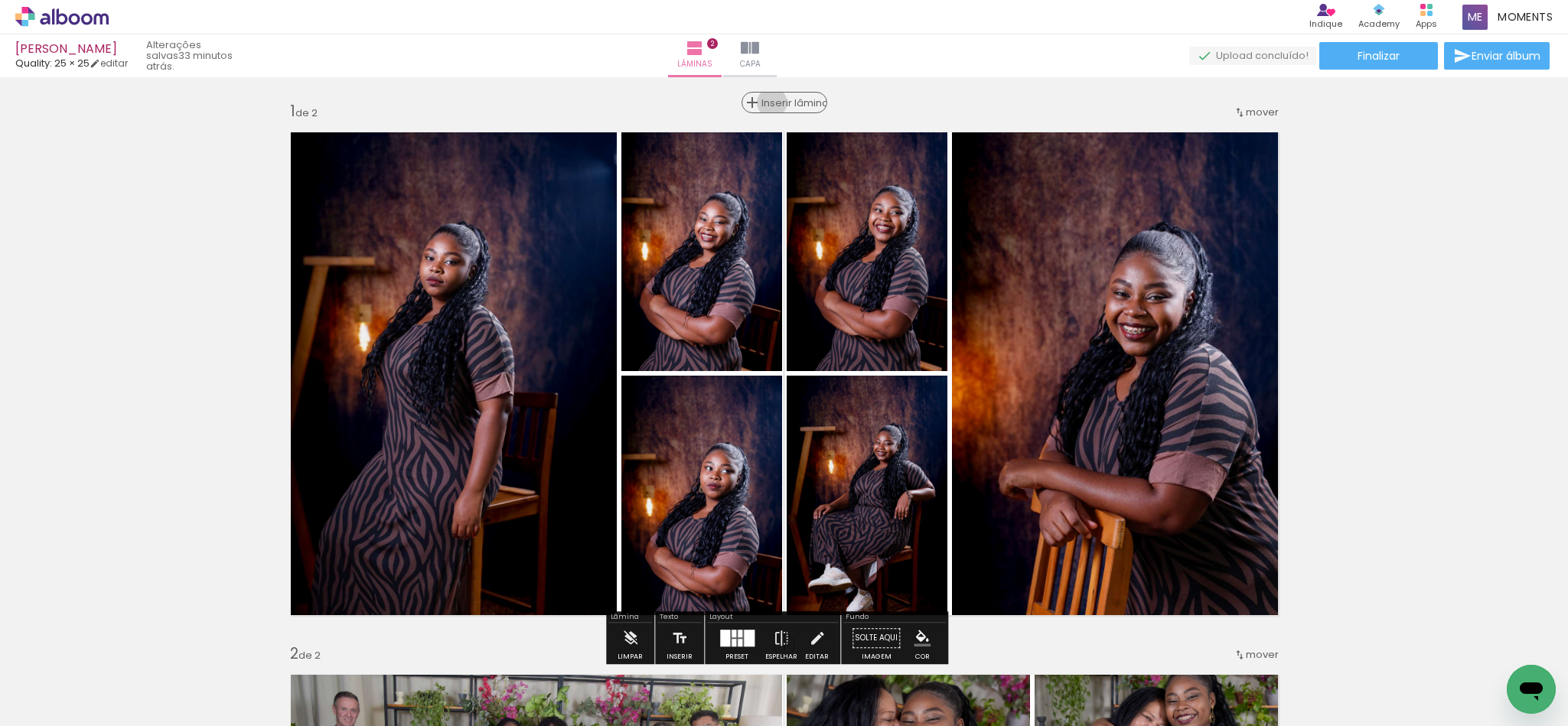
click at [766, 103] on span "Inserir lâmina" at bounding box center [791, 102] width 60 height 10
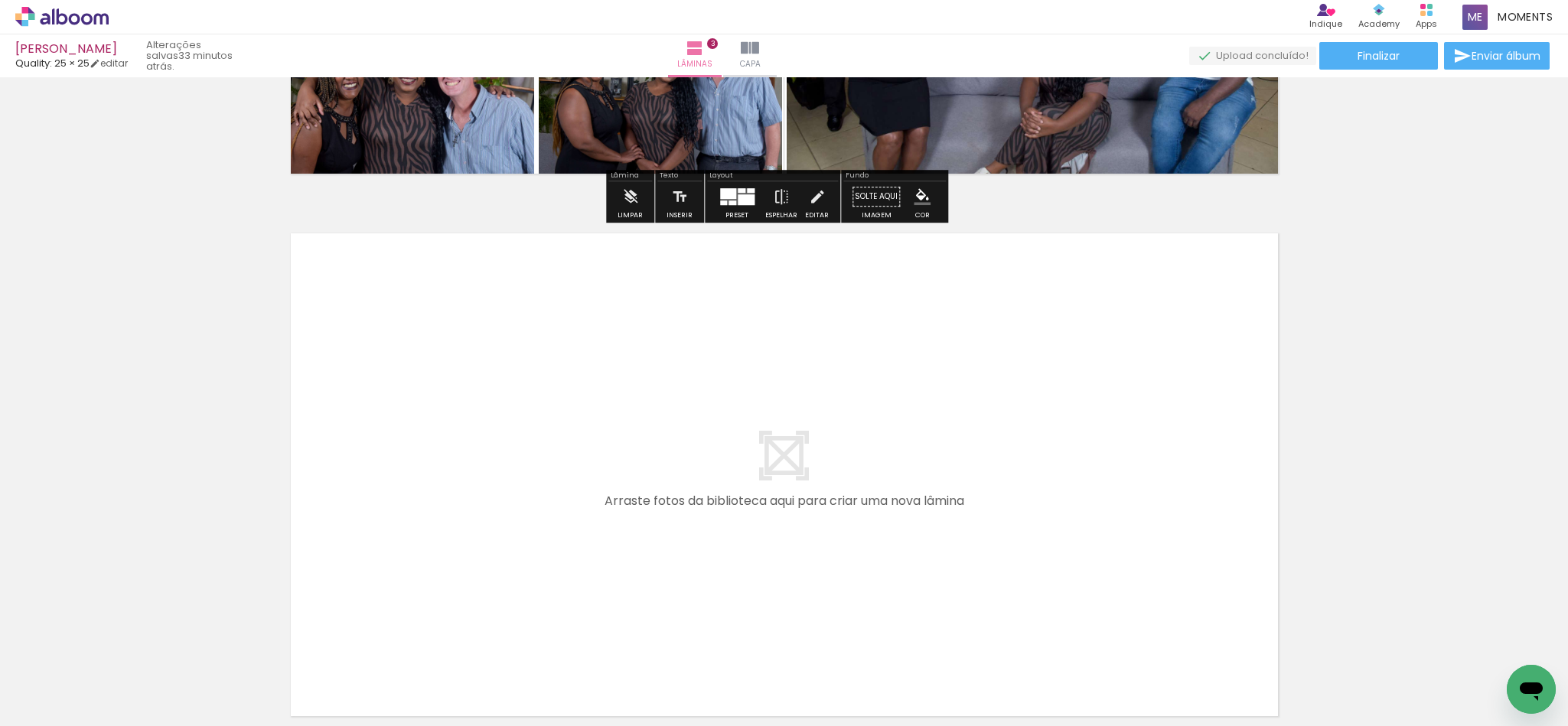
scroll to position [1607, 0]
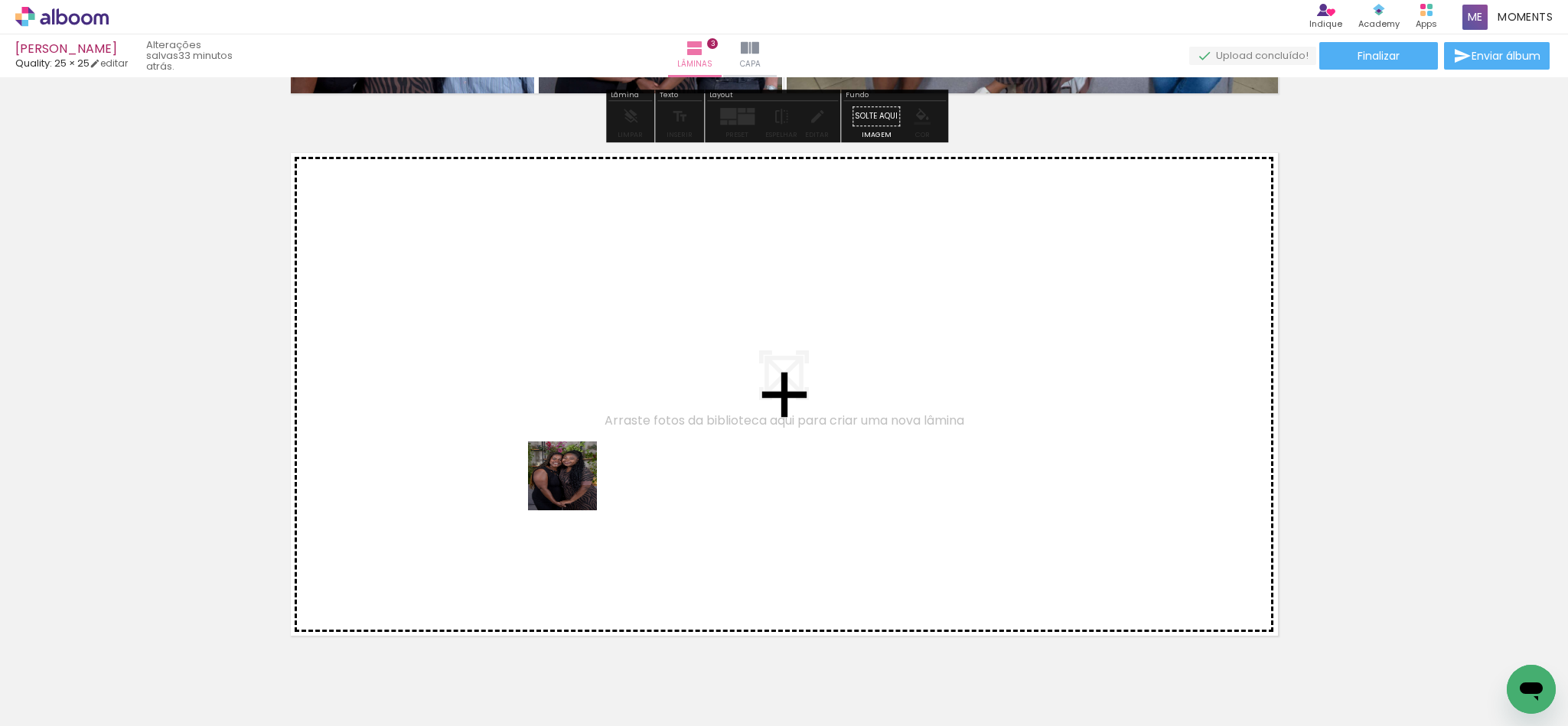
drag, startPoint x: 531, startPoint y: 648, endPoint x: 575, endPoint y: 487, distance: 166.9
click at [575, 487] on quentale-workspace at bounding box center [784, 363] width 1568 height 726
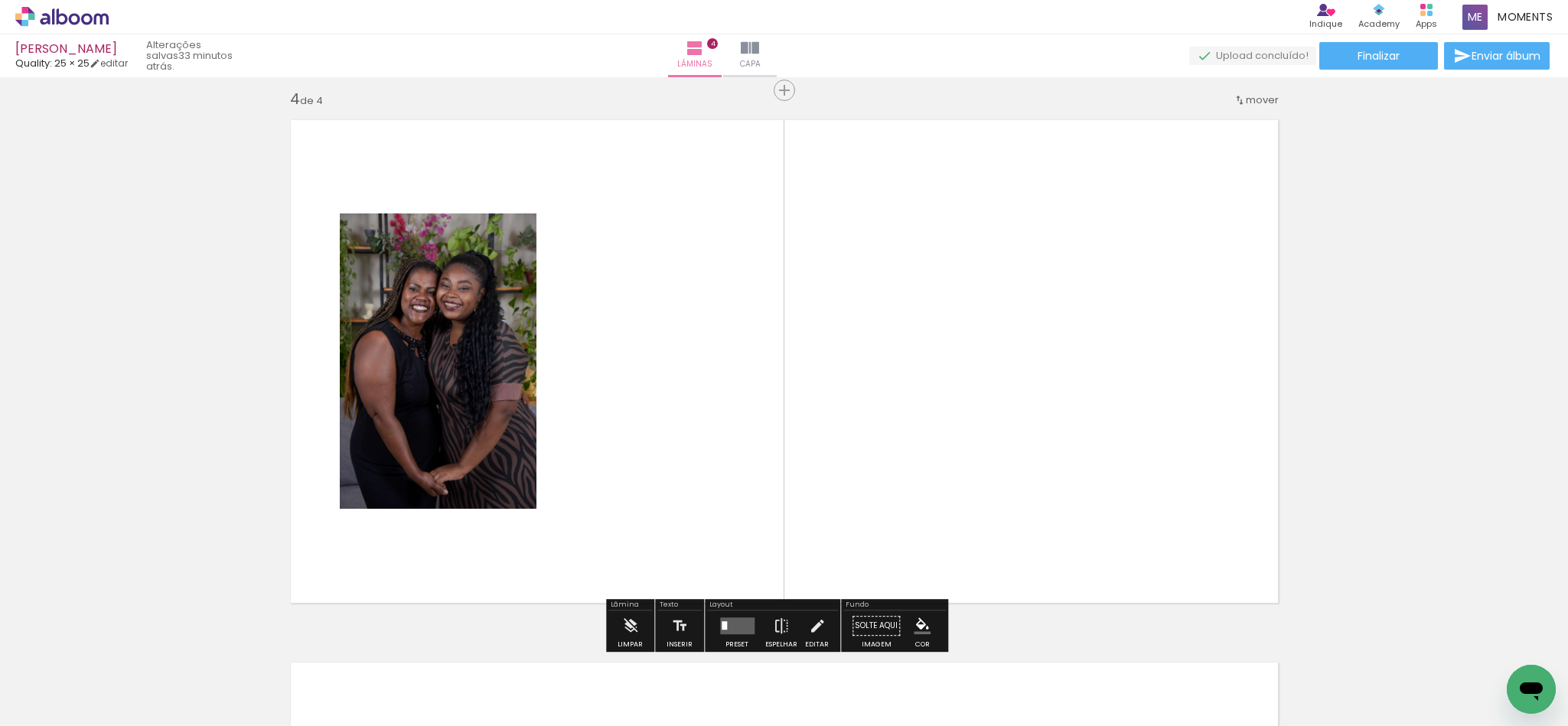
scroll to position [1647, 0]
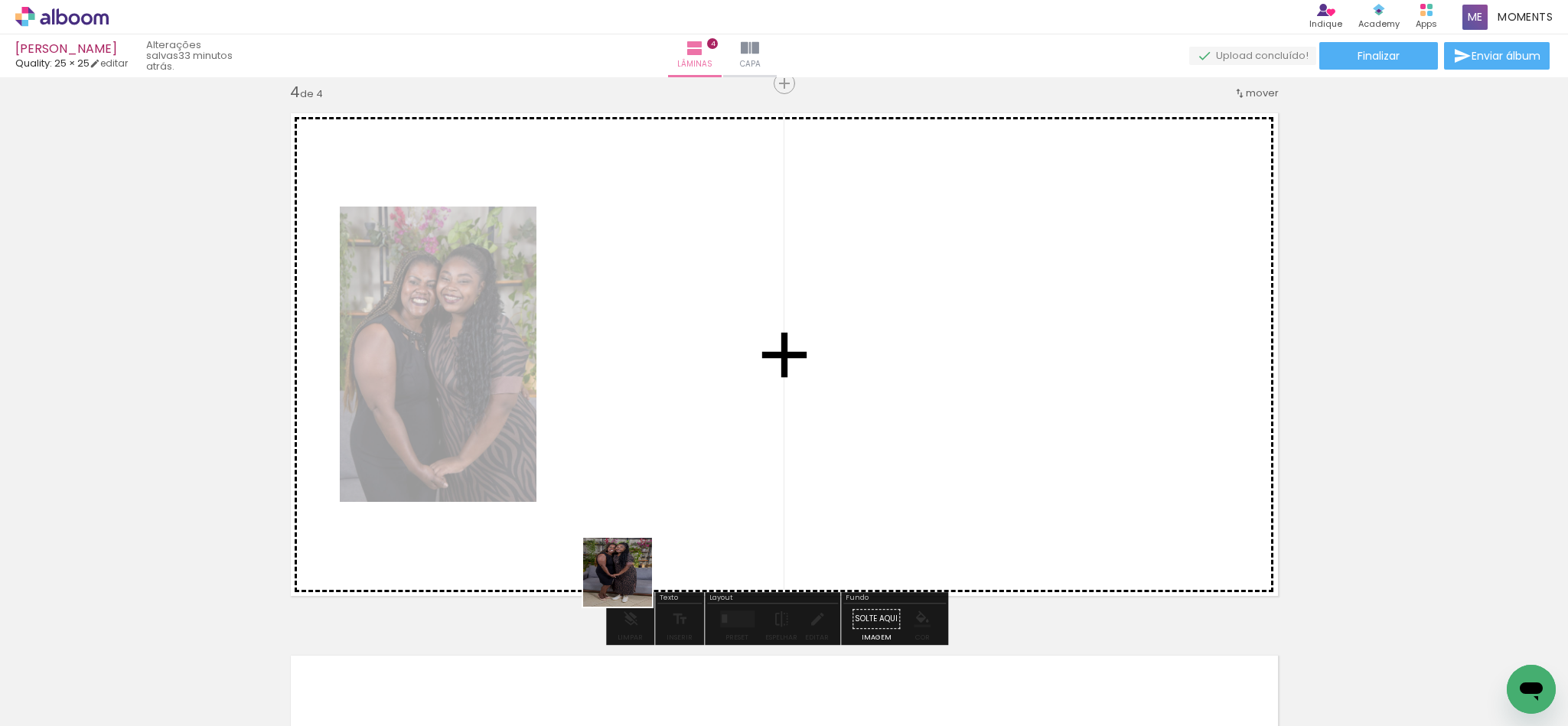
drag, startPoint x: 600, startPoint y: 658, endPoint x: 779, endPoint y: 641, distance: 179.8
click at [673, 507] on quentale-workspace at bounding box center [784, 363] width 1568 height 726
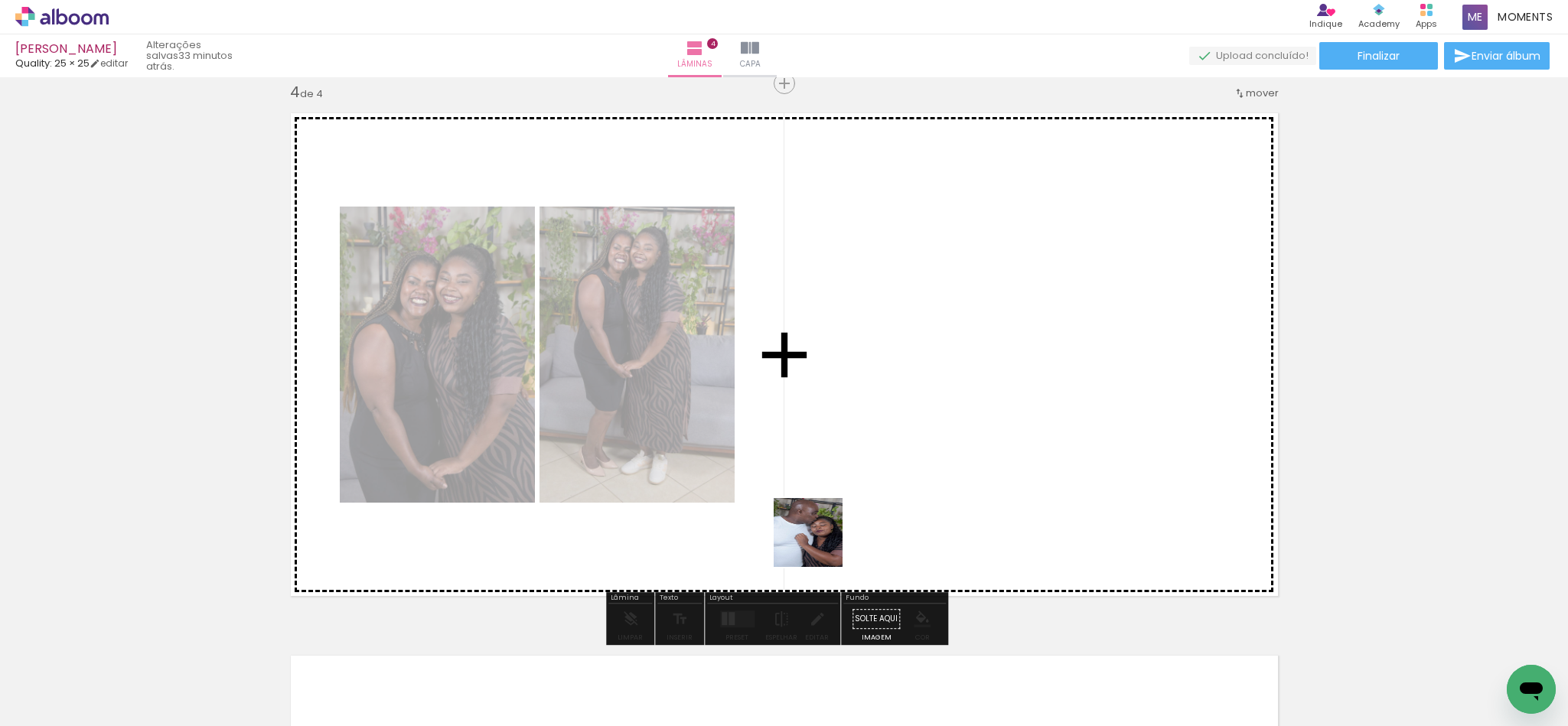
drag, startPoint x: 786, startPoint y: 677, endPoint x: 896, endPoint y: 684, distance: 110.2
click at [781, 498] on quentale-workspace at bounding box center [784, 363] width 1568 height 726
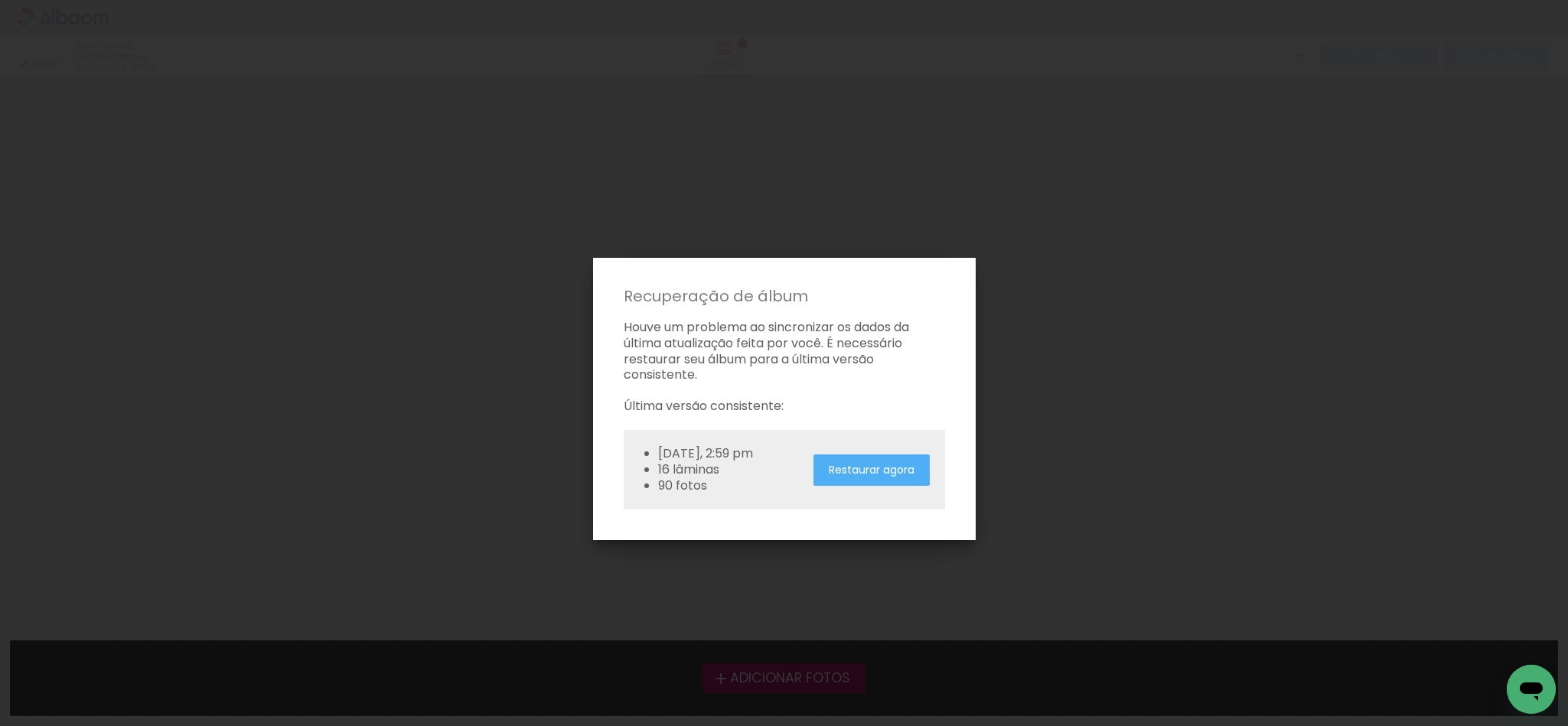
click at [0, 0] on slot "Restaurar agora" at bounding box center [0, 0] width 0 height 0
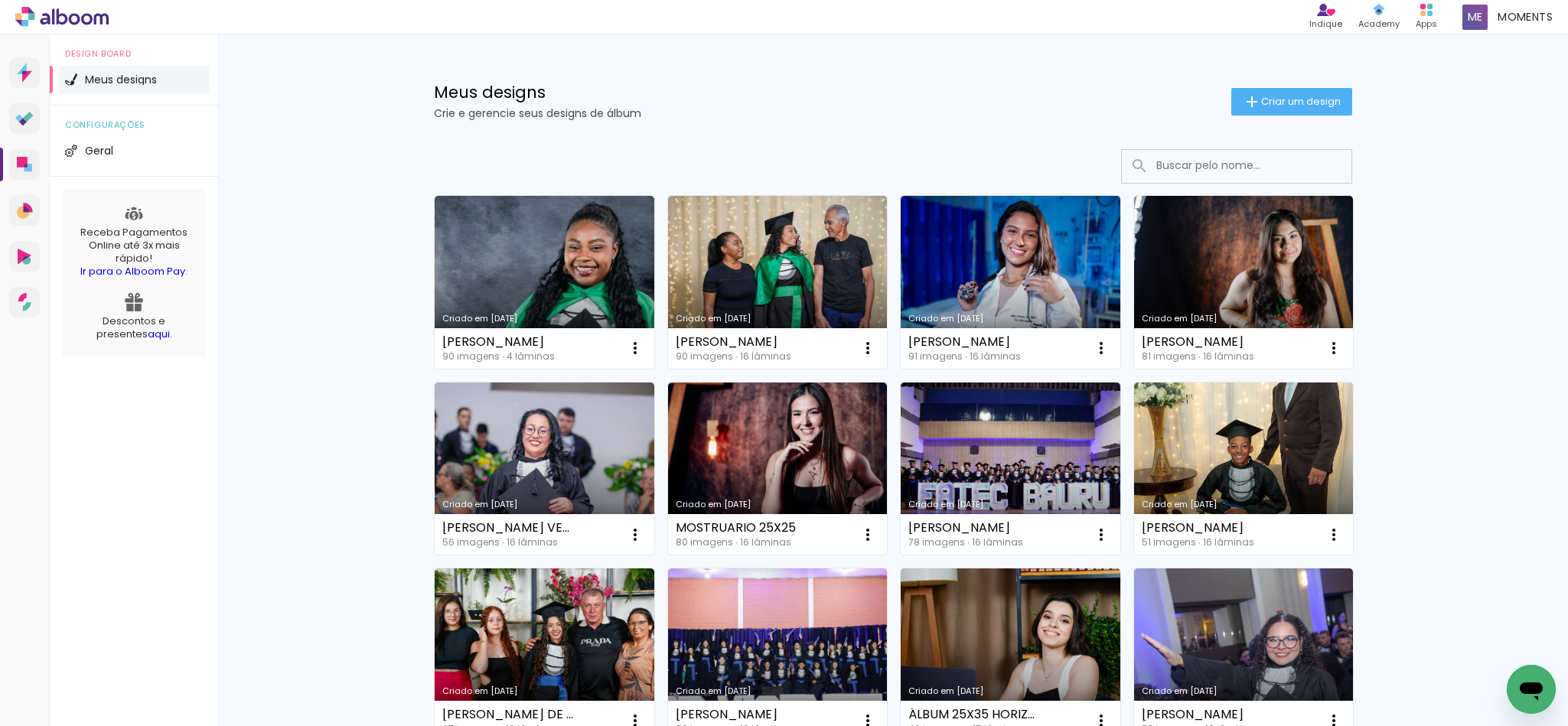
click at [565, 290] on link "Criado em [DATE]" at bounding box center [544, 282] width 220 height 173
